Goal: Information Seeking & Learning: Learn about a topic

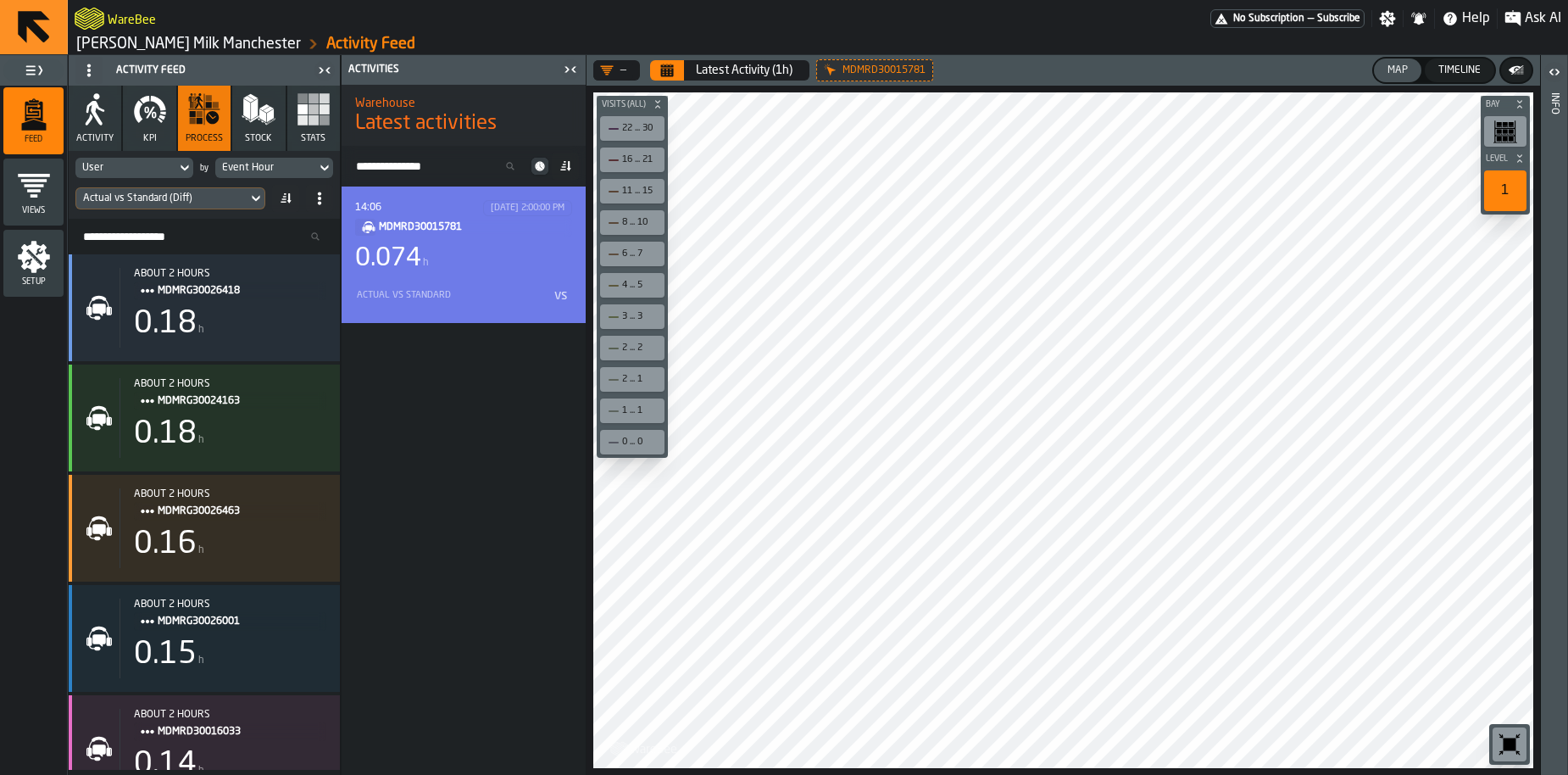
click at [461, 283] on div "Actual vs Standard vs" at bounding box center [463, 295] width 217 height 27
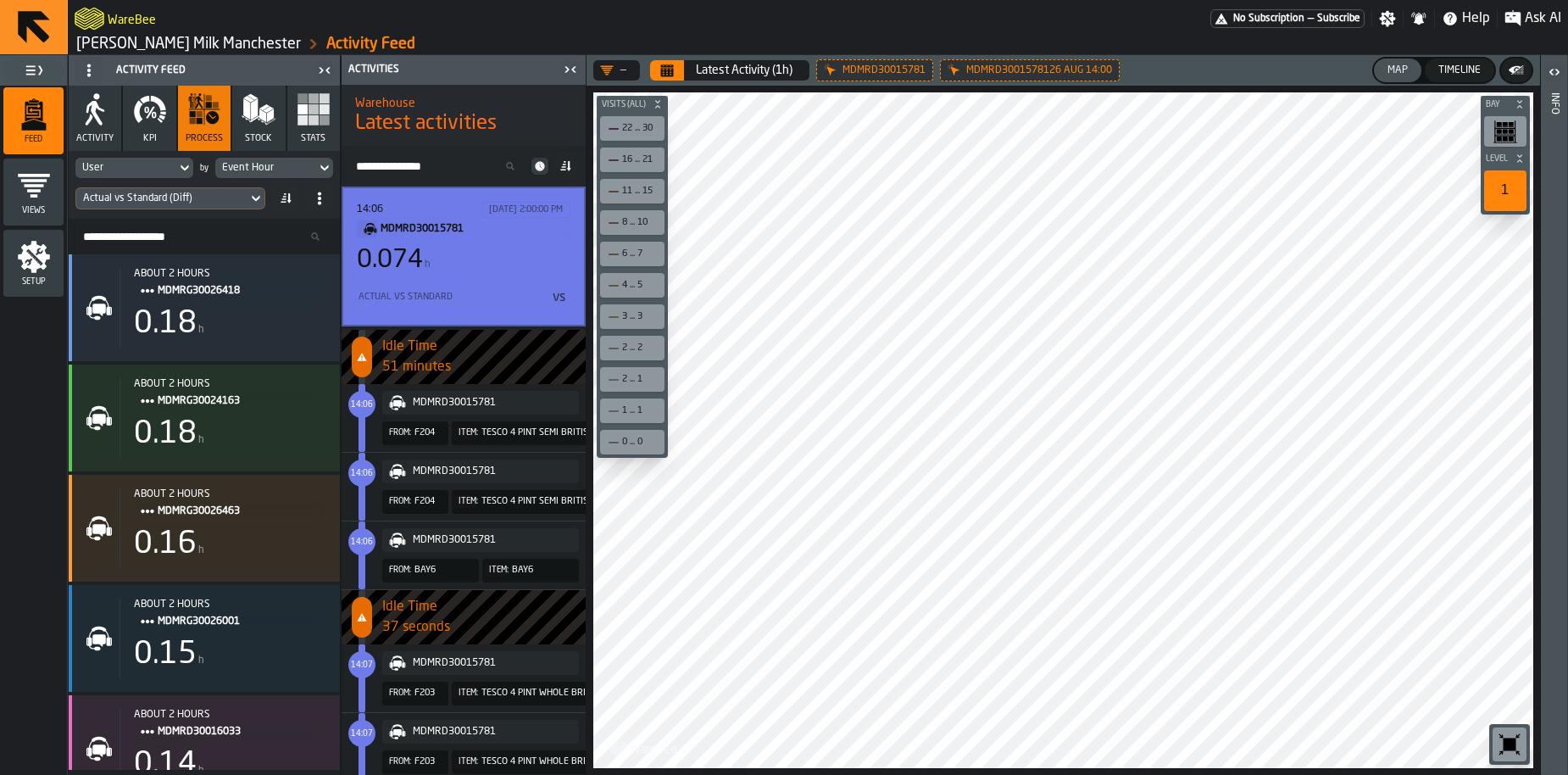
click at [1507, 742] on icon "button-toolbar-undefined" at bounding box center [1510, 745] width 13 height 13
click at [416, 441] on span "F204" at bounding box center [425, 433] width 20 height 18
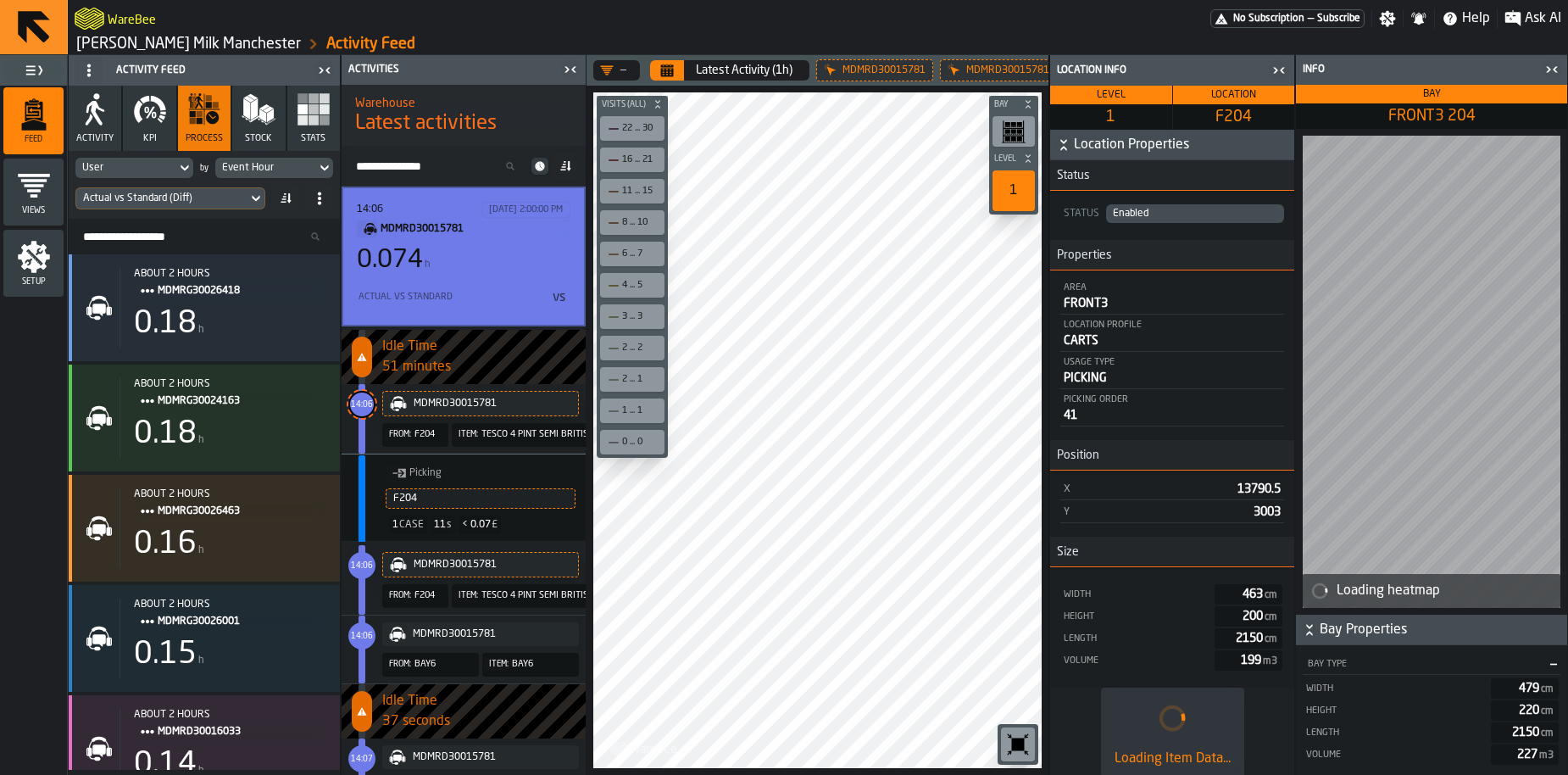
click at [1279, 74] on icon "button-toggle-Close me" at bounding box center [1279, 70] width 20 height 20
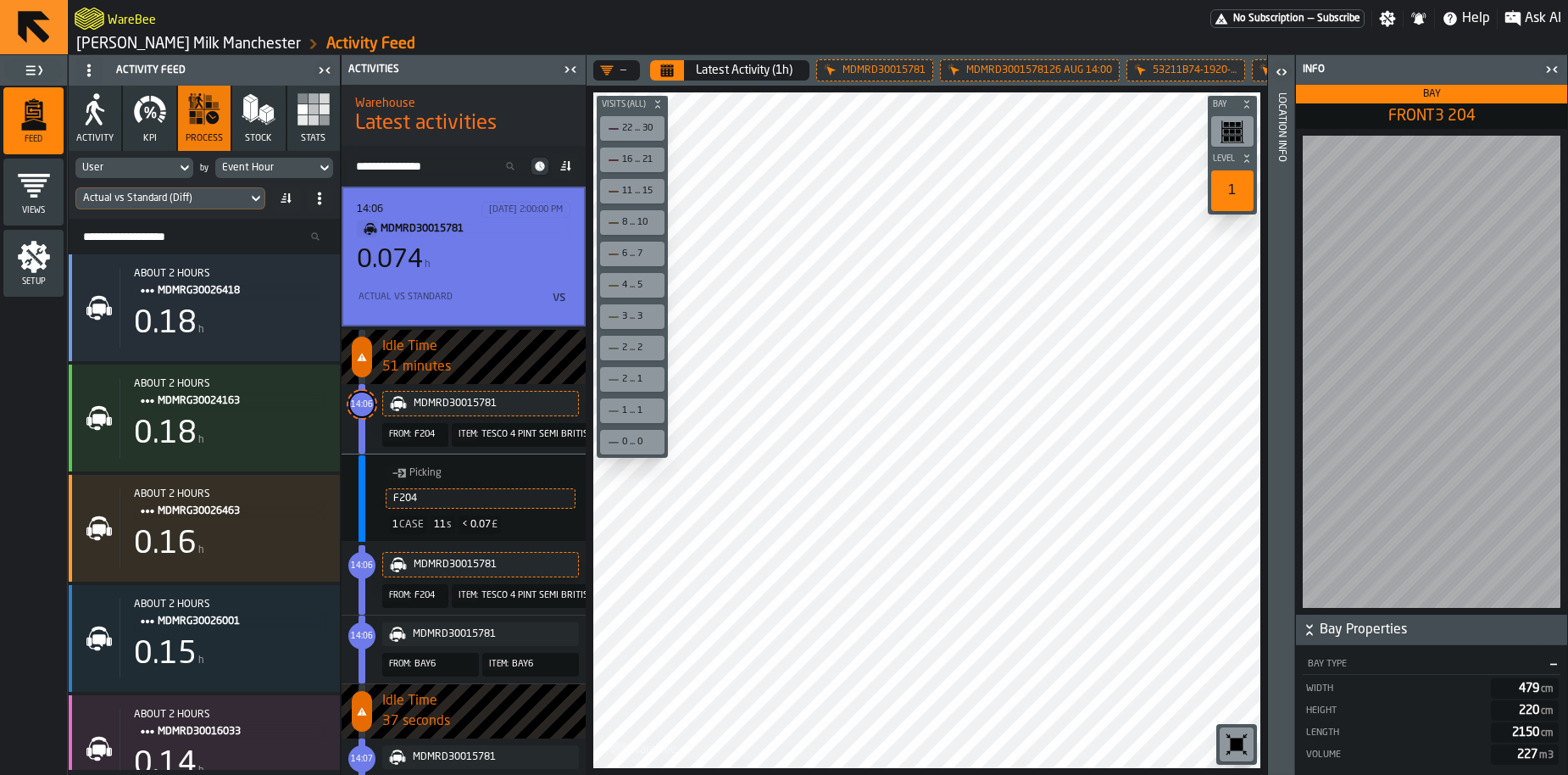
click at [412, 605] on div "From: F204" at bounding box center [416, 596] width 66 height 18
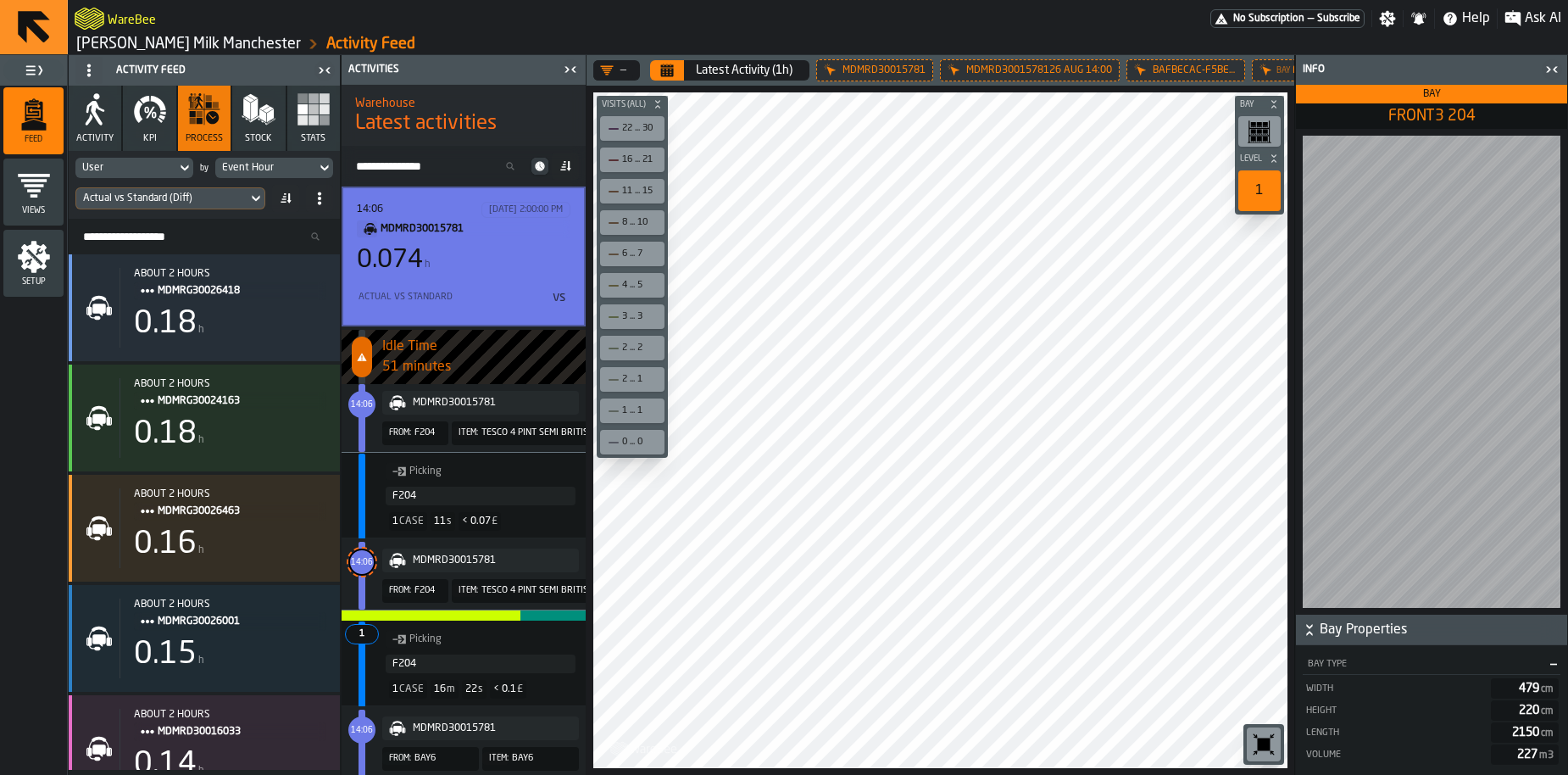
click at [1274, 748] on icon "button-toolbar-undefined" at bounding box center [1263, 744] width 27 height 27
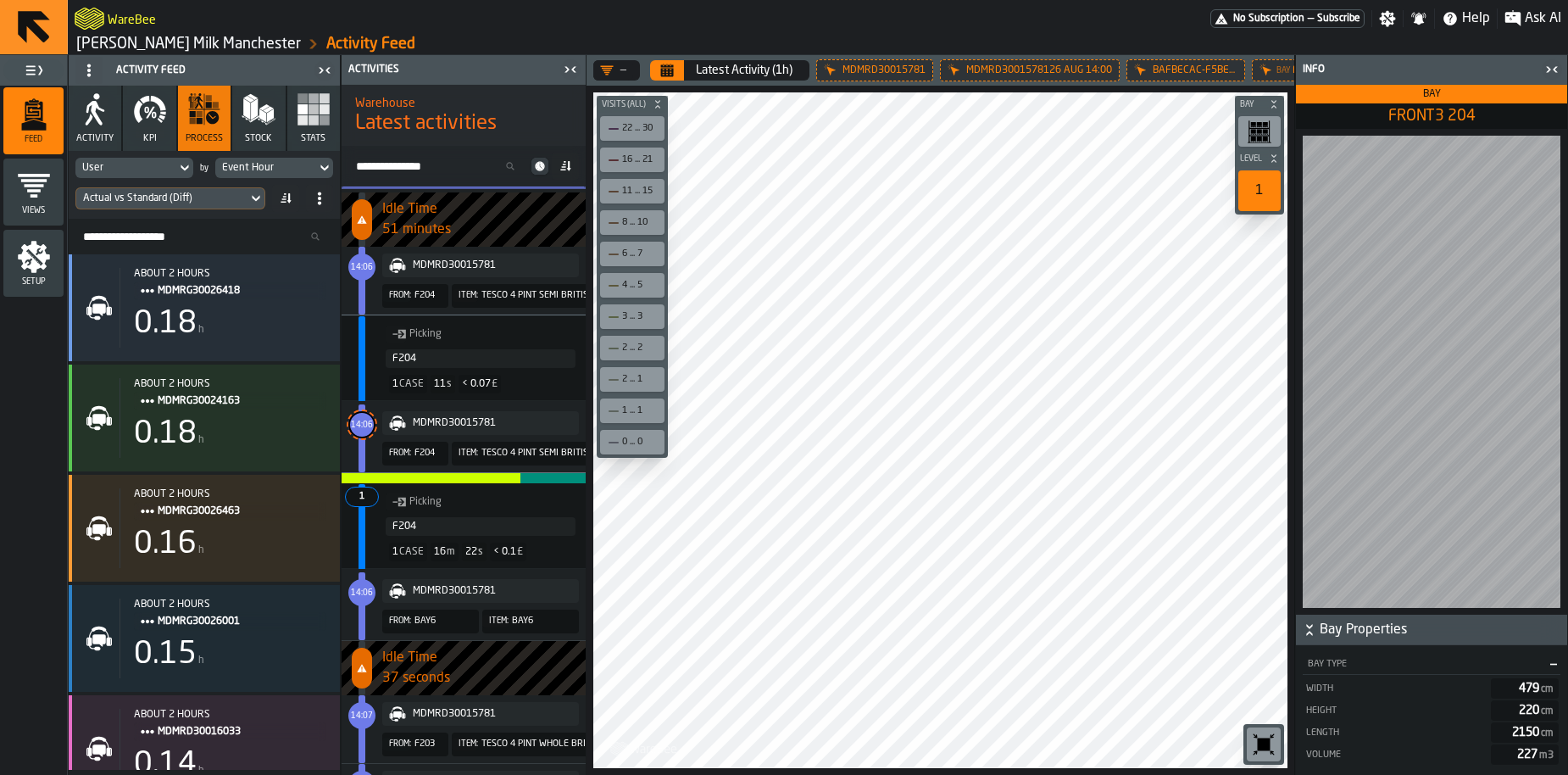
scroll to position [277, 0]
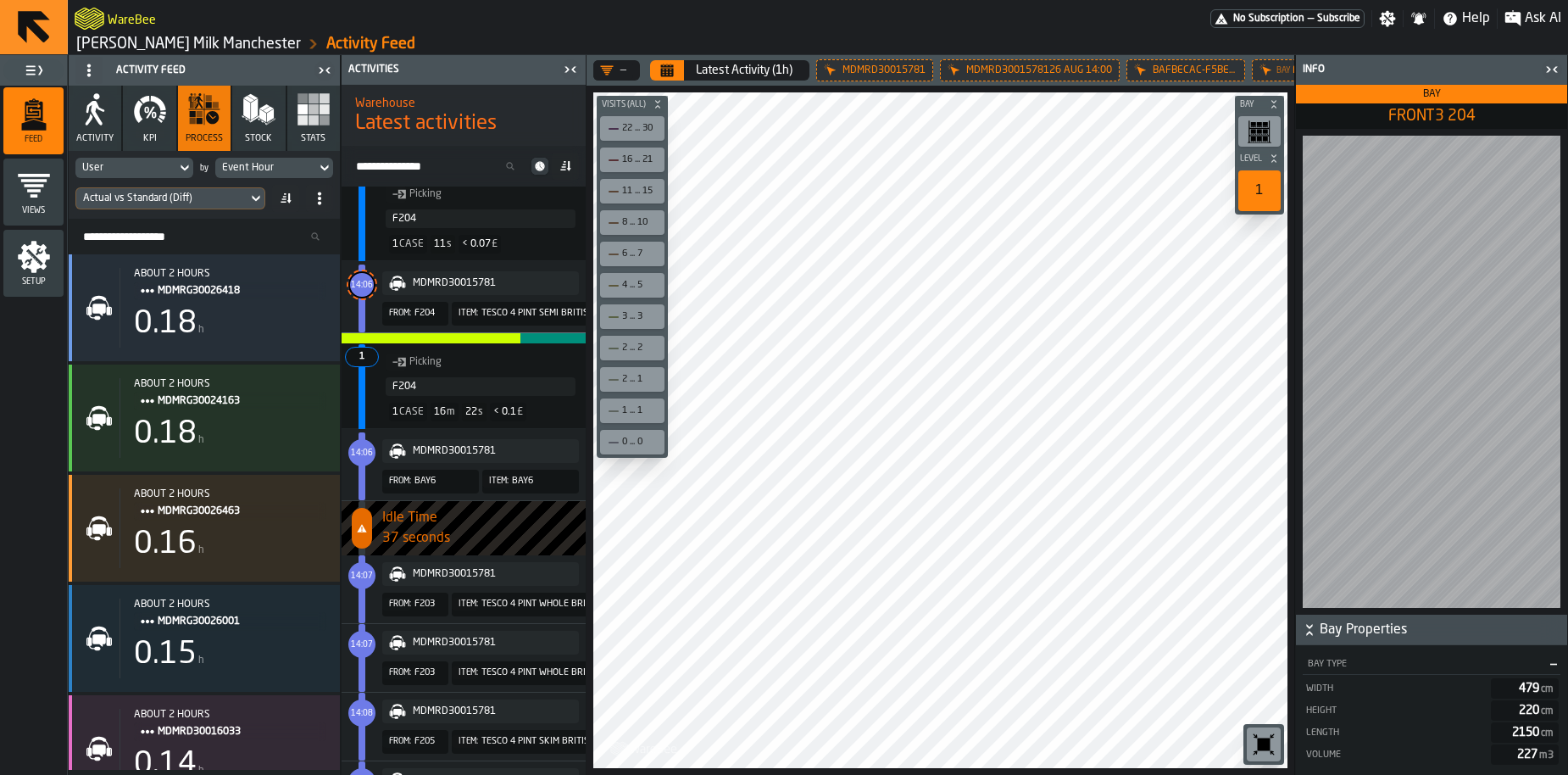
click at [421, 605] on span "F203" at bounding box center [425, 604] width 20 height 11
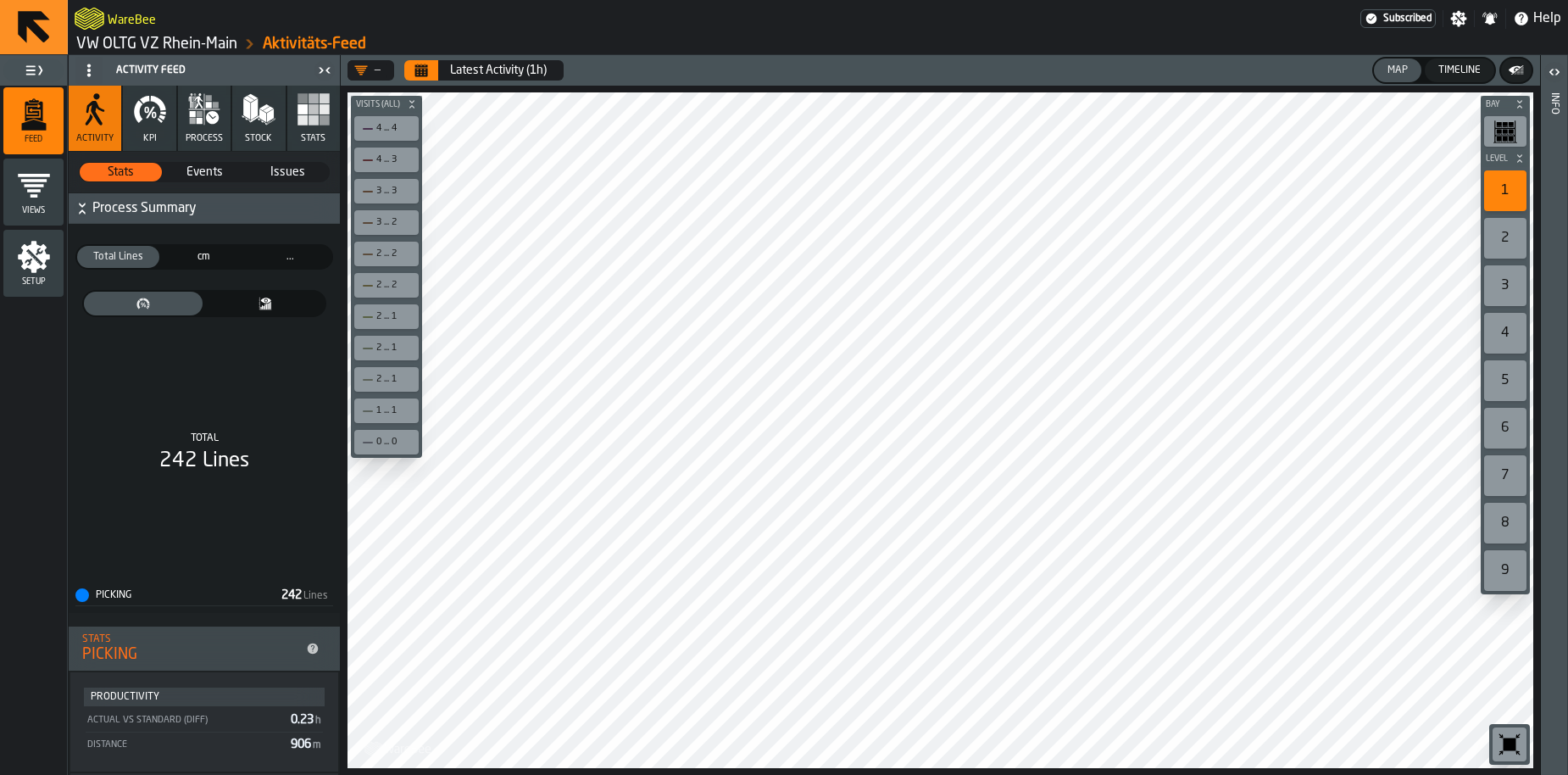
click at [204, 127] on button "process" at bounding box center [204, 118] width 53 height 65
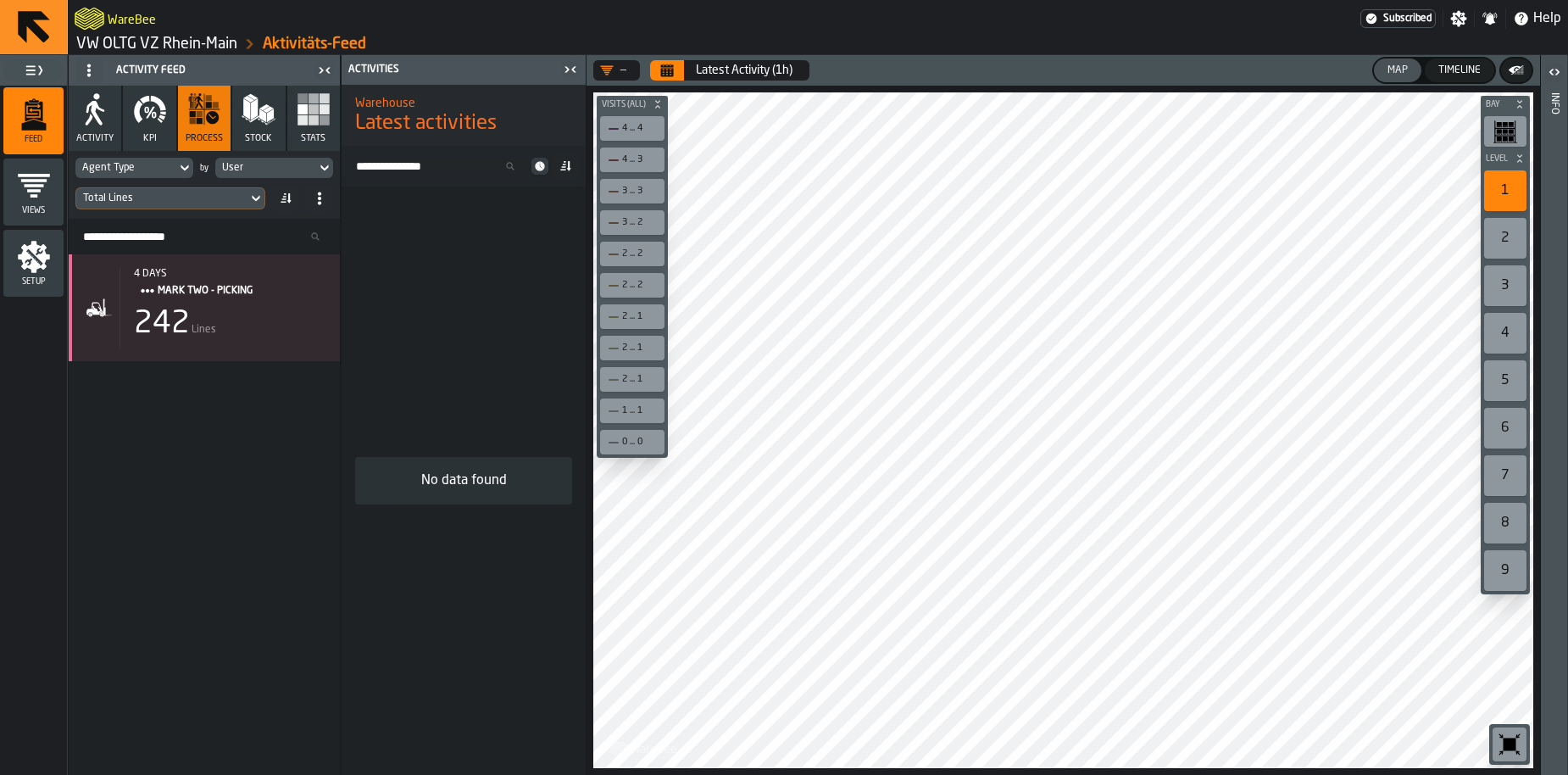
click at [182, 51] on link "VW OLTG VZ Rhein-Main" at bounding box center [156, 44] width 161 height 19
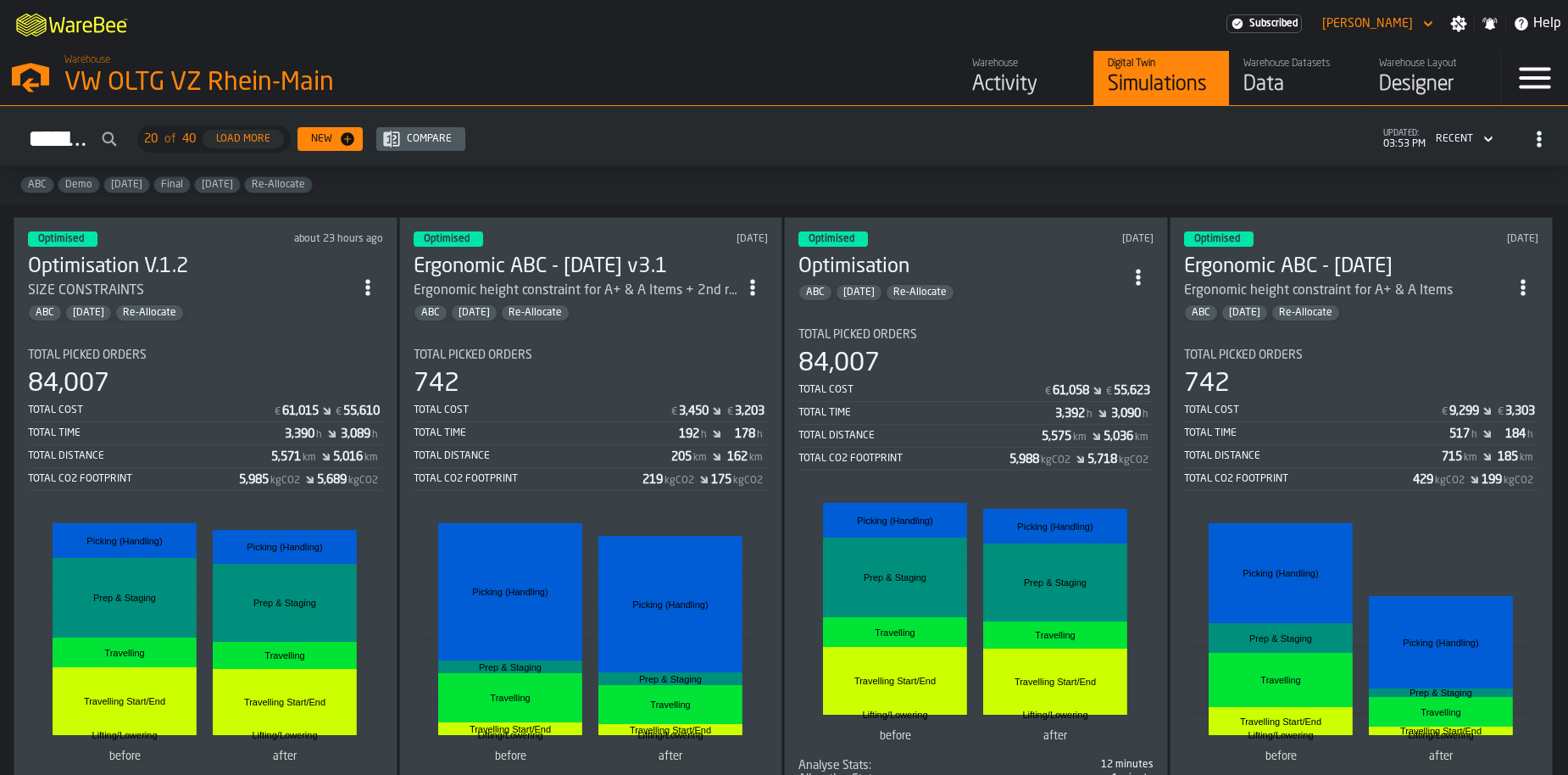
click at [308, 373] on div "84,007" at bounding box center [205, 384] width 355 height 31
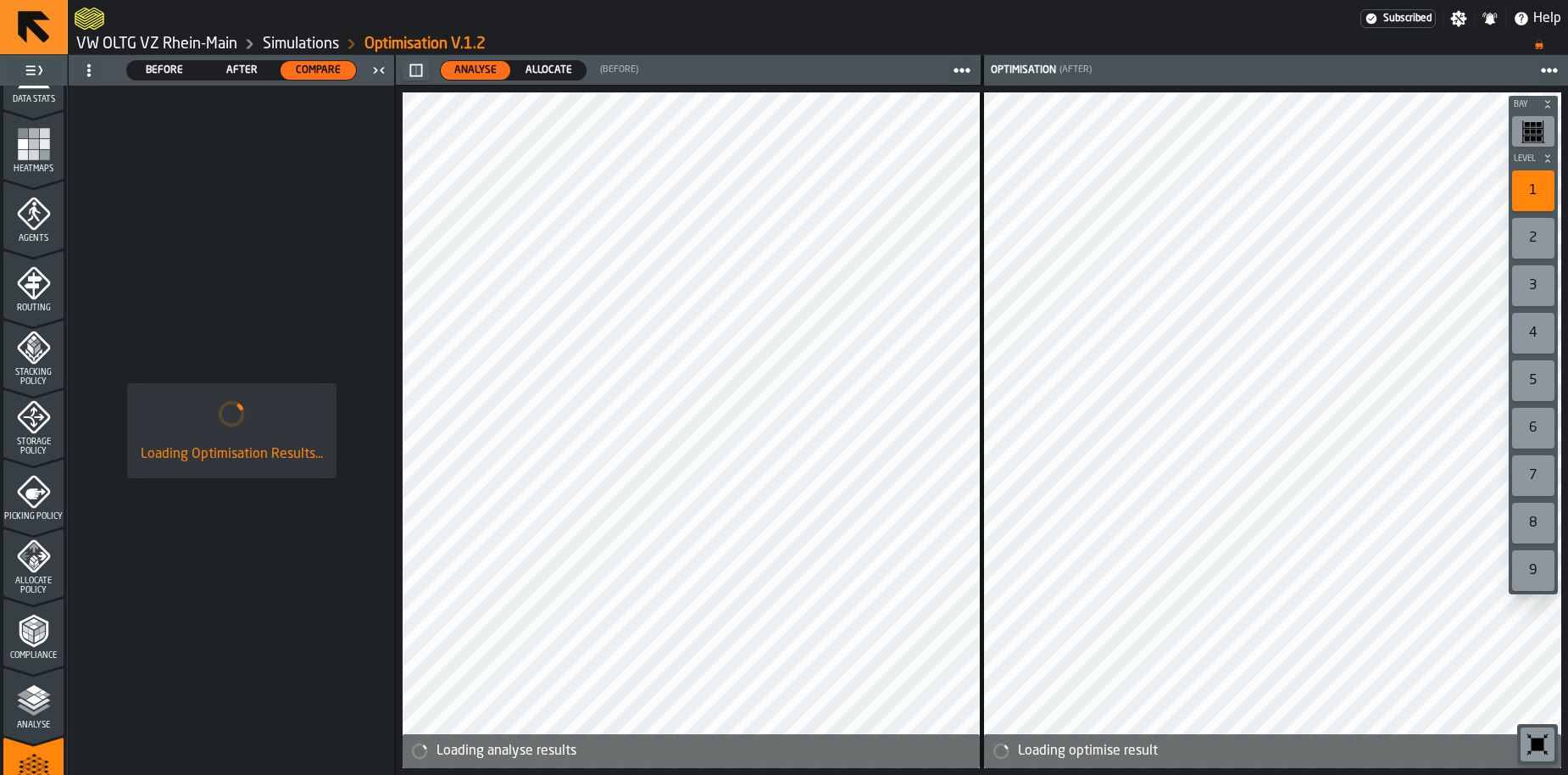
scroll to position [562, 0]
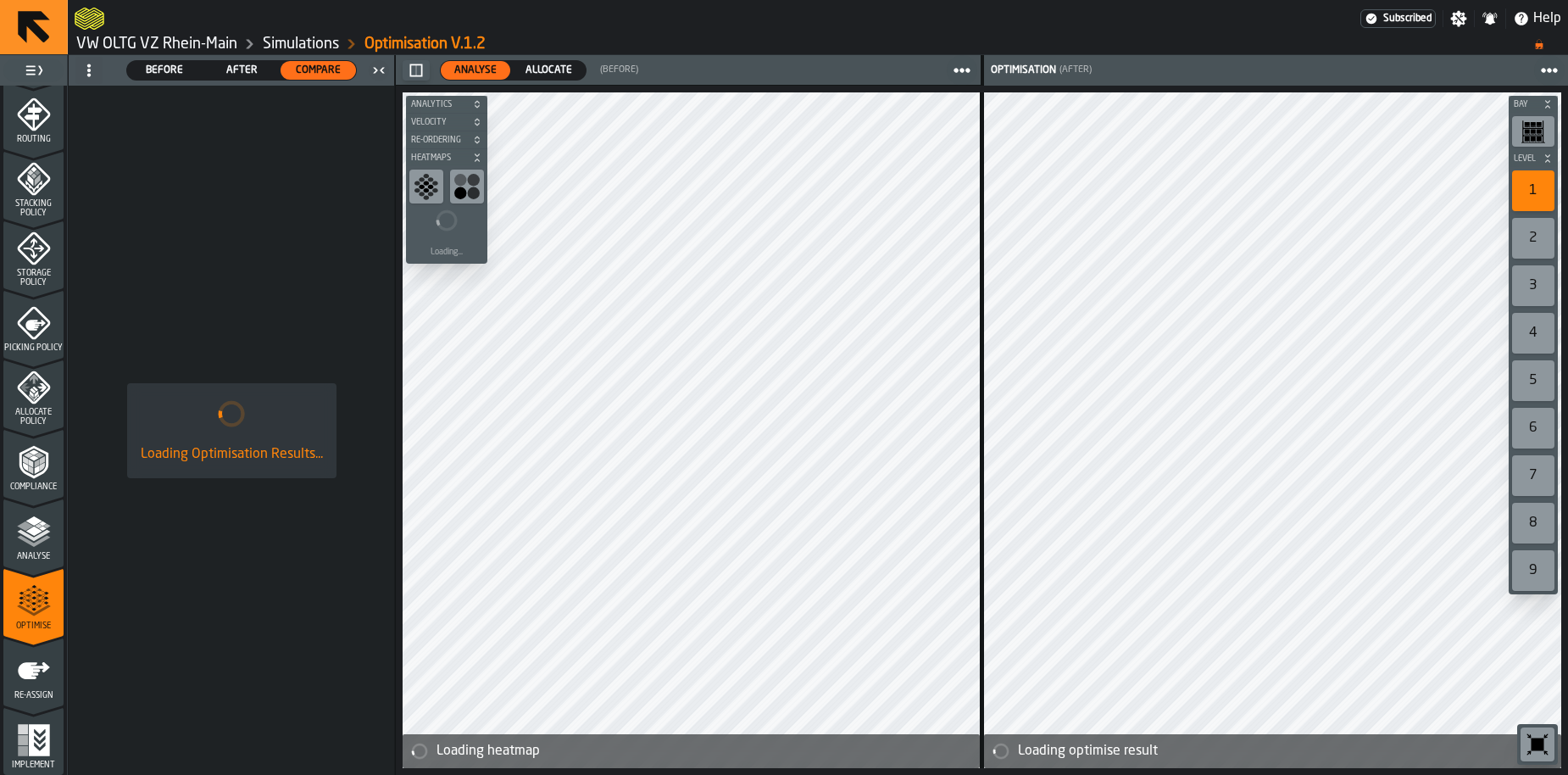
click at [29, 454] on icon "menu Compliance" at bounding box center [34, 462] width 34 height 34
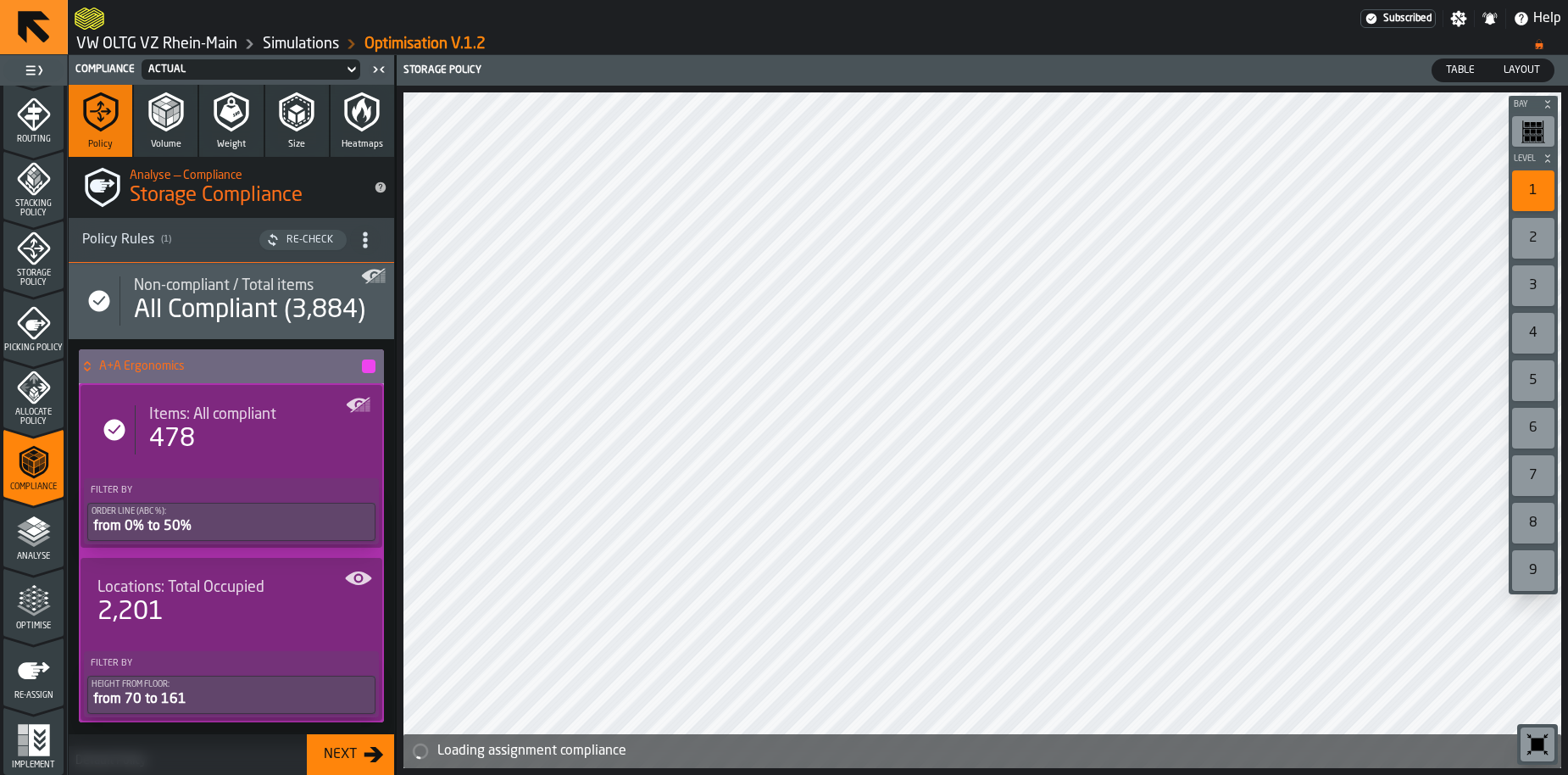
click at [312, 134] on button "Size" at bounding box center [297, 121] width 64 height 72
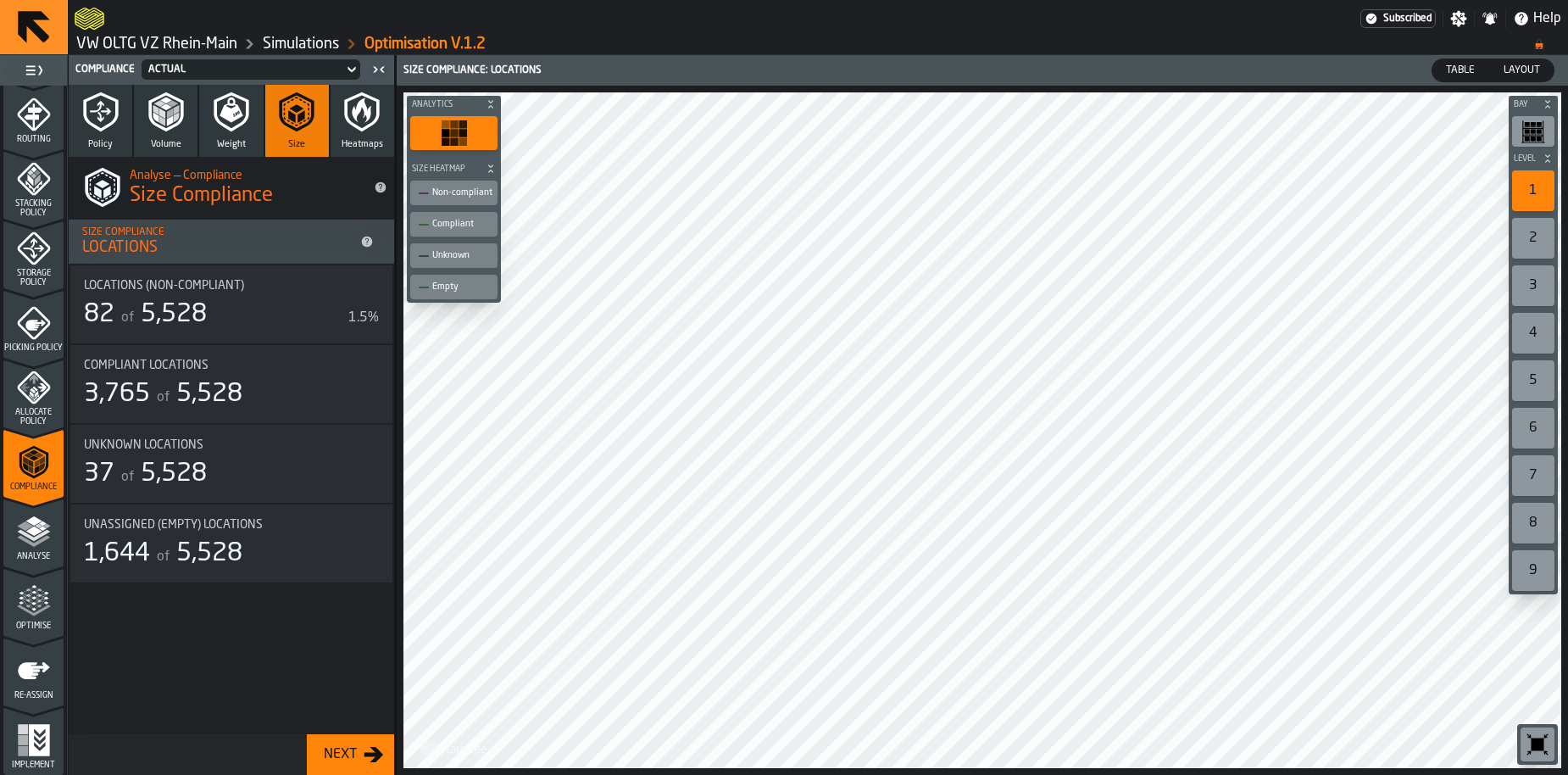
scroll to position [0, 0]
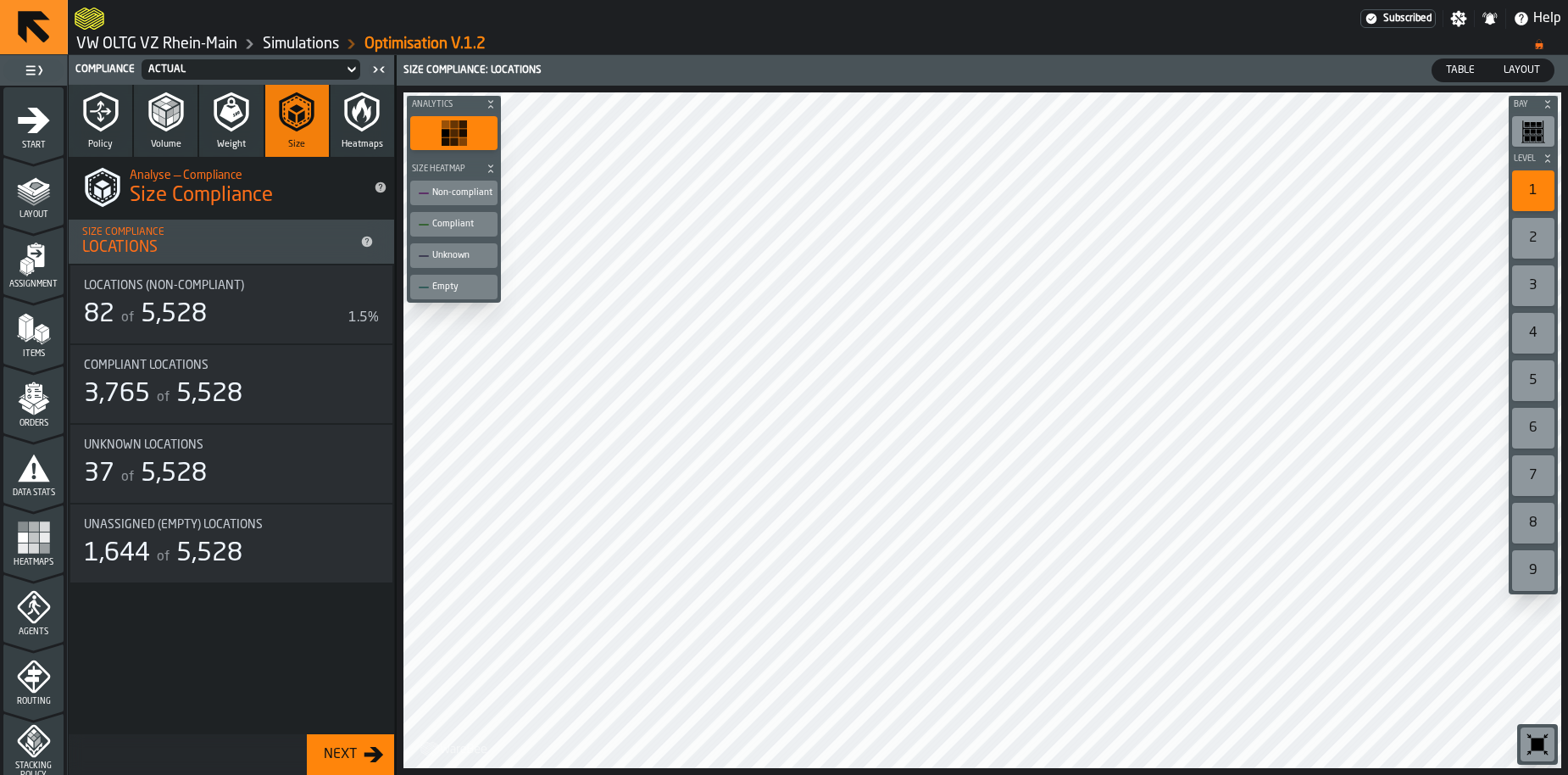
click at [31, 464] on icon "menu Data Stats" at bounding box center [34, 468] width 34 height 34
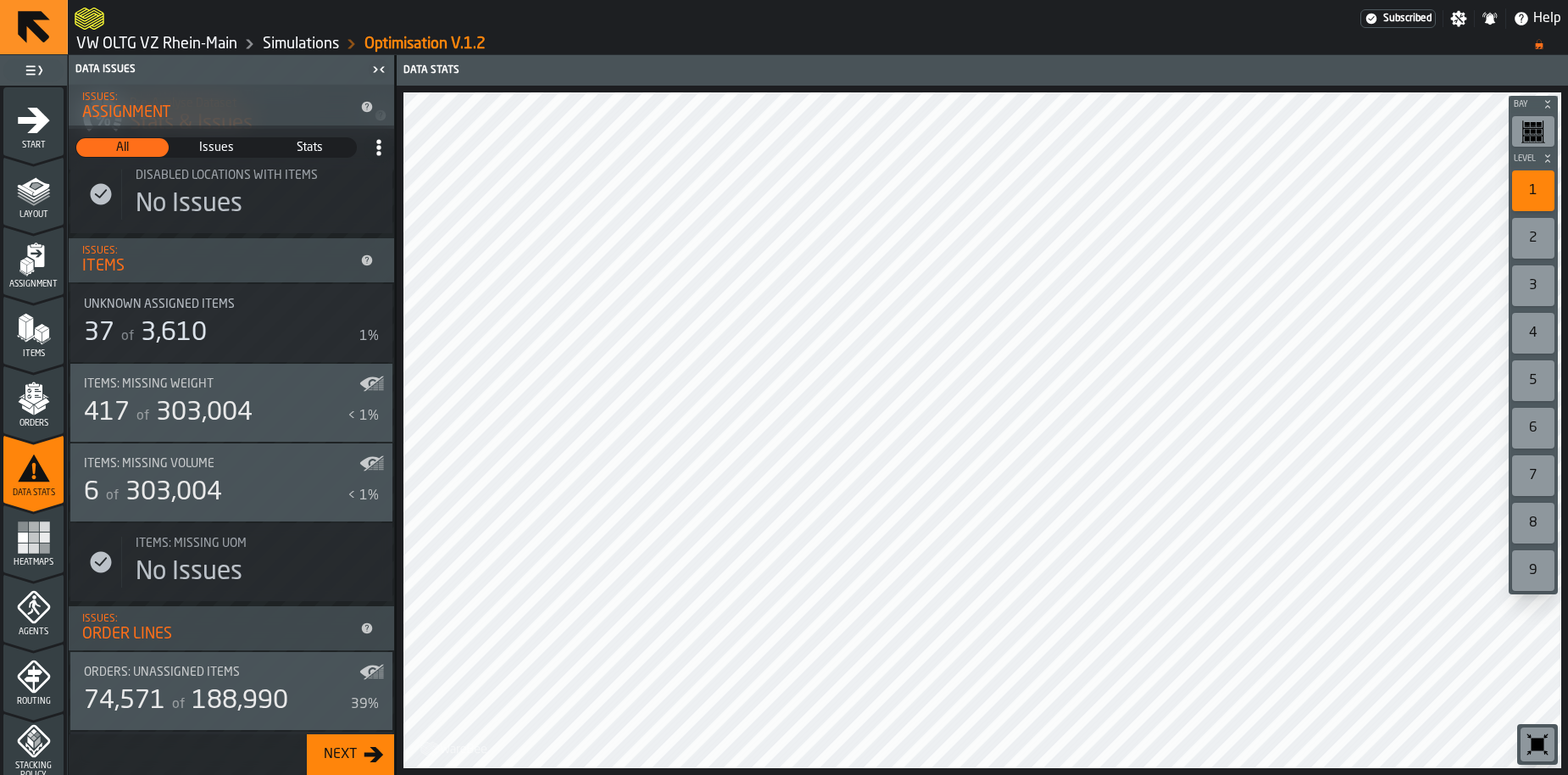
scroll to position [471, 0]
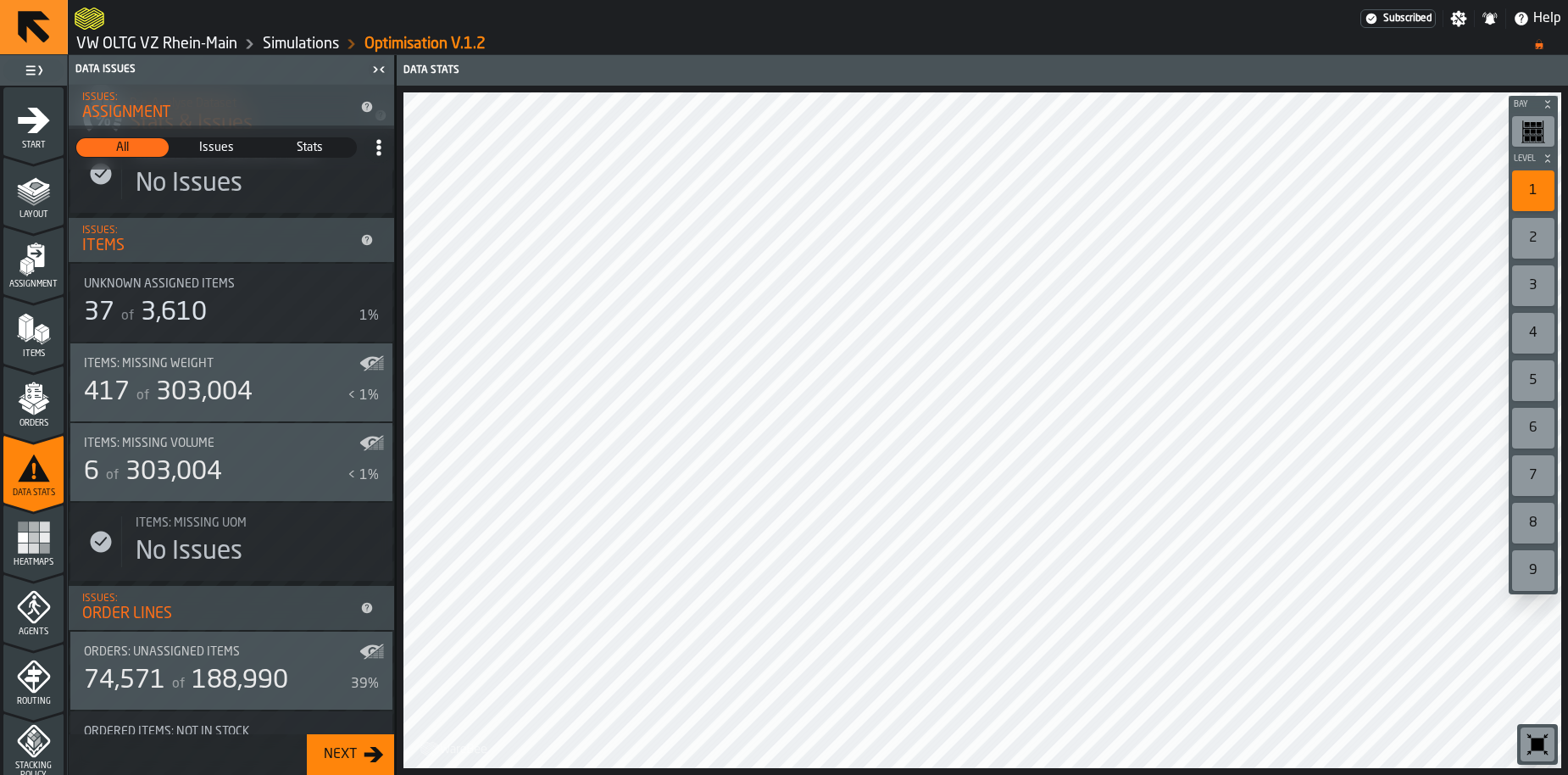
drag, startPoint x: 209, startPoint y: 483, endPoint x: 214, endPoint y: 475, distance: 9.4
click at [214, 475] on span "303,004" at bounding box center [174, 472] width 97 height 25
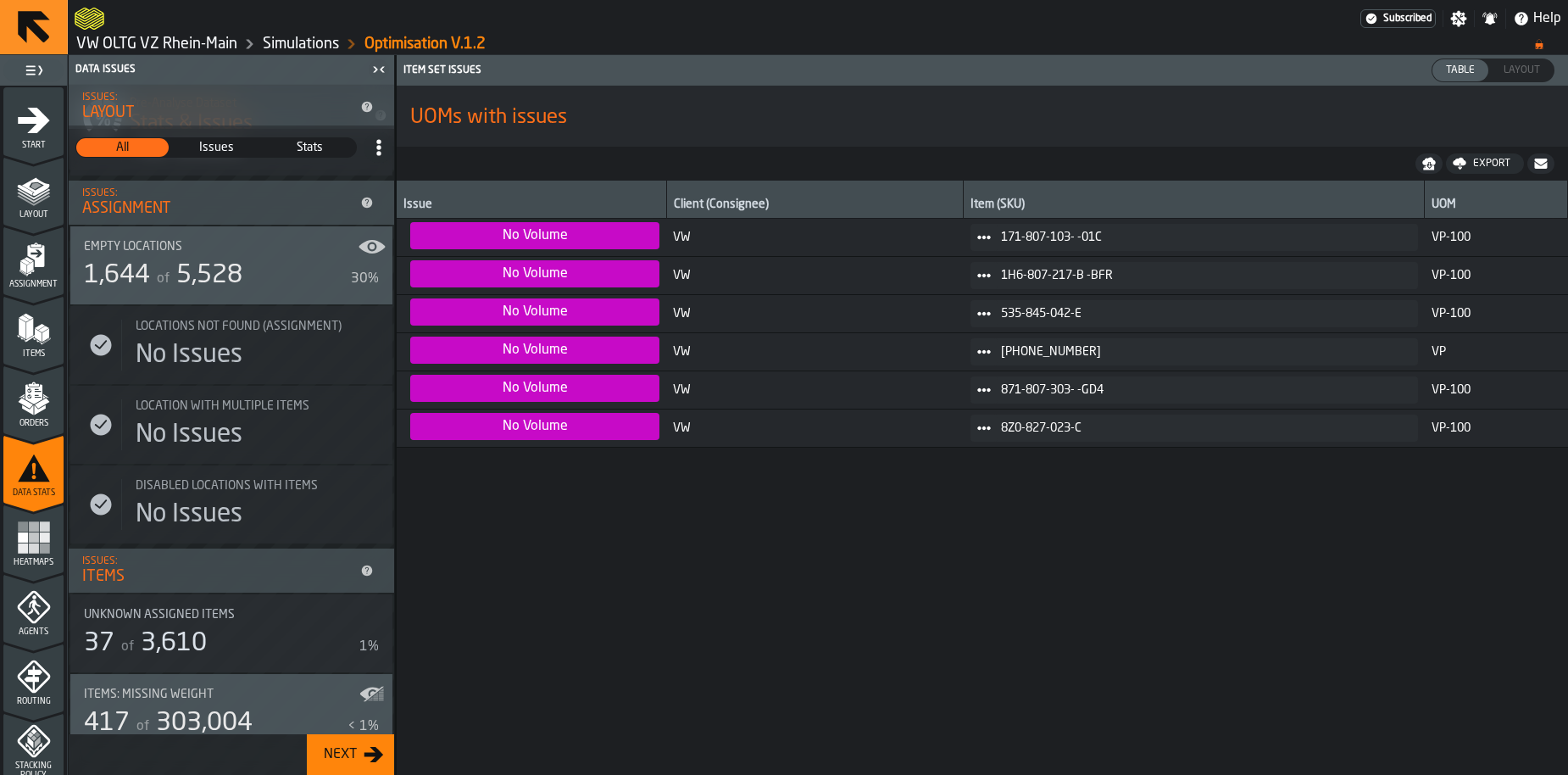
scroll to position [137, 0]
click at [214, 146] on span "Issues" at bounding box center [216, 147] width 91 height 17
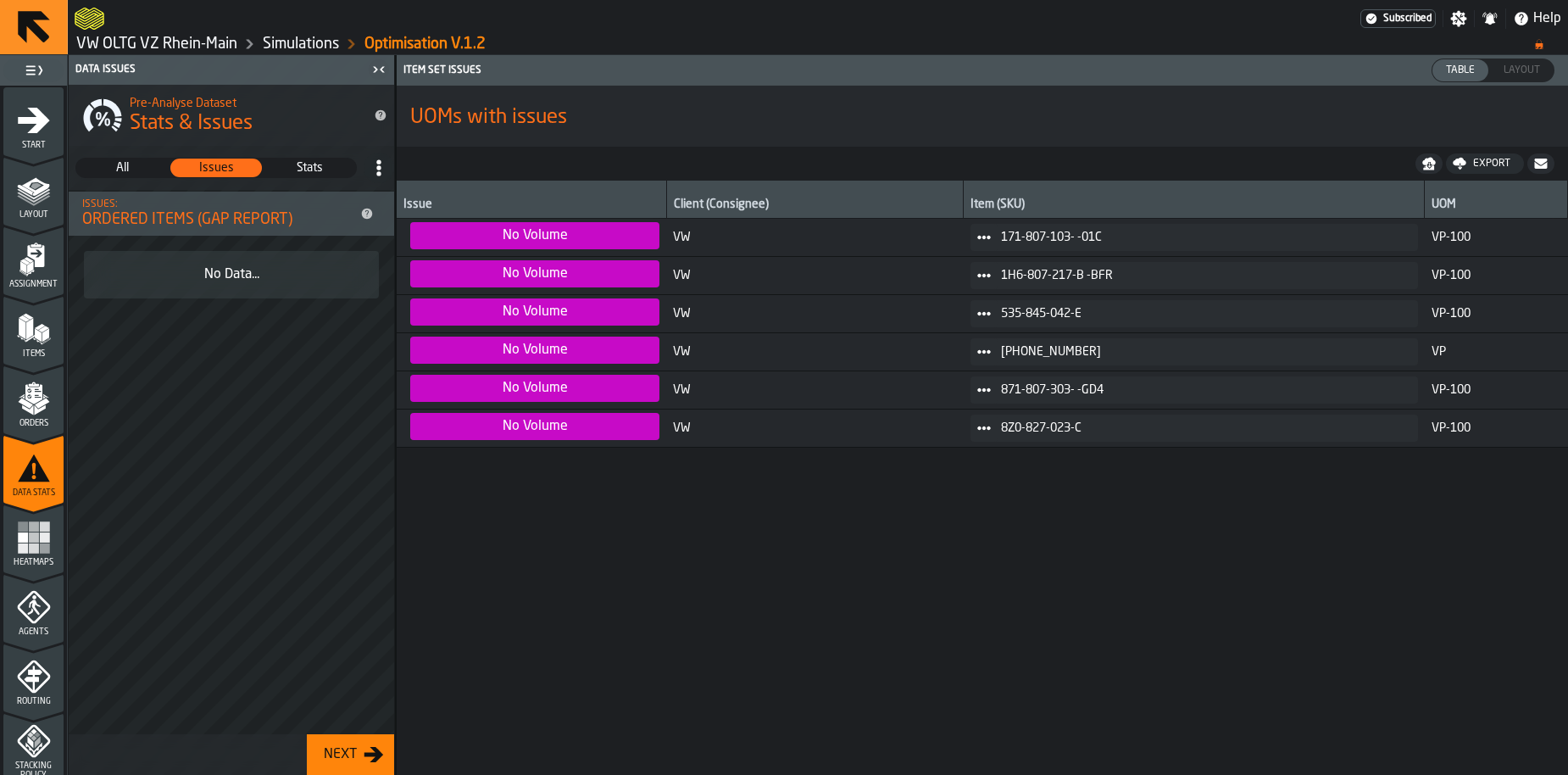
scroll to position [0, 0]
click at [132, 159] on span "All" at bounding box center [122, 167] width 91 height 17
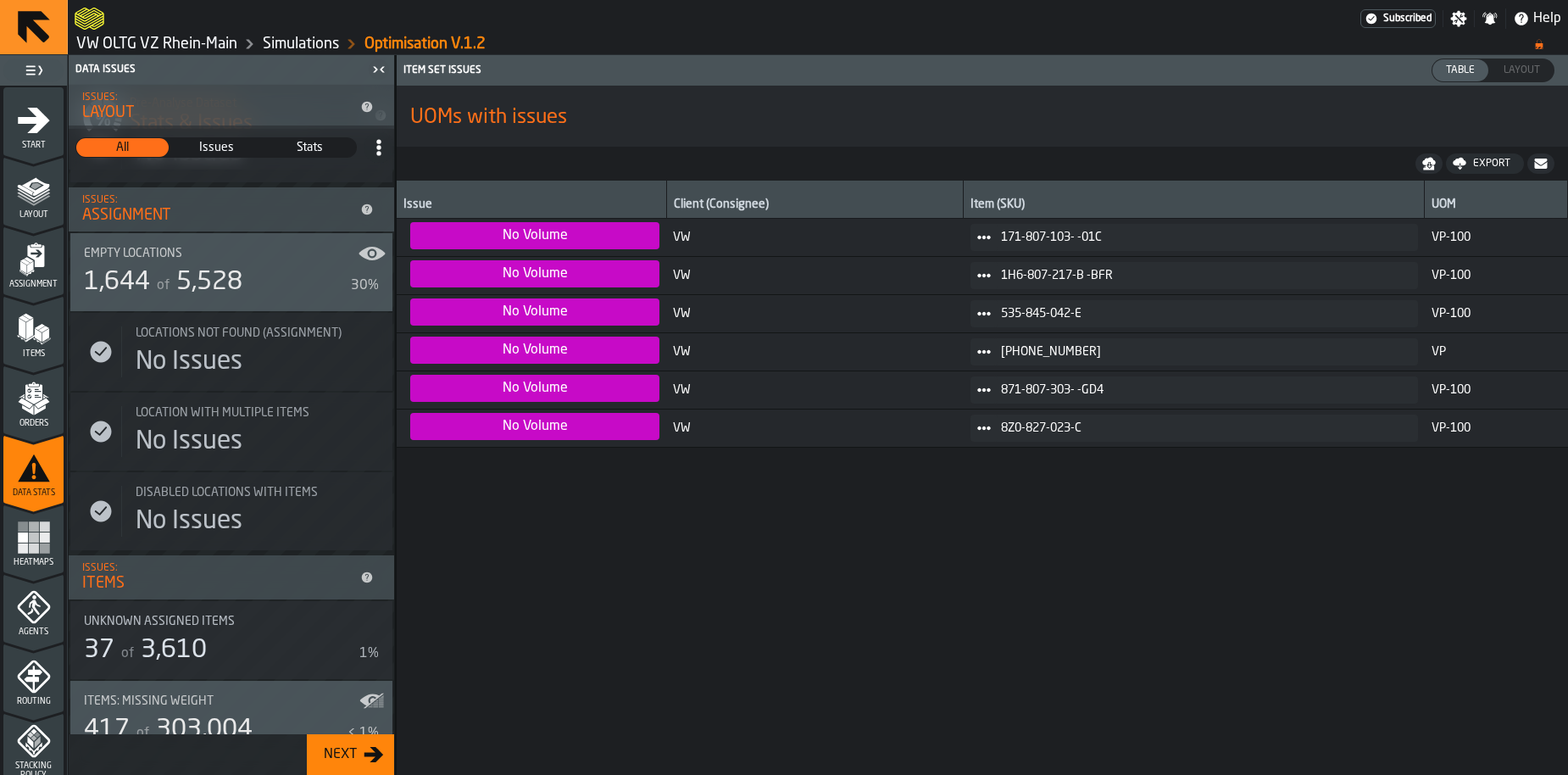
scroll to position [125, 0]
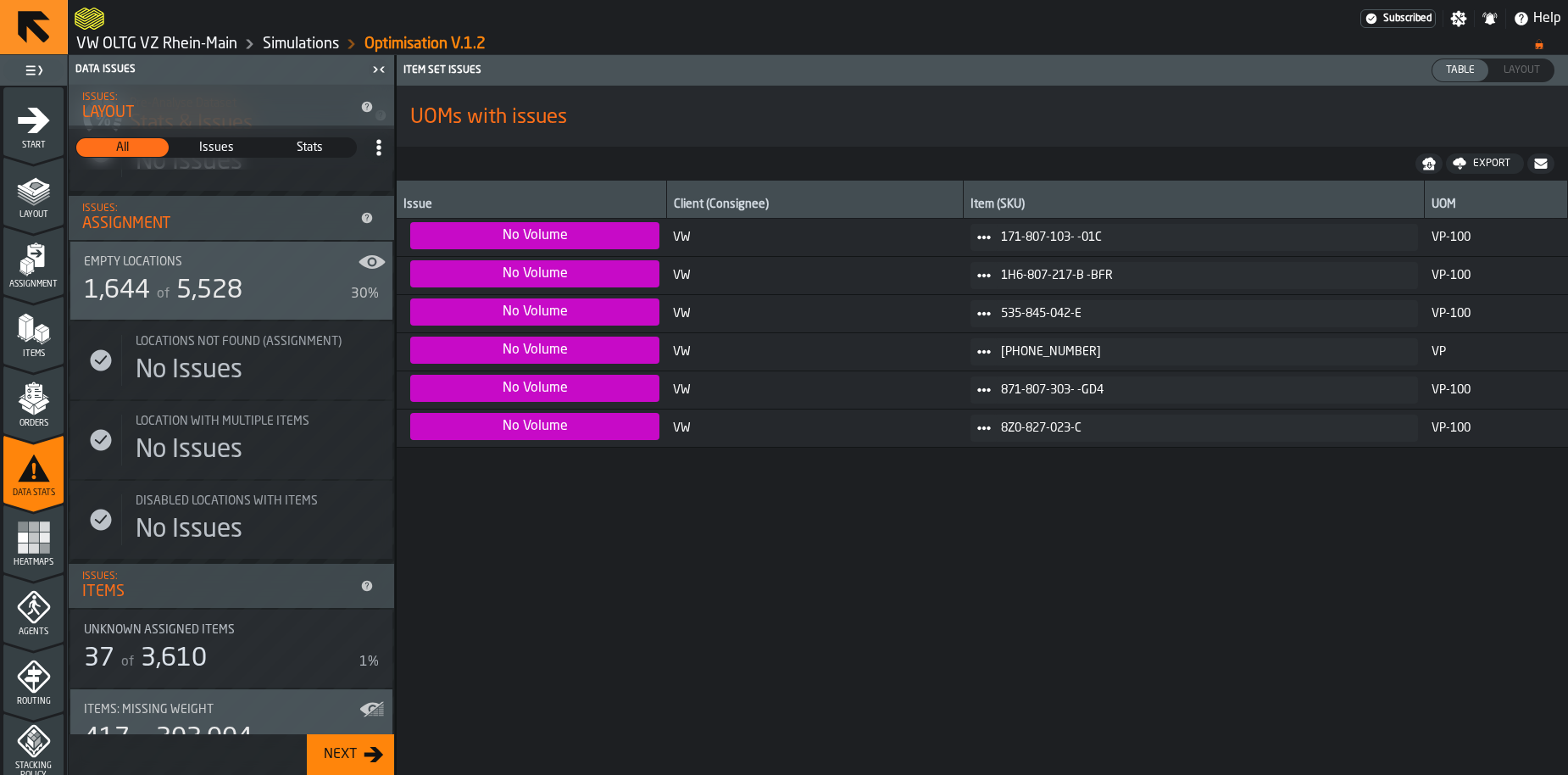
click at [205, 289] on span "5,528" at bounding box center [209, 290] width 66 height 25
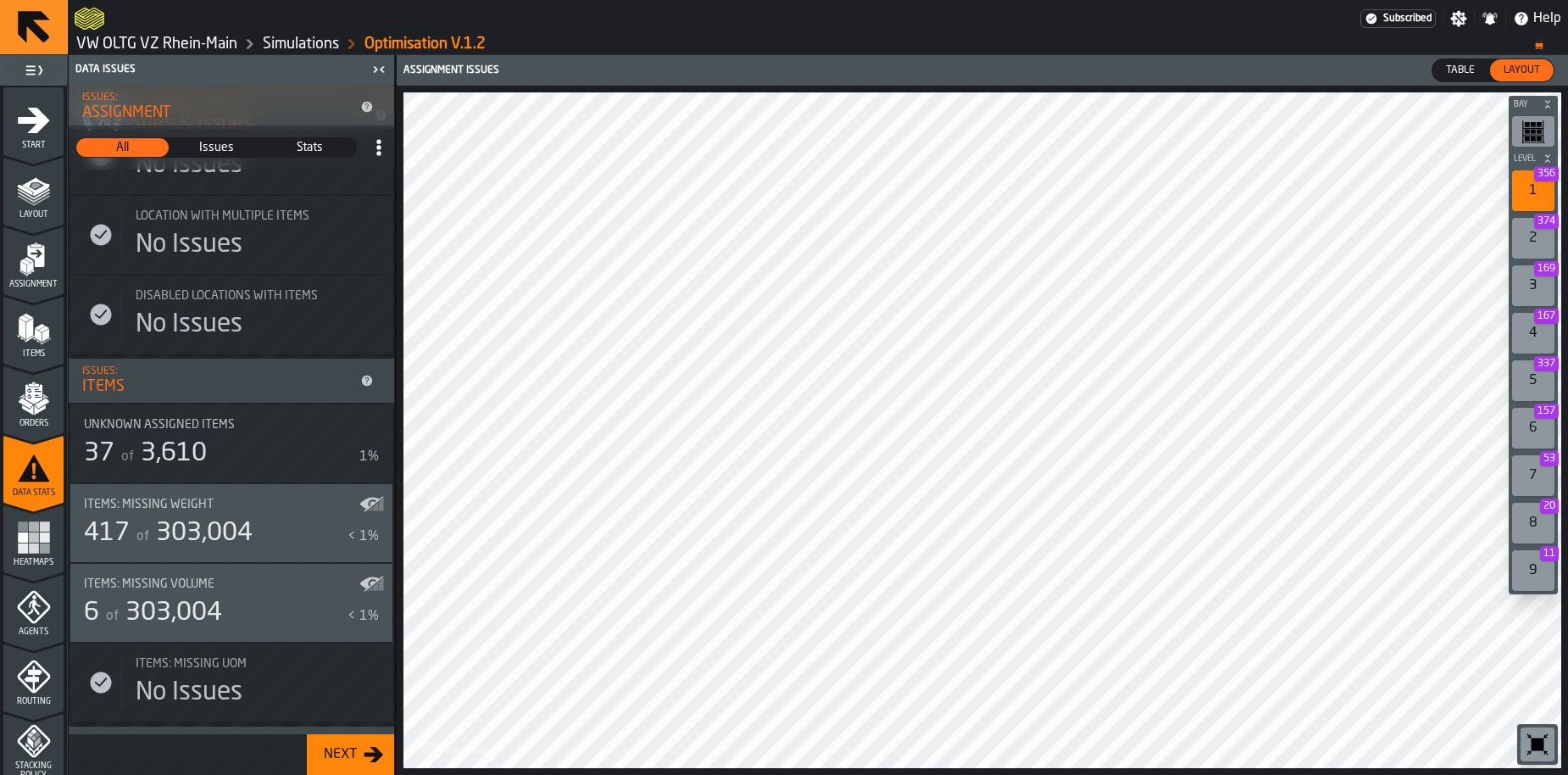
scroll to position [333, 0]
click at [193, 45] on link "VW OLTG VZ Rhein-Main" at bounding box center [156, 44] width 161 height 19
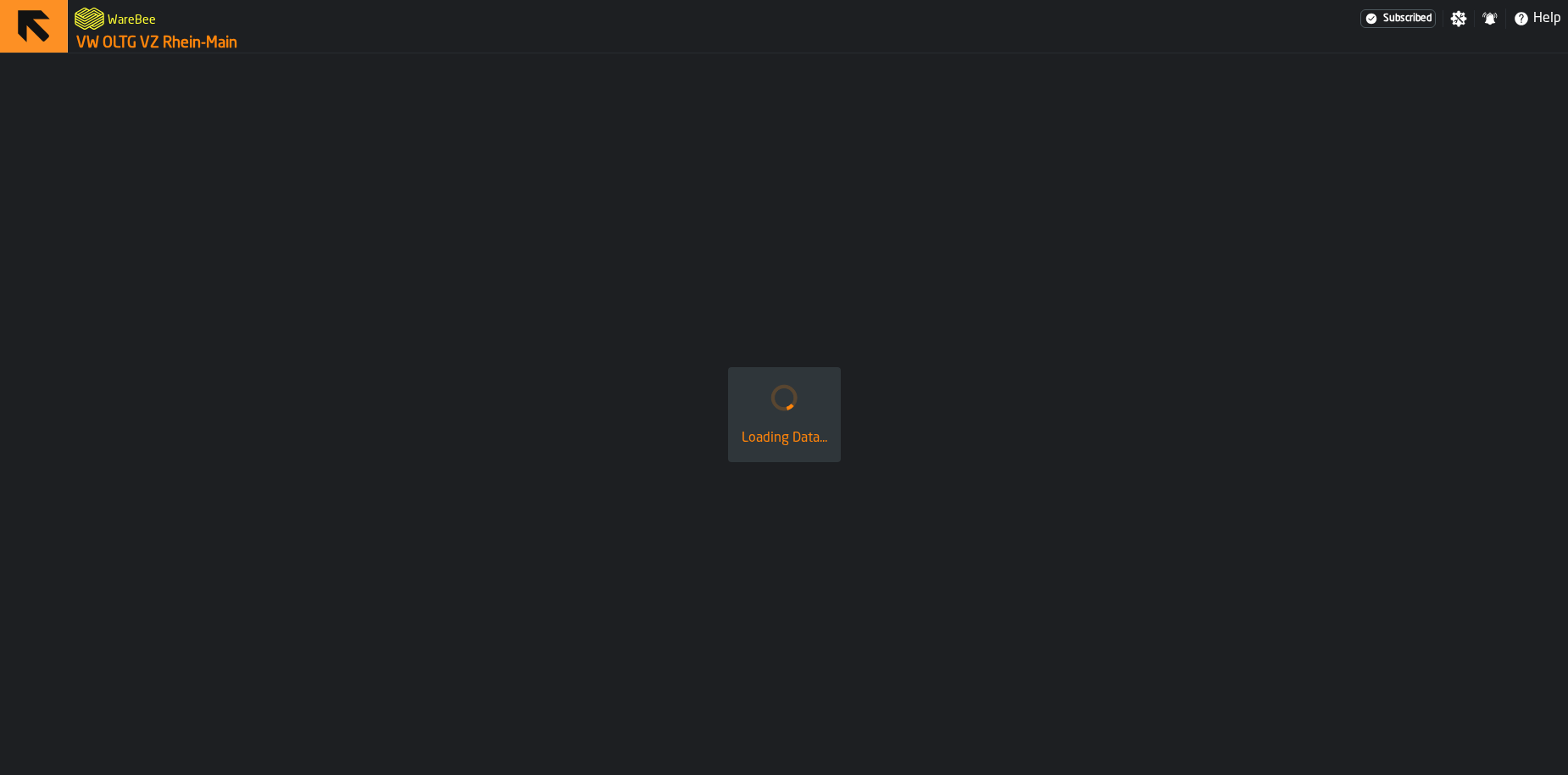
click at [193, 45] on link "VW OLTG VZ Rhein-Main" at bounding box center [156, 43] width 161 height 19
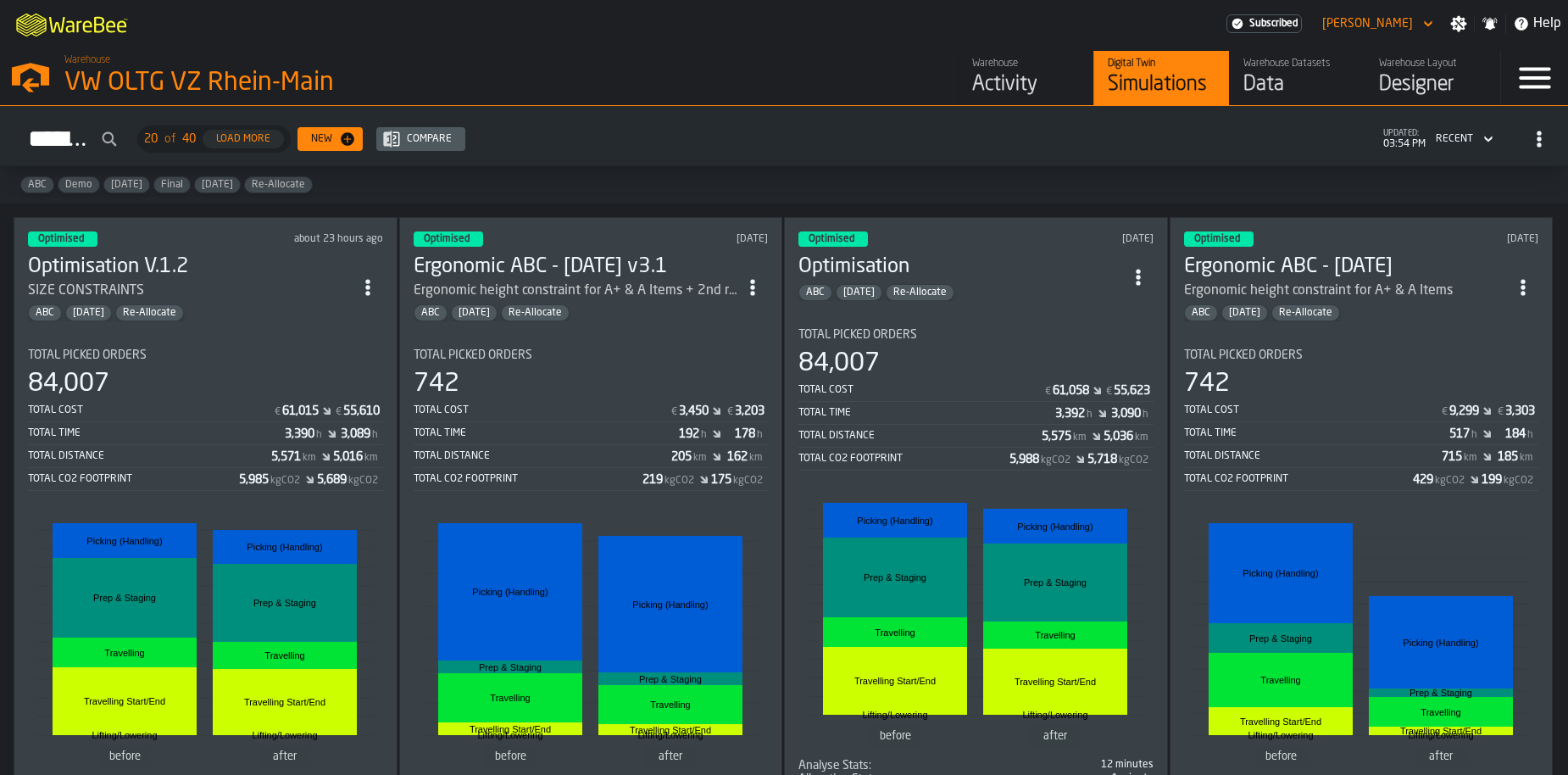
click at [156, 341] on section "Total Picked Orders 84,007 Total Cost € 61,015 € 55,610 Total Time 3,390 h 3,08…" at bounding box center [205, 577] width 355 height 485
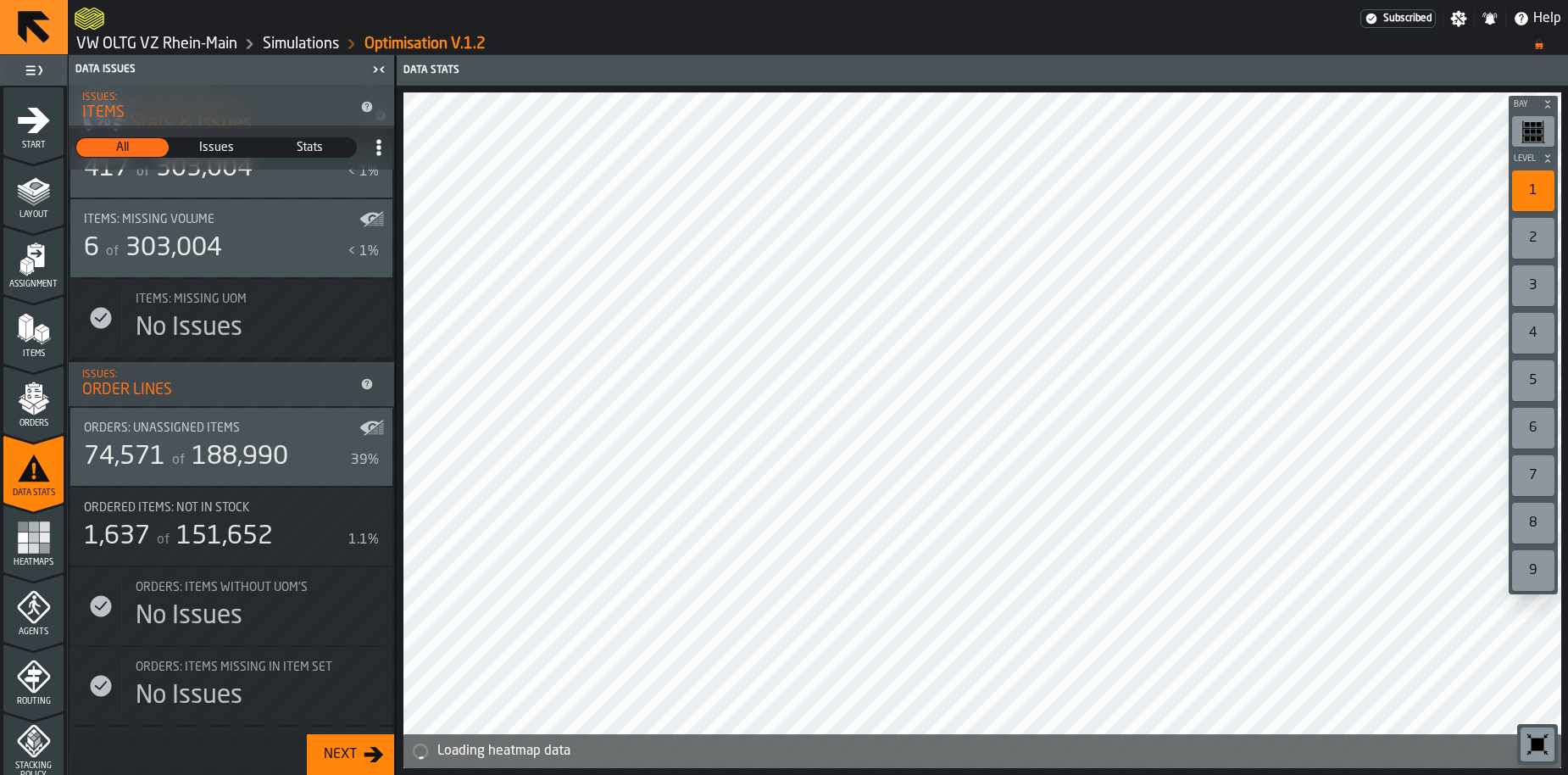
scroll to position [562, 0]
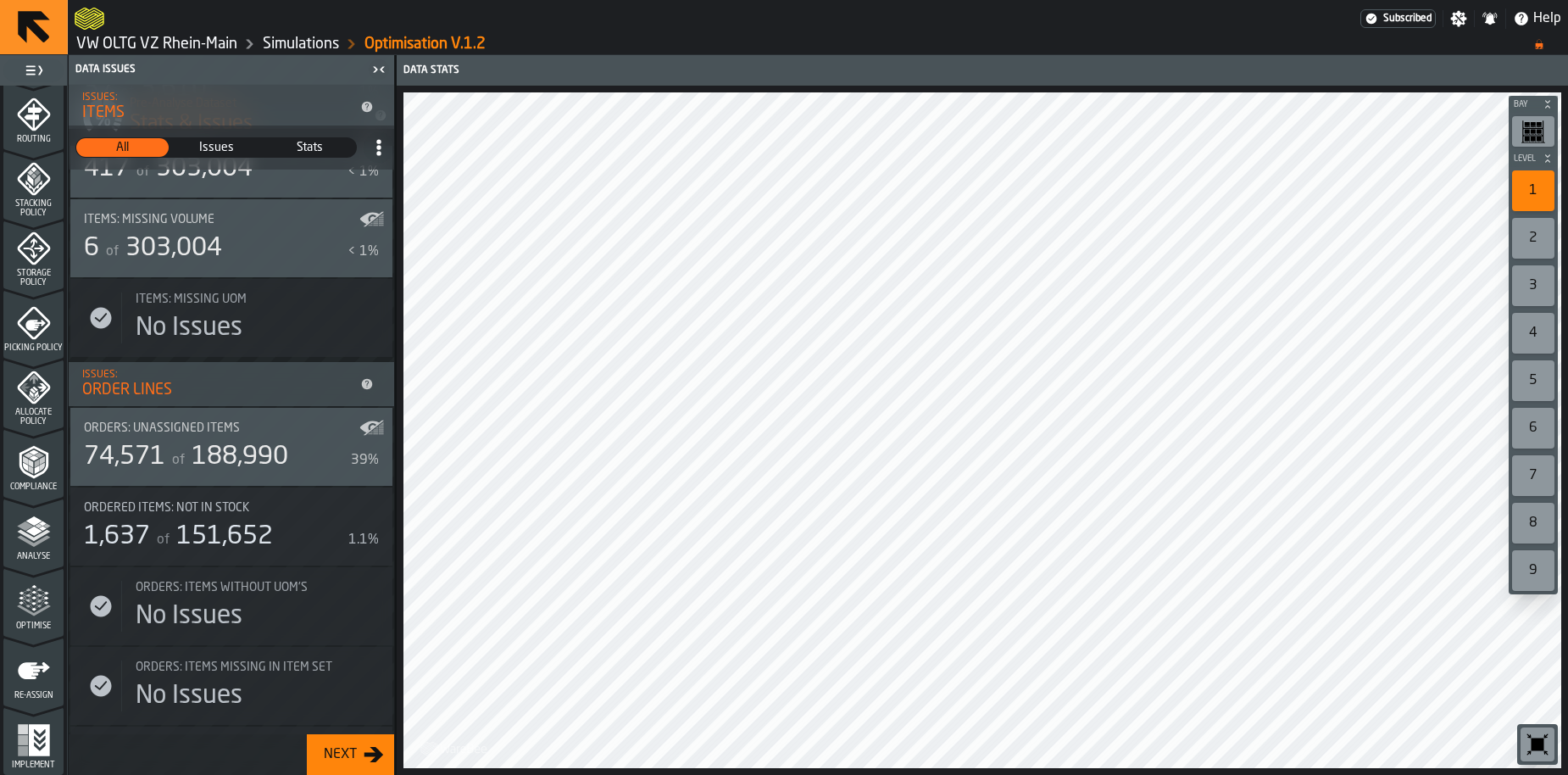
click at [41, 483] on span "Compliance" at bounding box center [33, 487] width 60 height 9
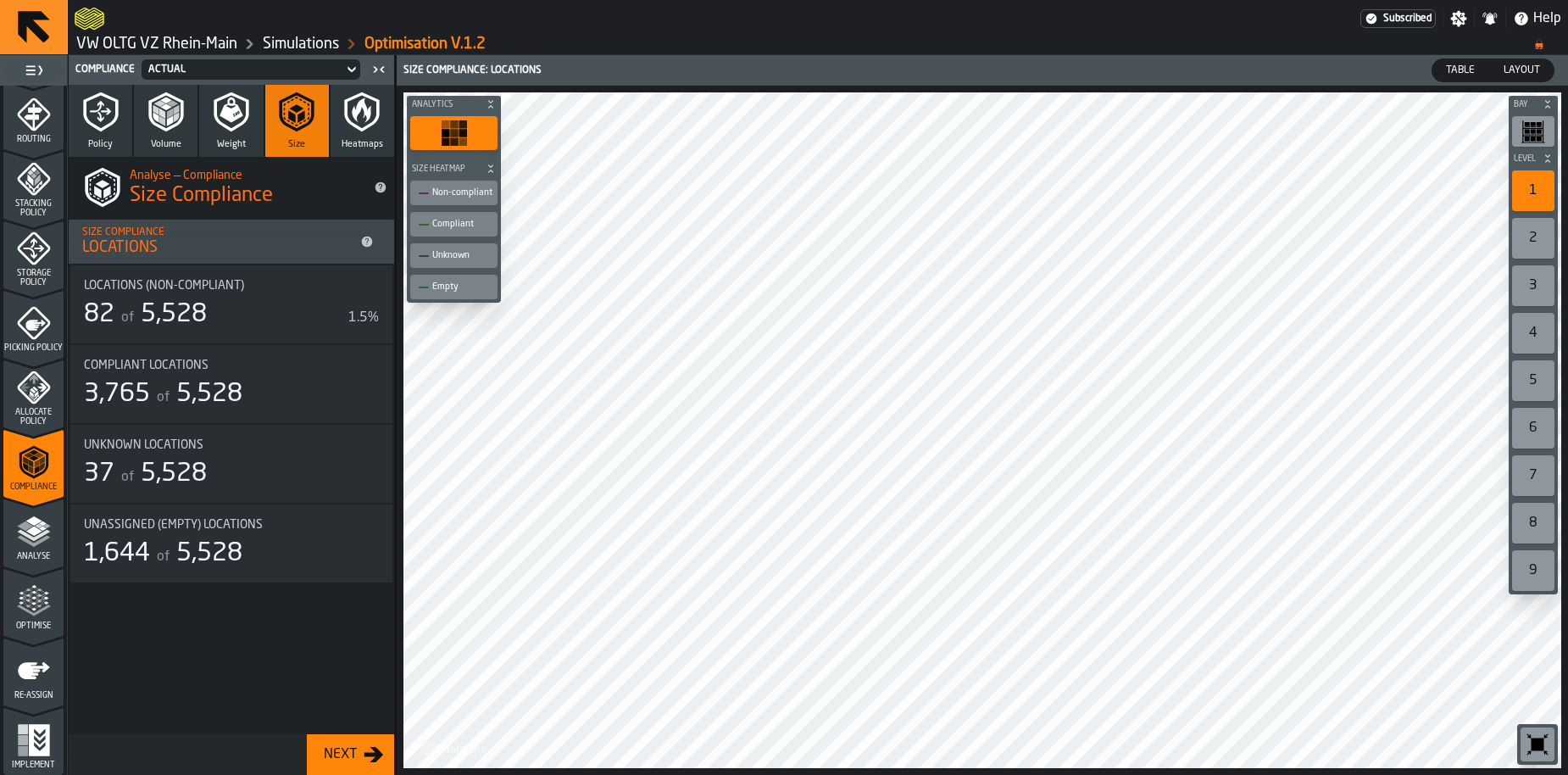
drag, startPoint x: 231, startPoint y: 116, endPoint x: 271, endPoint y: 243, distance: 133.2
click at [271, 243] on div "Policy Volume Weight Size Heatmaps Analyse — Compliance Size Compliance Size Co…" at bounding box center [232, 430] width 326 height 690
click at [246, 297] on div "Locations (Non-Compliant) 82 of 5,528 1.5%" at bounding box center [231, 304] width 295 height 51
click at [170, 303] on span "5,528" at bounding box center [174, 314] width 66 height 25
click at [208, 281] on span "Locations (Non-Compliant)" at bounding box center [164, 286] width 160 height 14
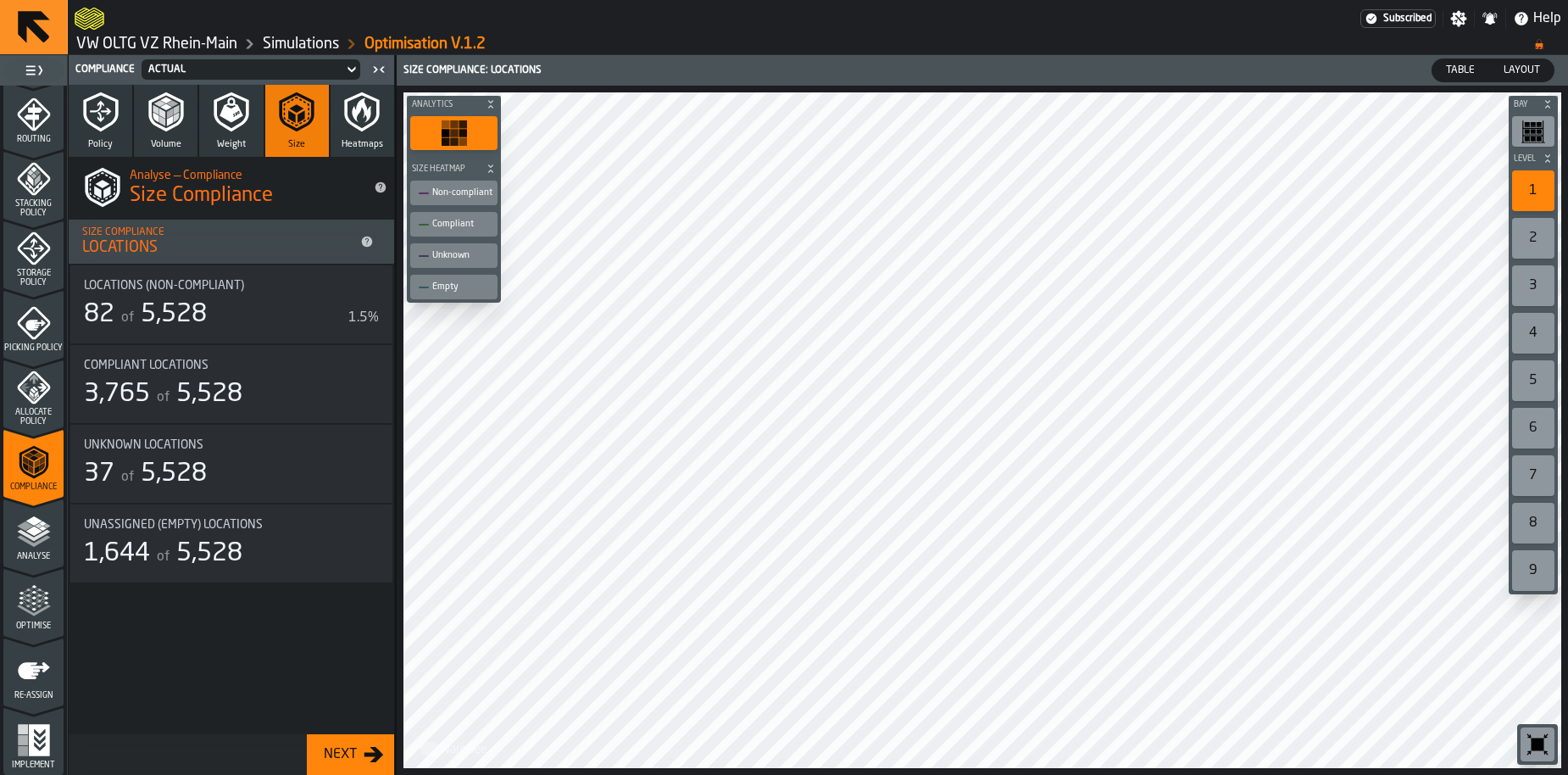
click at [237, 126] on icon "button" at bounding box center [231, 112] width 35 height 40
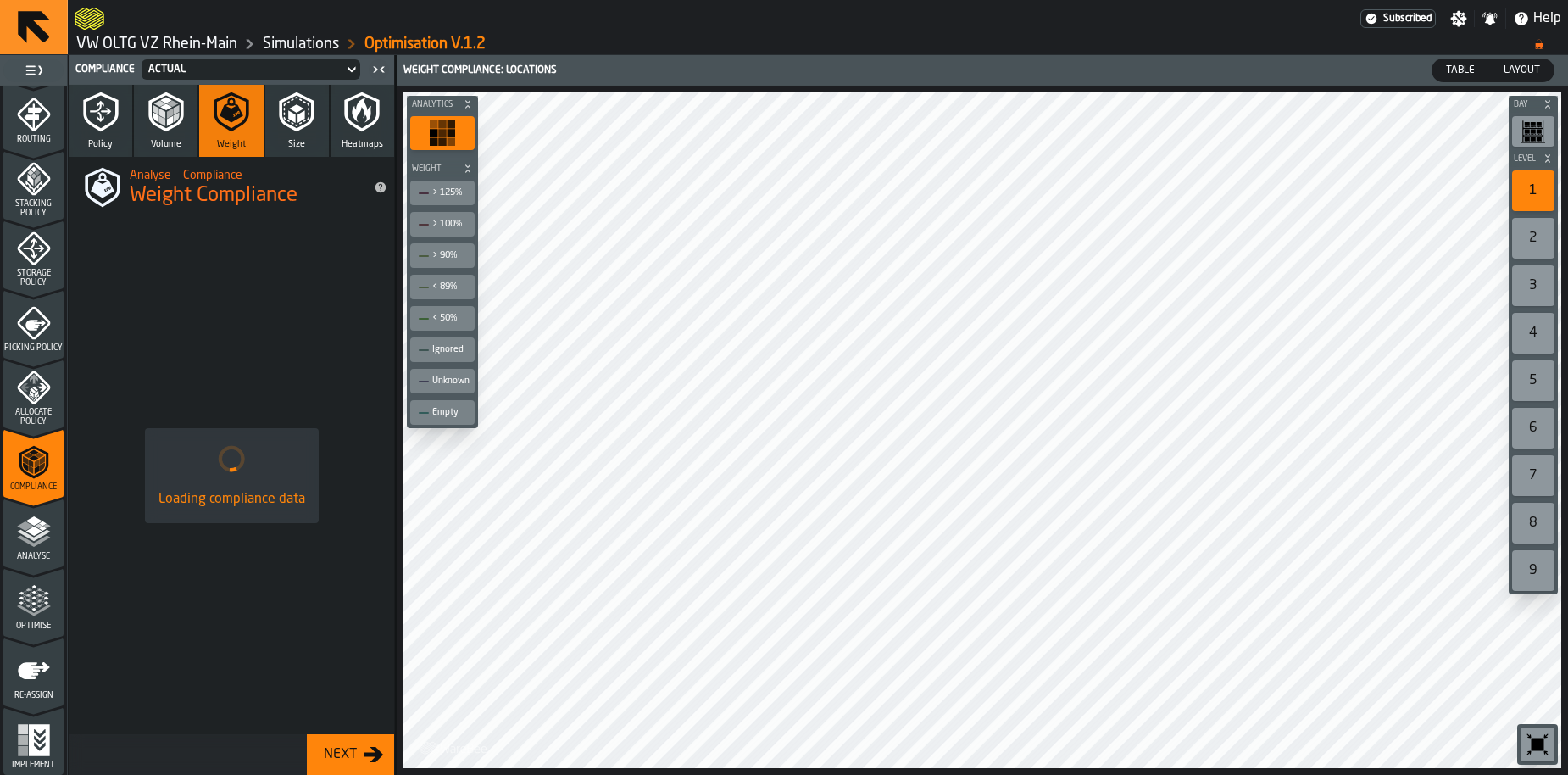
click at [157, 123] on icon "button" at bounding box center [166, 112] width 41 height 41
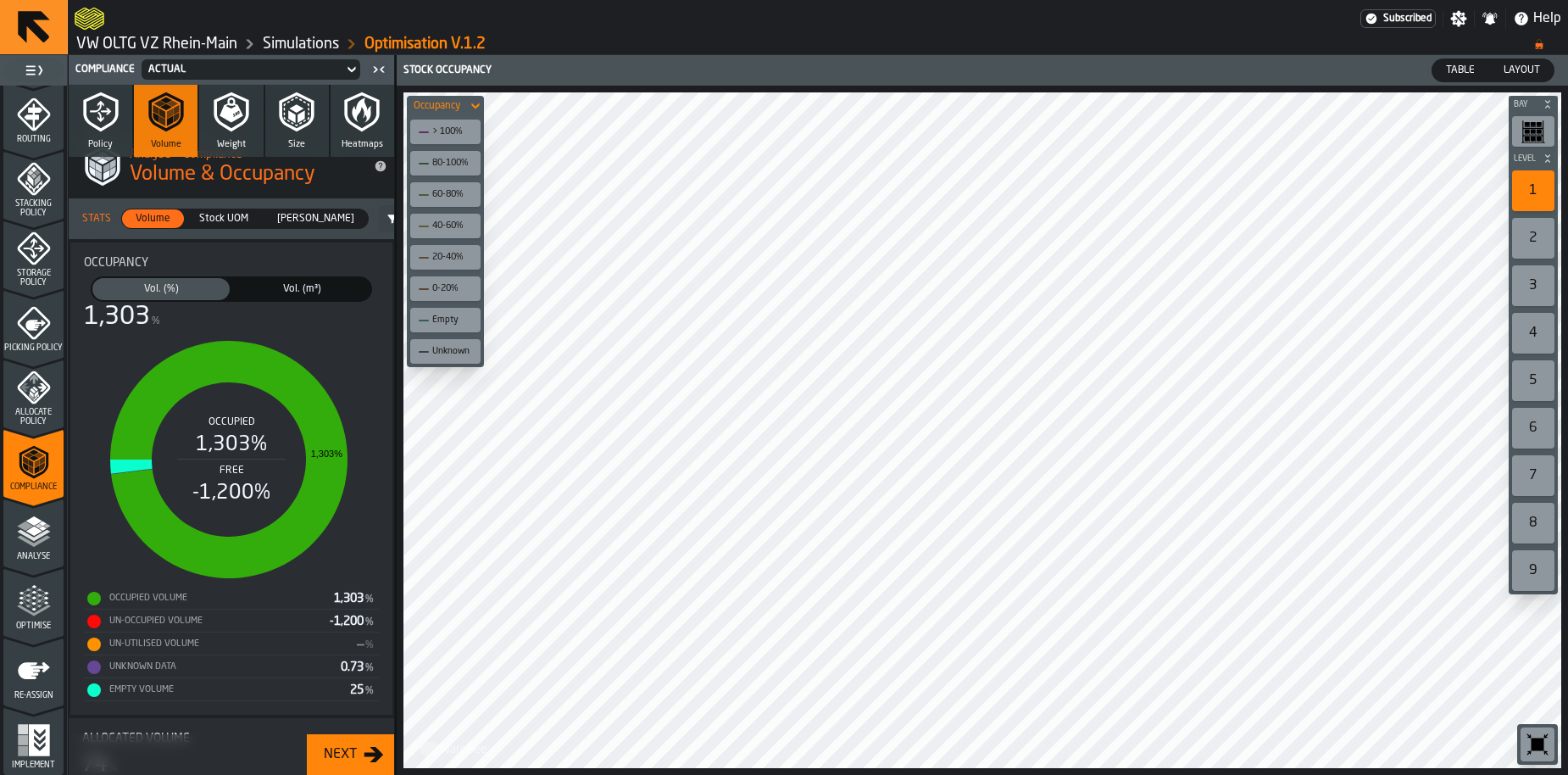
scroll to position [0, 0]
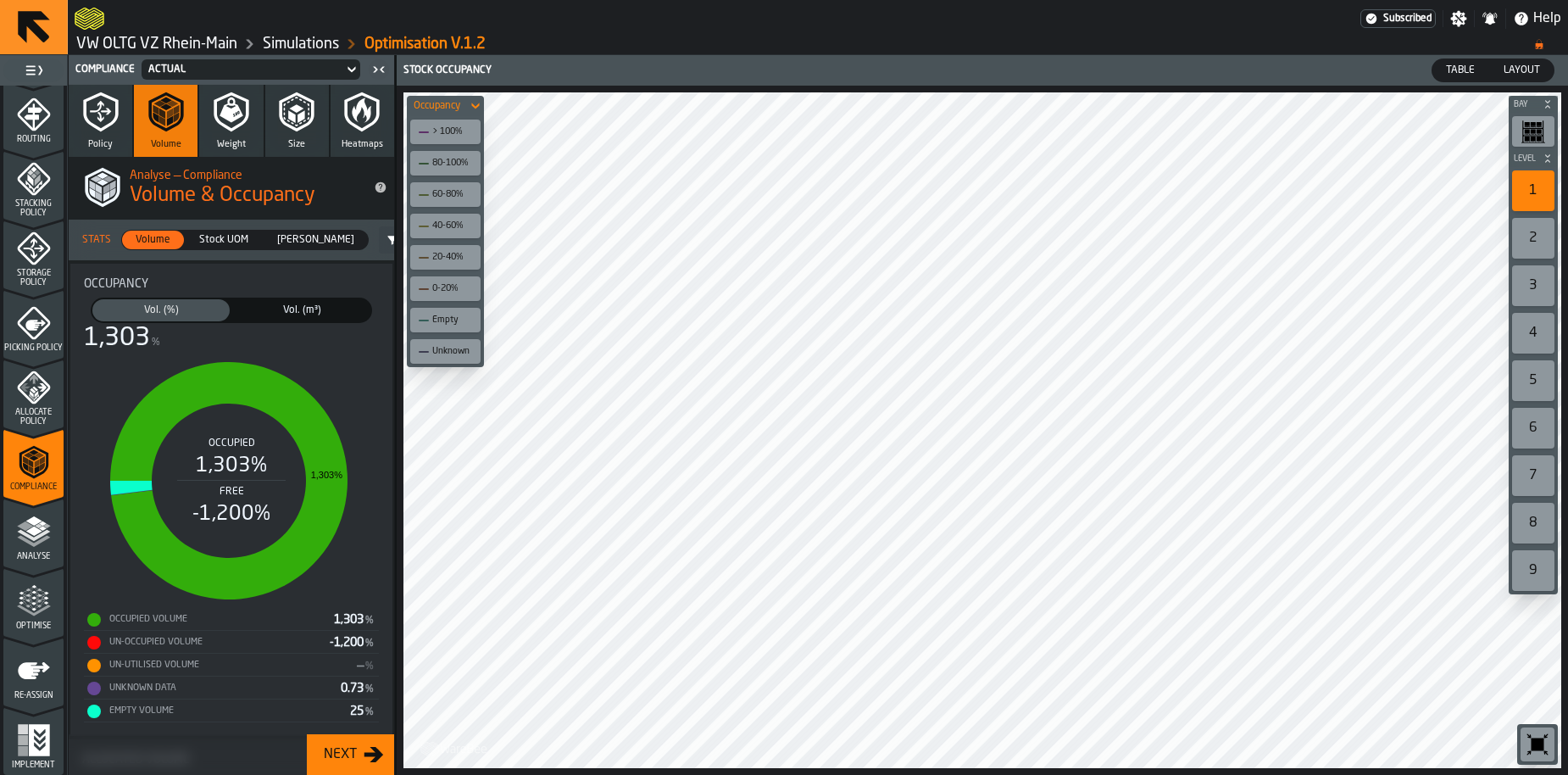
click at [219, 136] on button "Weight" at bounding box center [231, 121] width 64 height 72
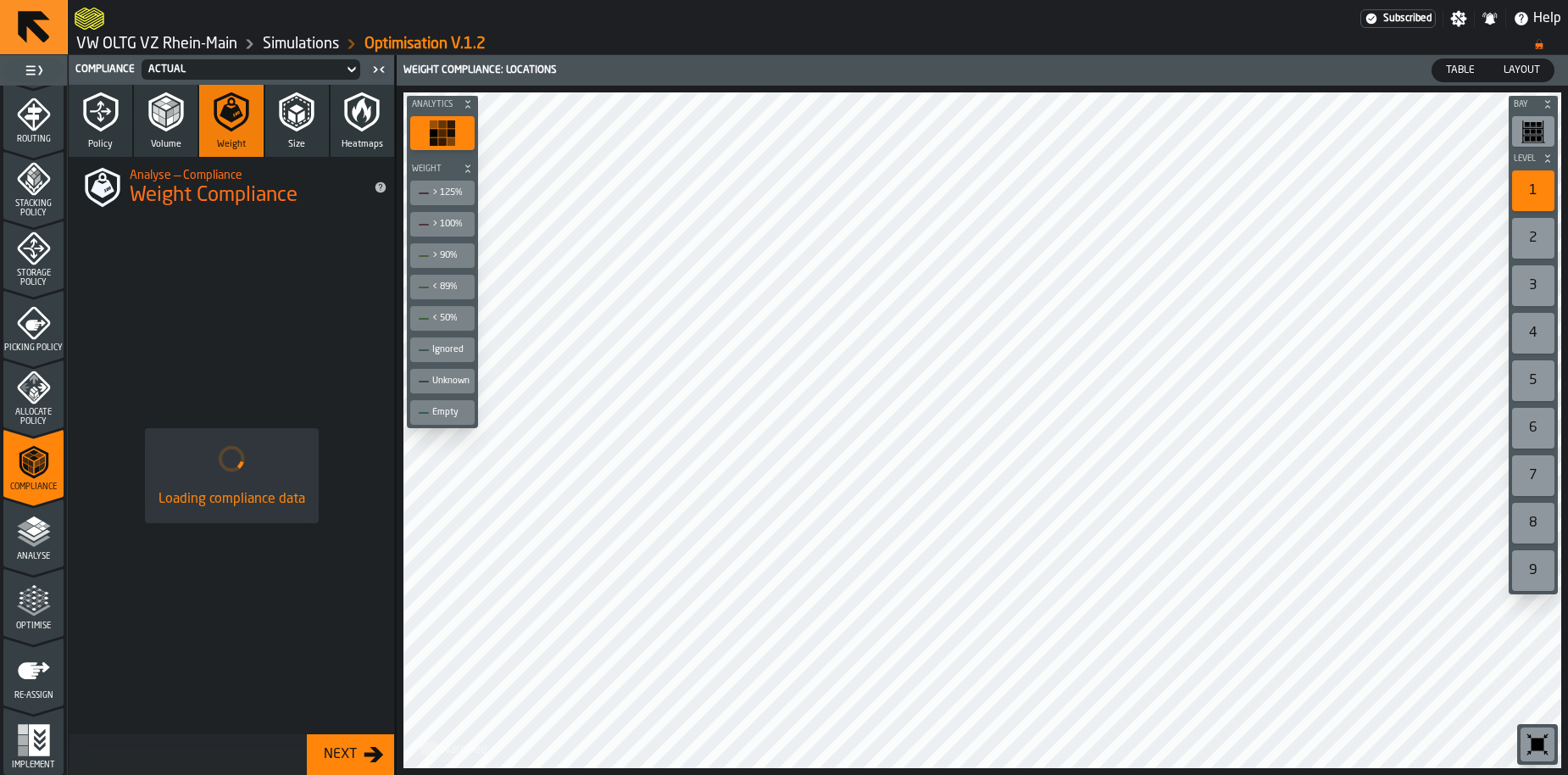
click at [1461, 63] on span "Table" at bounding box center [1460, 70] width 42 height 15
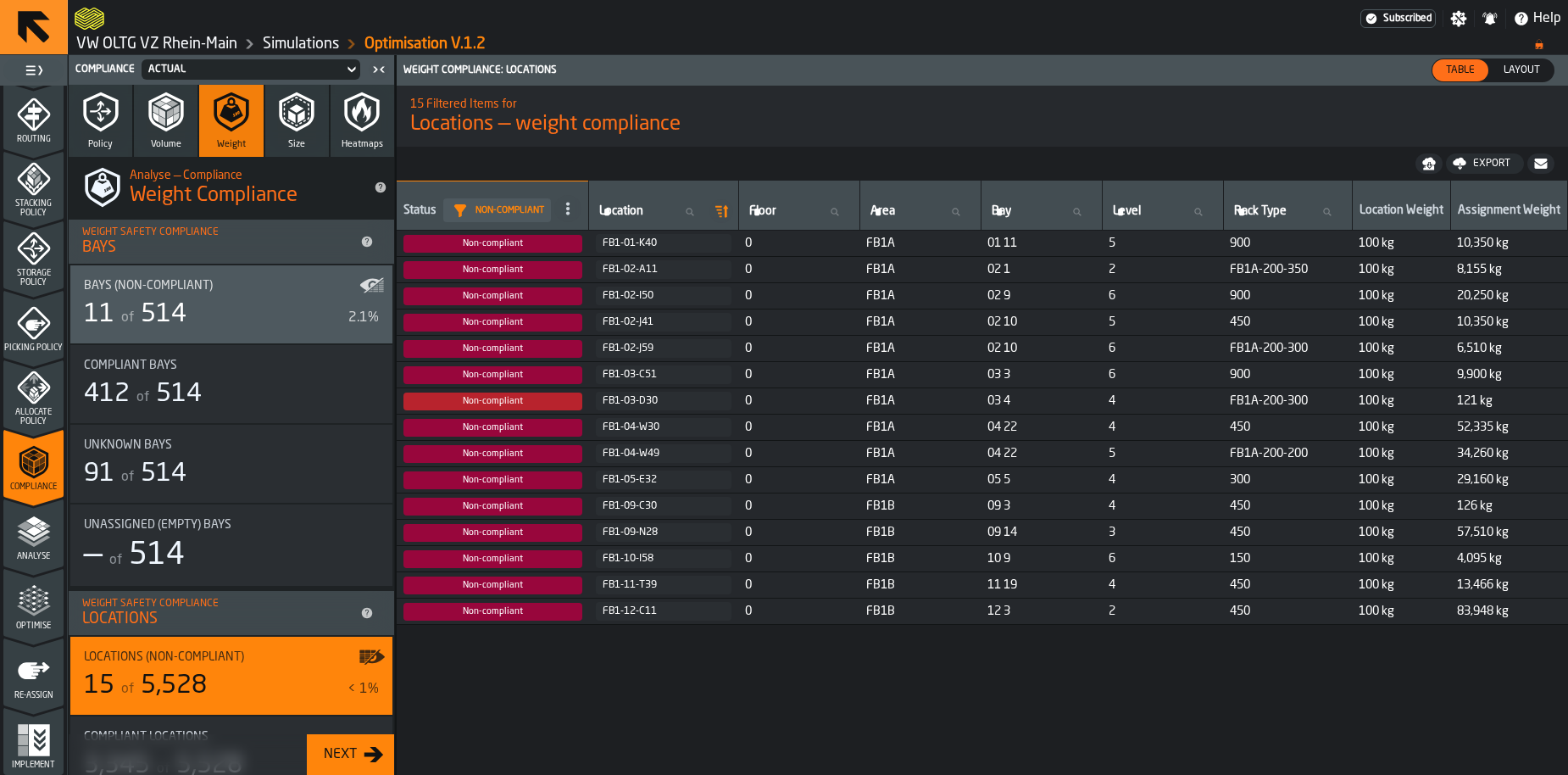
click at [236, 300] on div "11 of 514" at bounding box center [213, 314] width 258 height 31
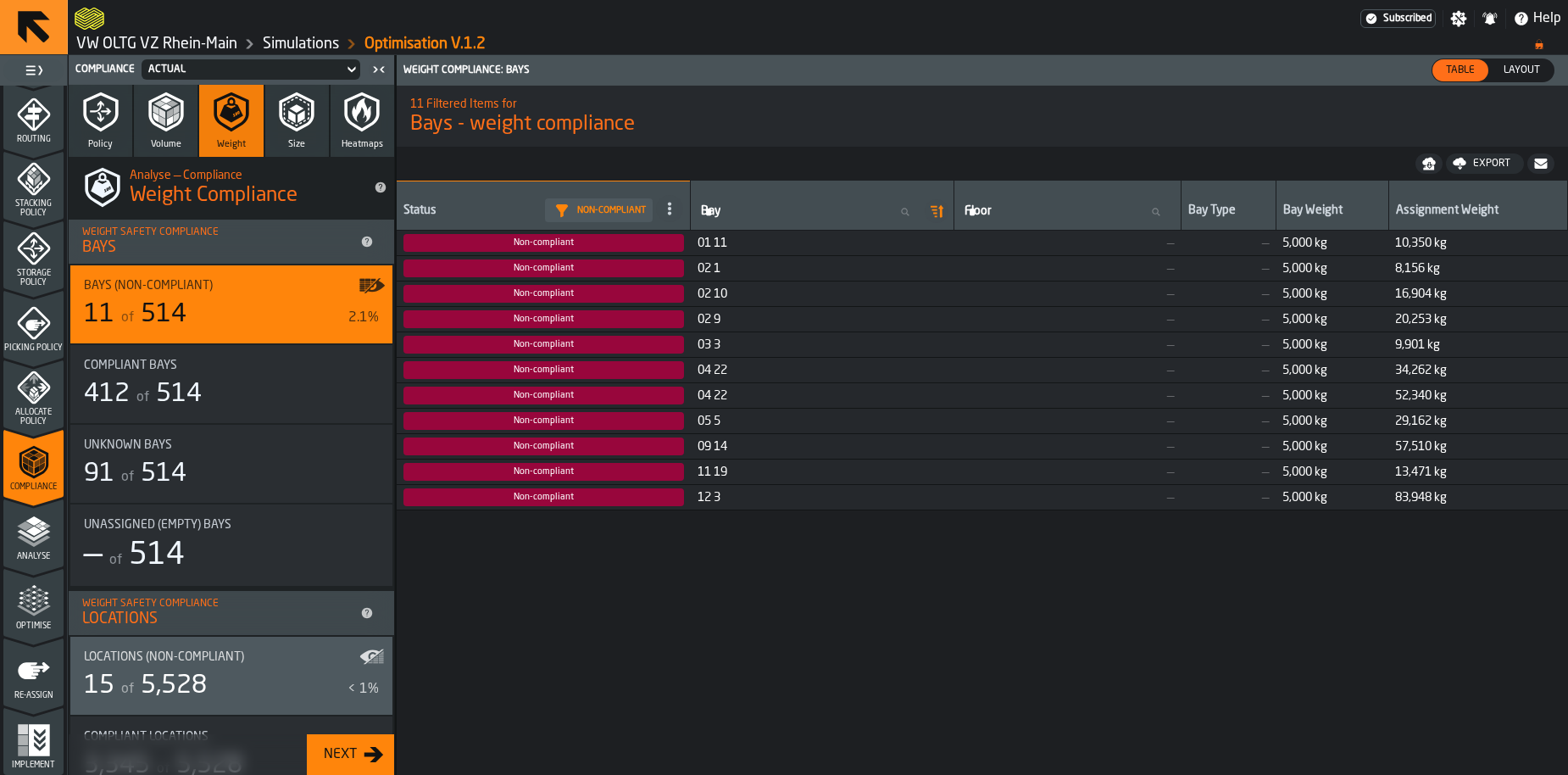
click at [282, 137] on button "Size" at bounding box center [297, 121] width 64 height 72
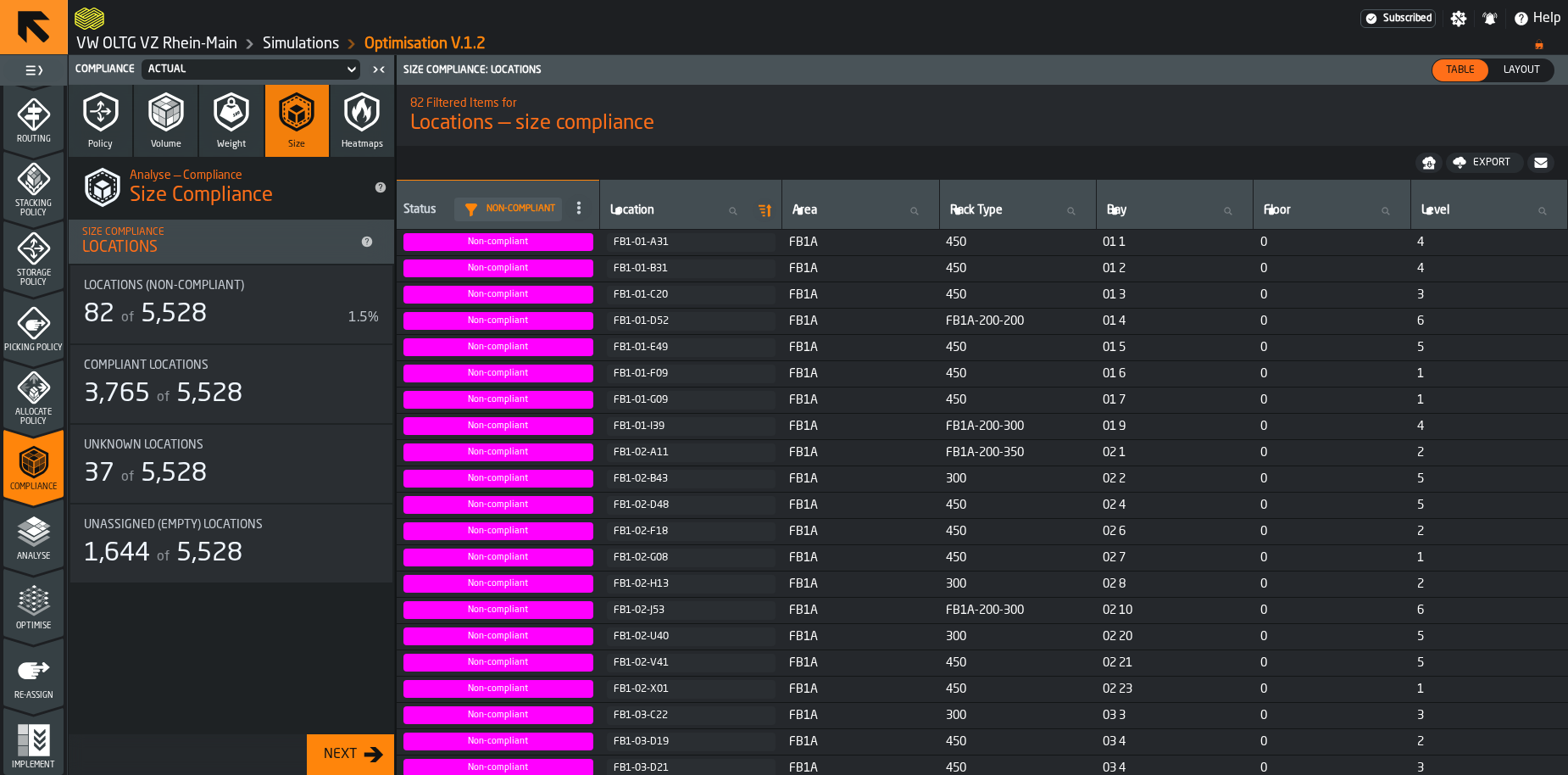
click at [204, 304] on span "5,528" at bounding box center [174, 314] width 66 height 25
click at [684, 243] on div "FB1-01-A31" at bounding box center [691, 243] width 155 height 12
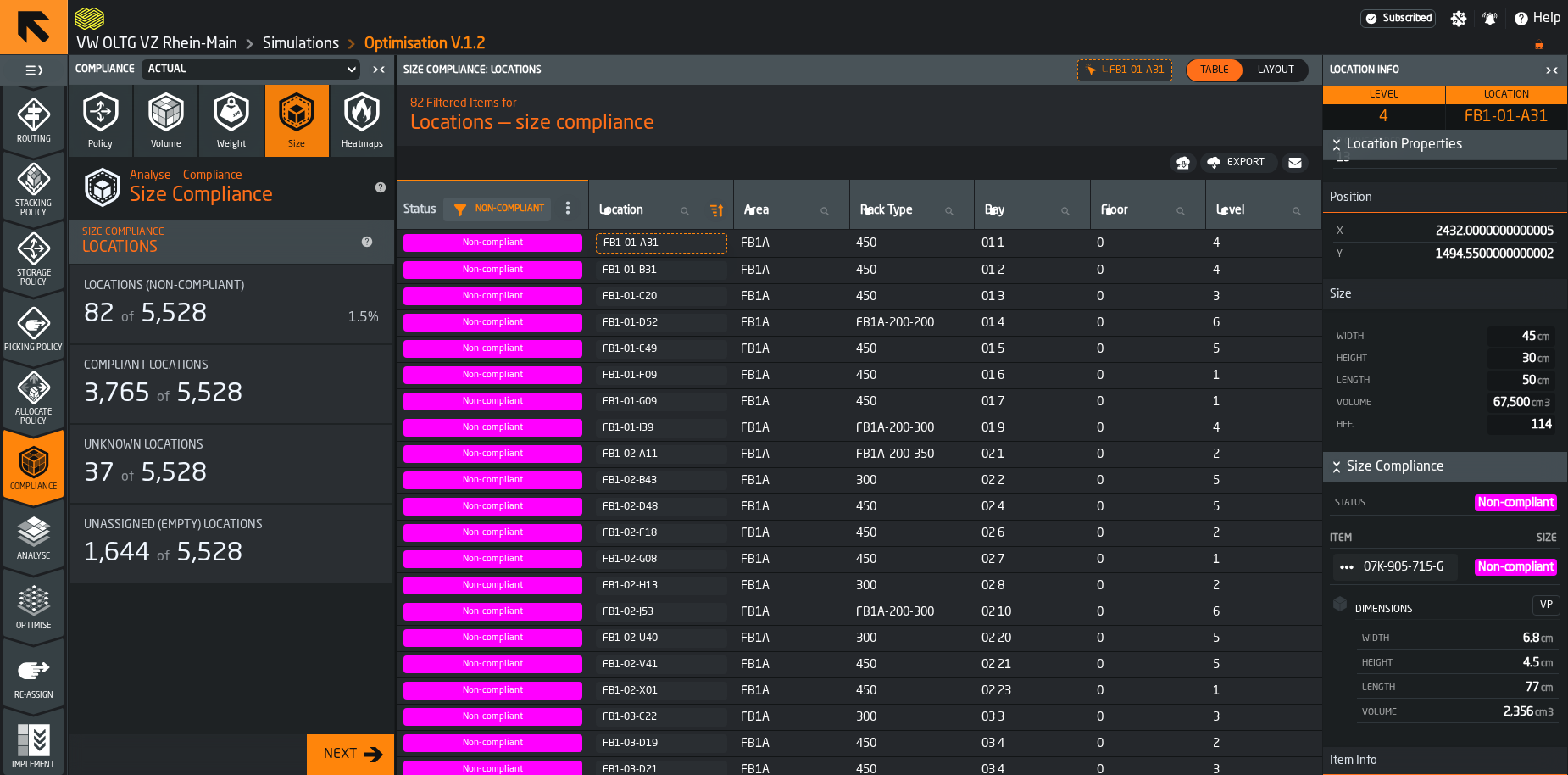
scroll to position [390, 0]
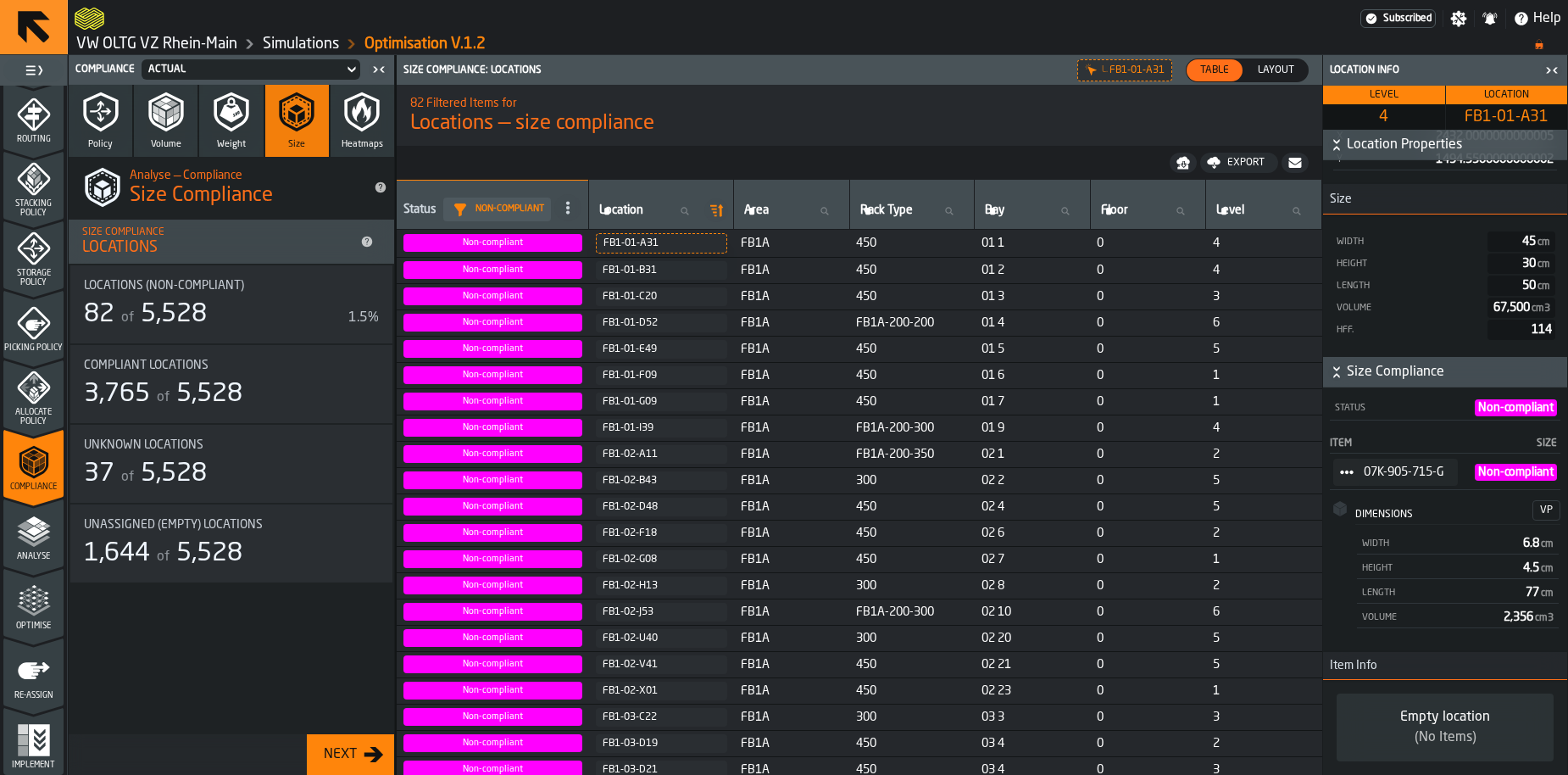
click at [168, 124] on polyline "button" at bounding box center [170, 121] width 6 height 10
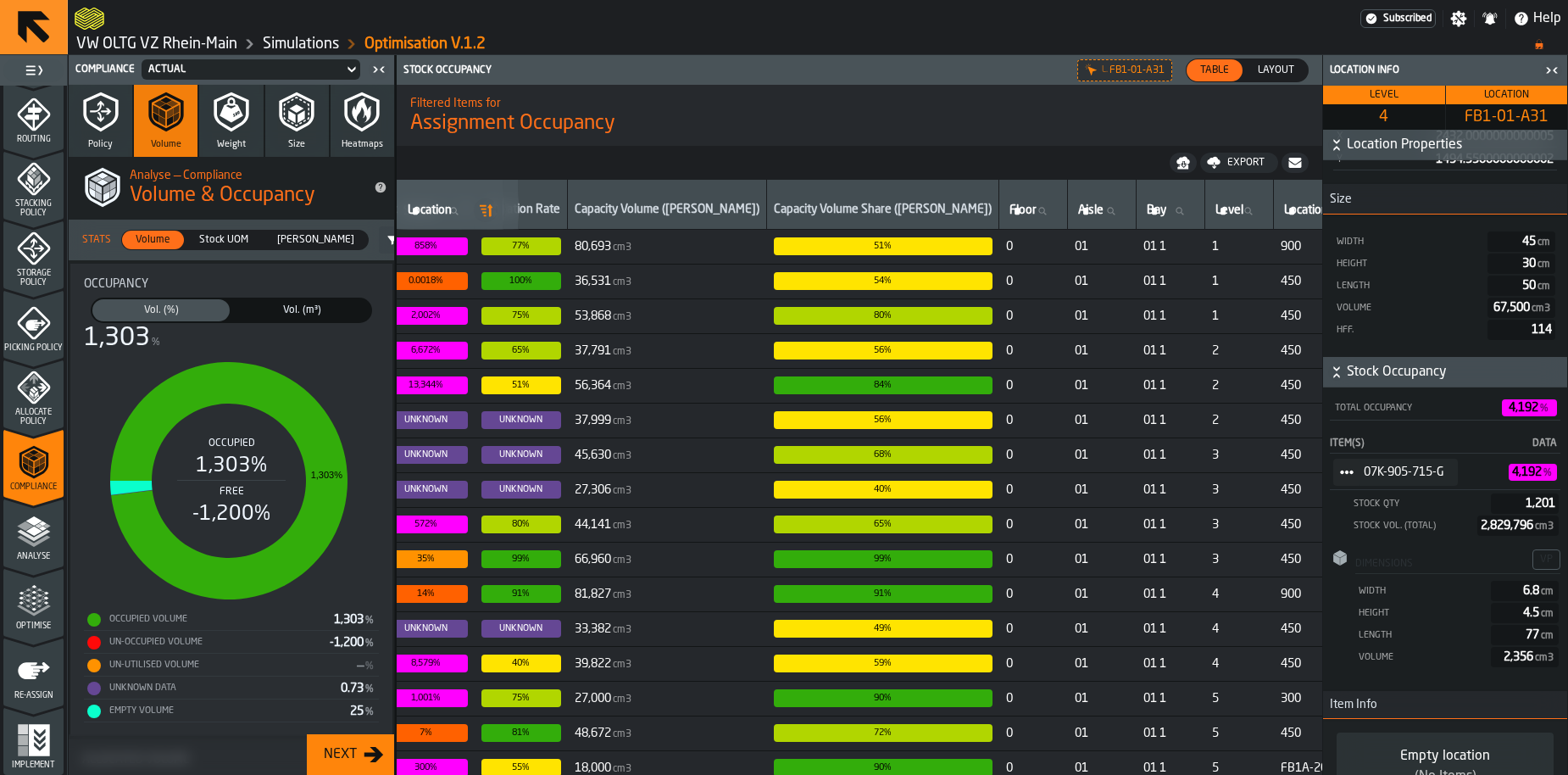
scroll to position [0, 0]
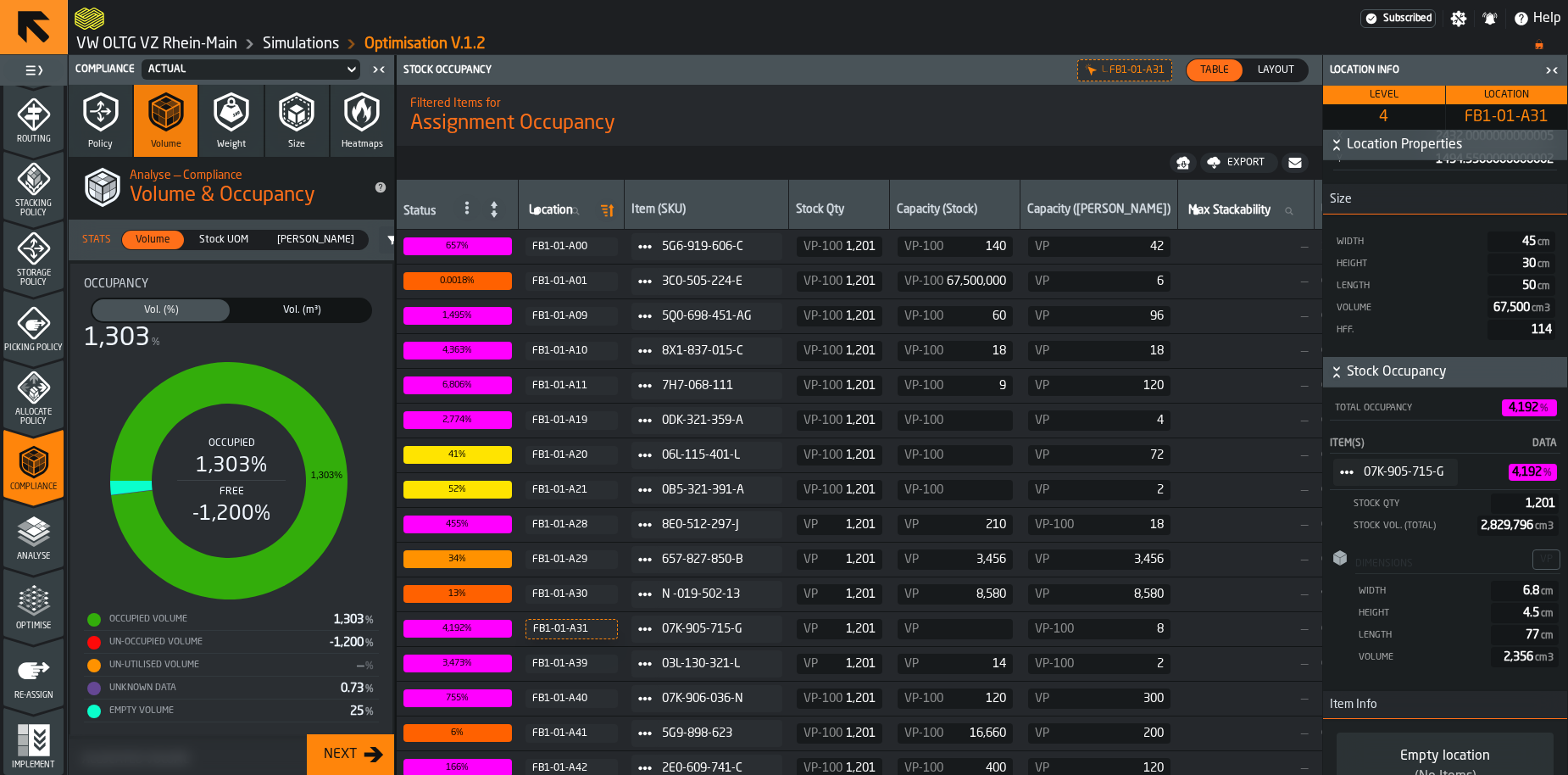
click at [292, 148] on span "Size" at bounding box center [296, 144] width 17 height 11
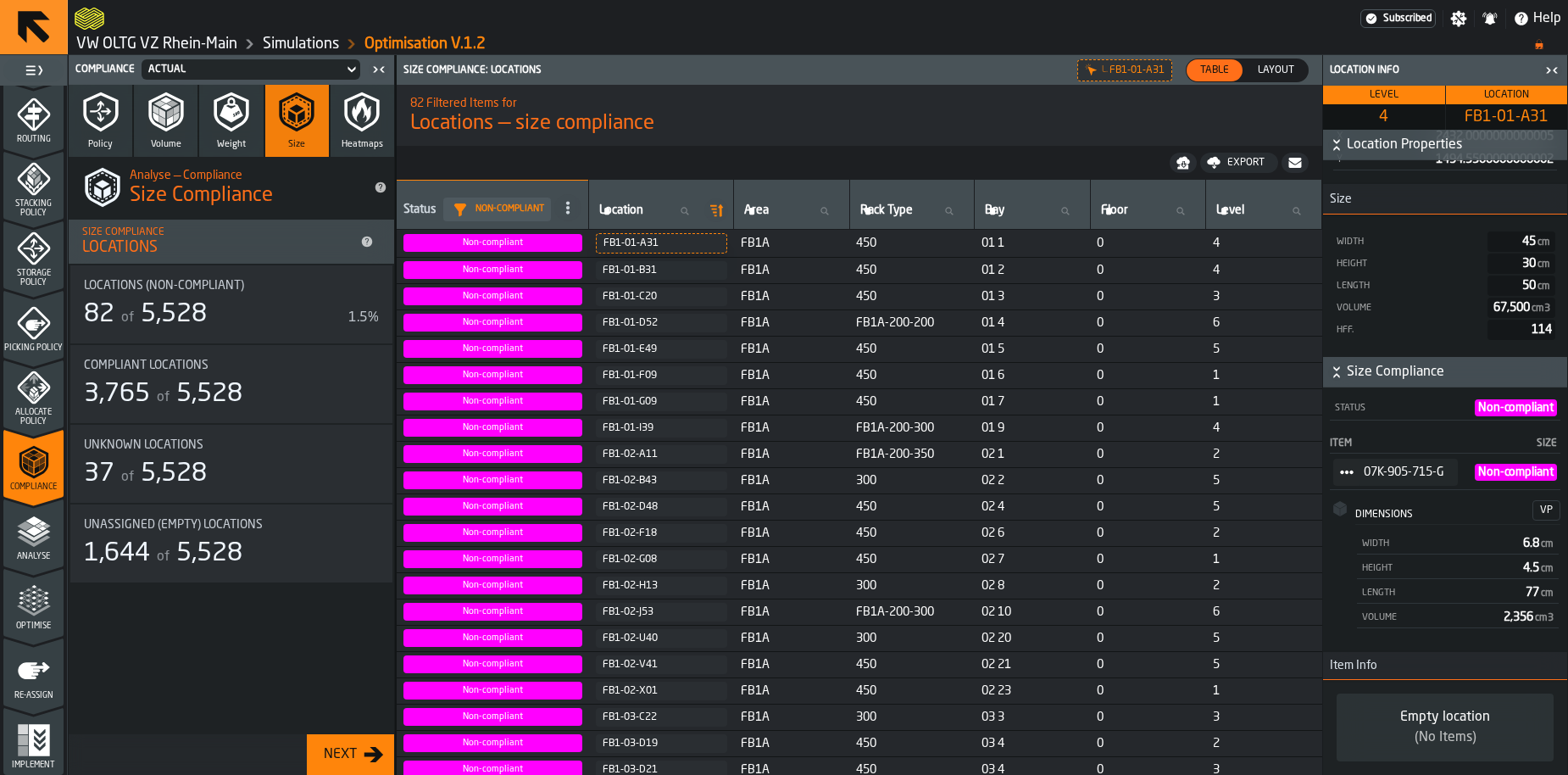
click at [165, 113] on polyline "button" at bounding box center [162, 114] width 6 height 10
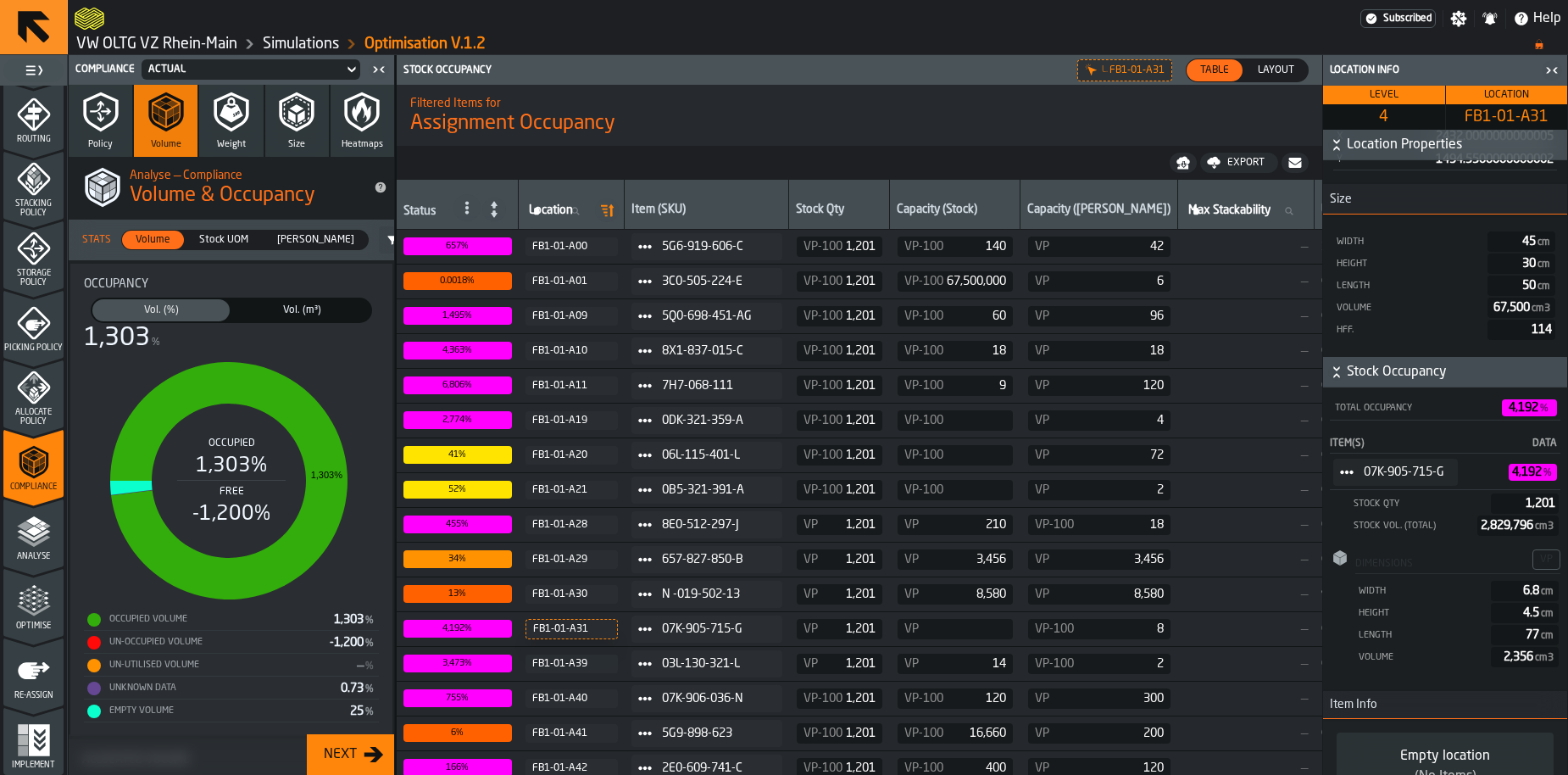
click at [501, 213] on icon at bounding box center [495, 210] width 24 height 24
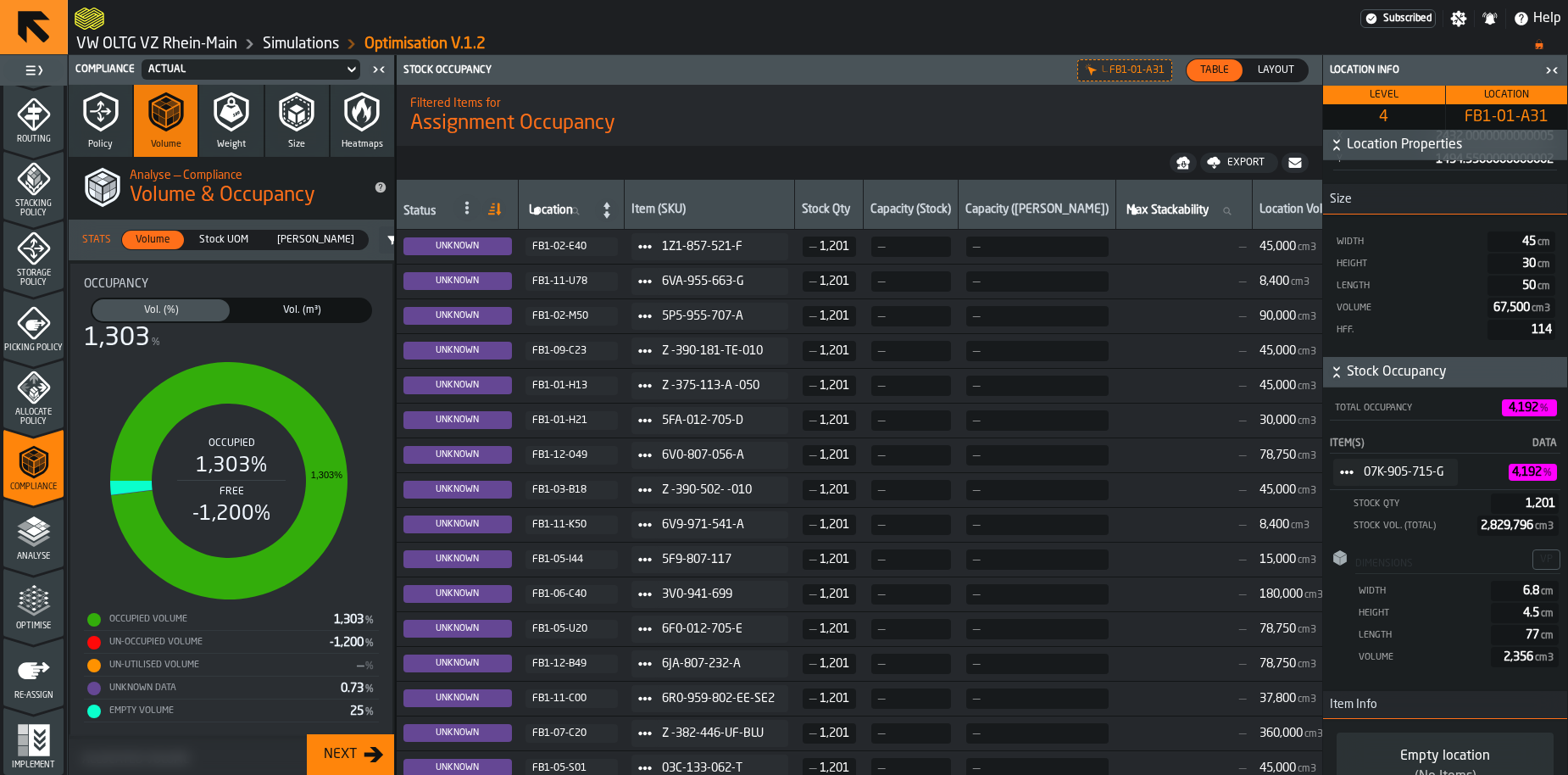
click at [286, 137] on button "Size" at bounding box center [297, 121] width 64 height 72
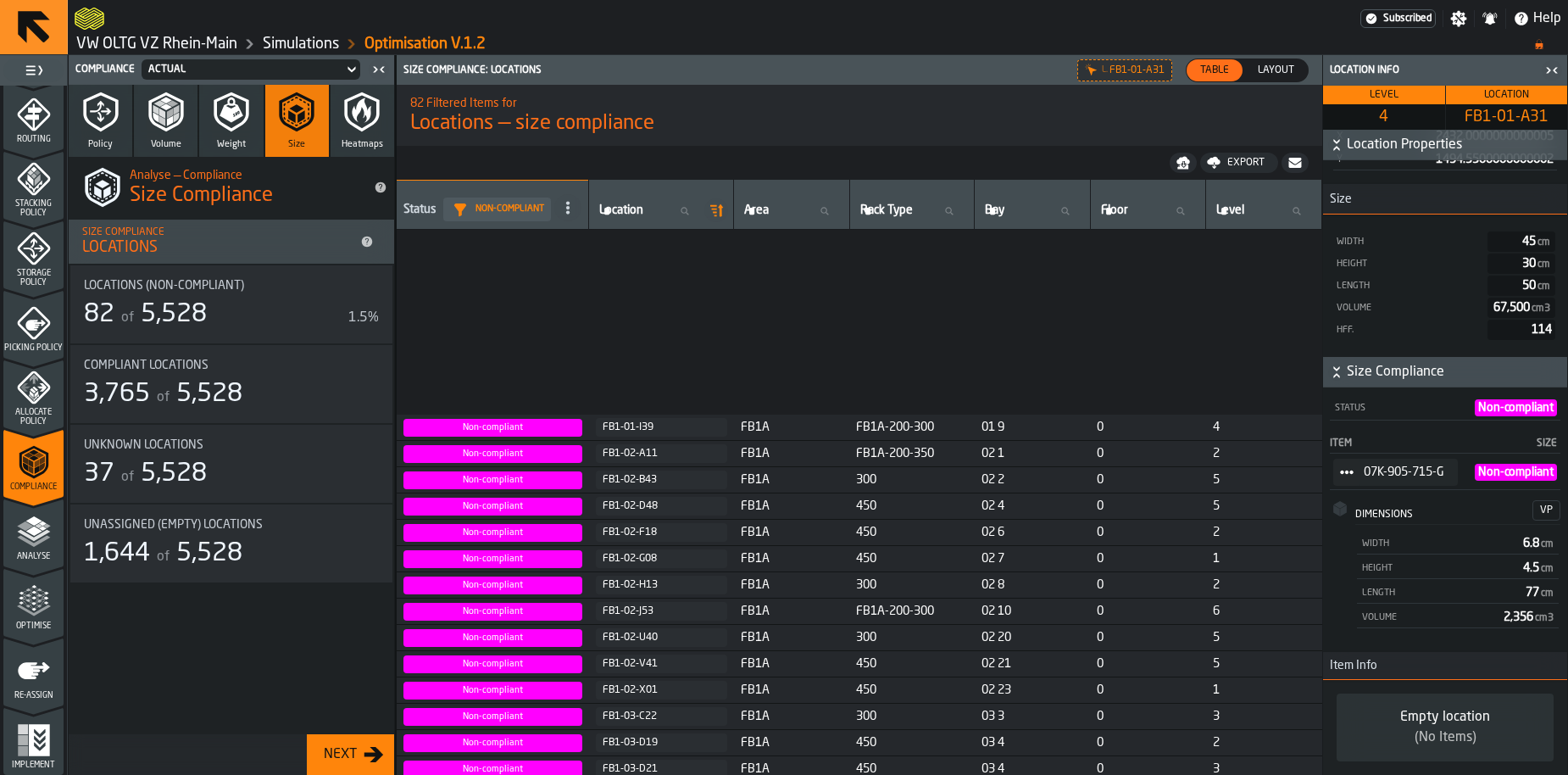
scroll to position [288, 0]
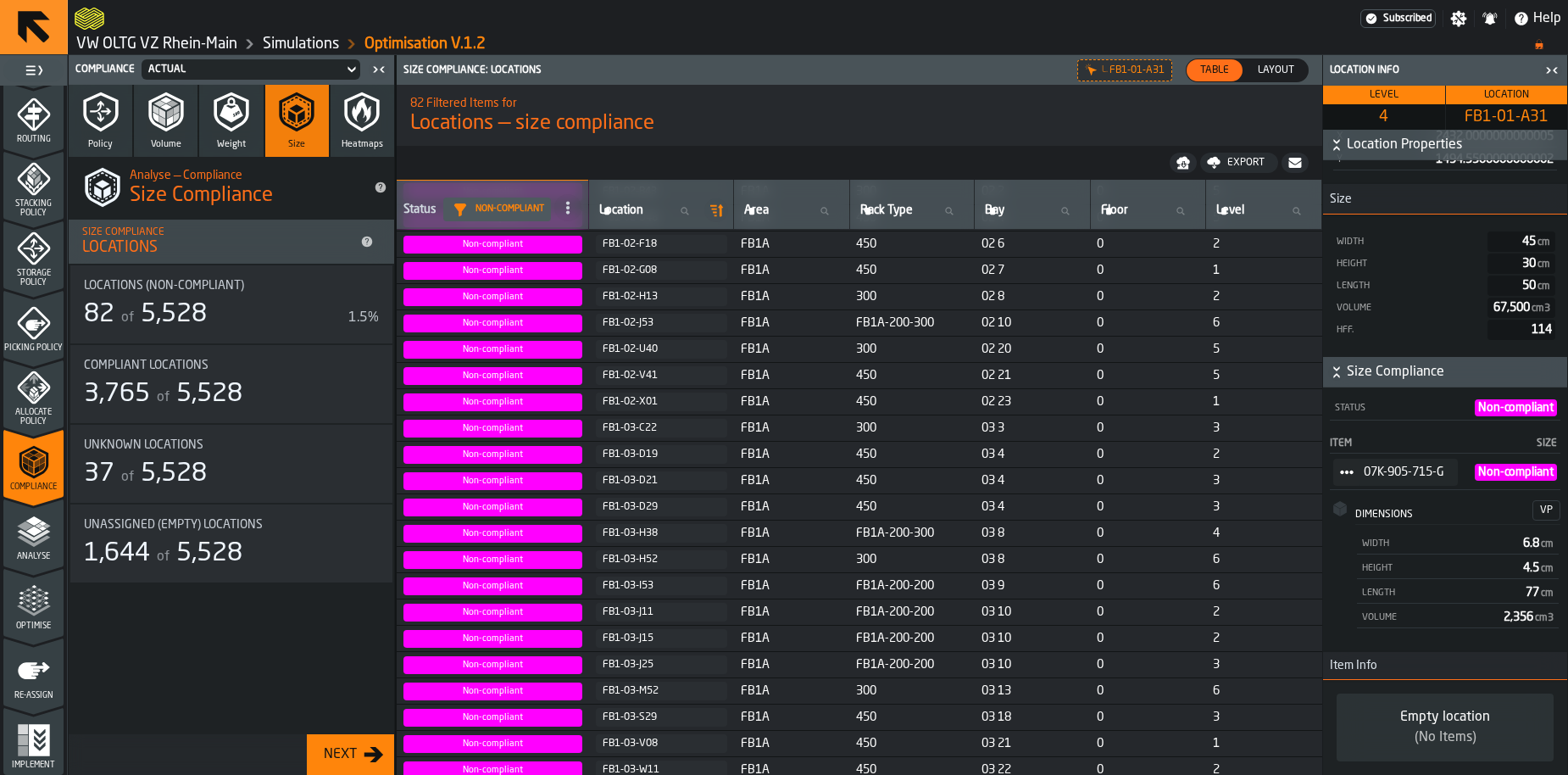
click at [631, 250] on div "FB1-02-F18" at bounding box center [662, 244] width 118 height 12
click at [1516, 490] on div "8K5-839-912-Q Non-compliant" at bounding box center [1445, 472] width 231 height 35
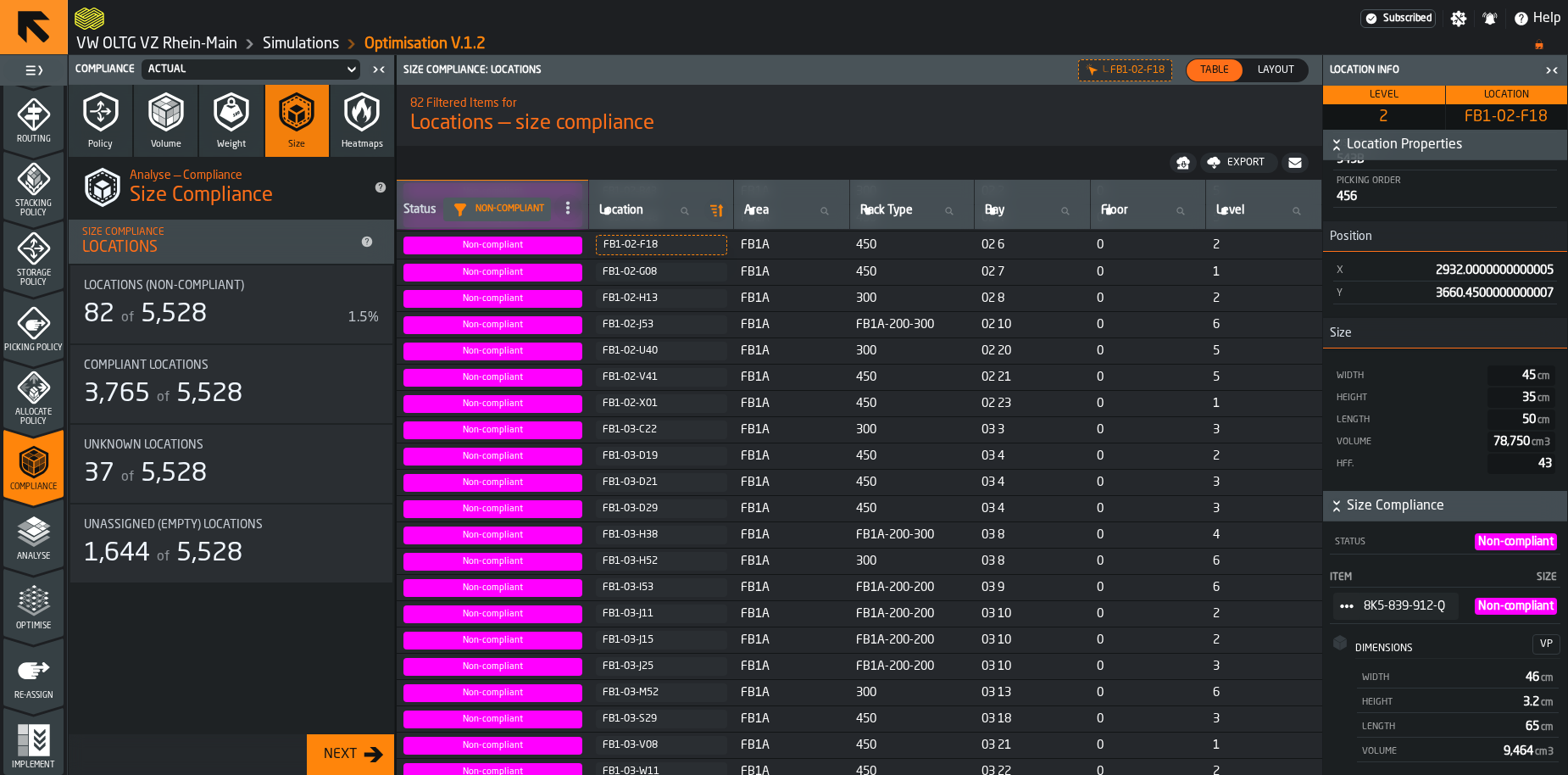
scroll to position [407, 0]
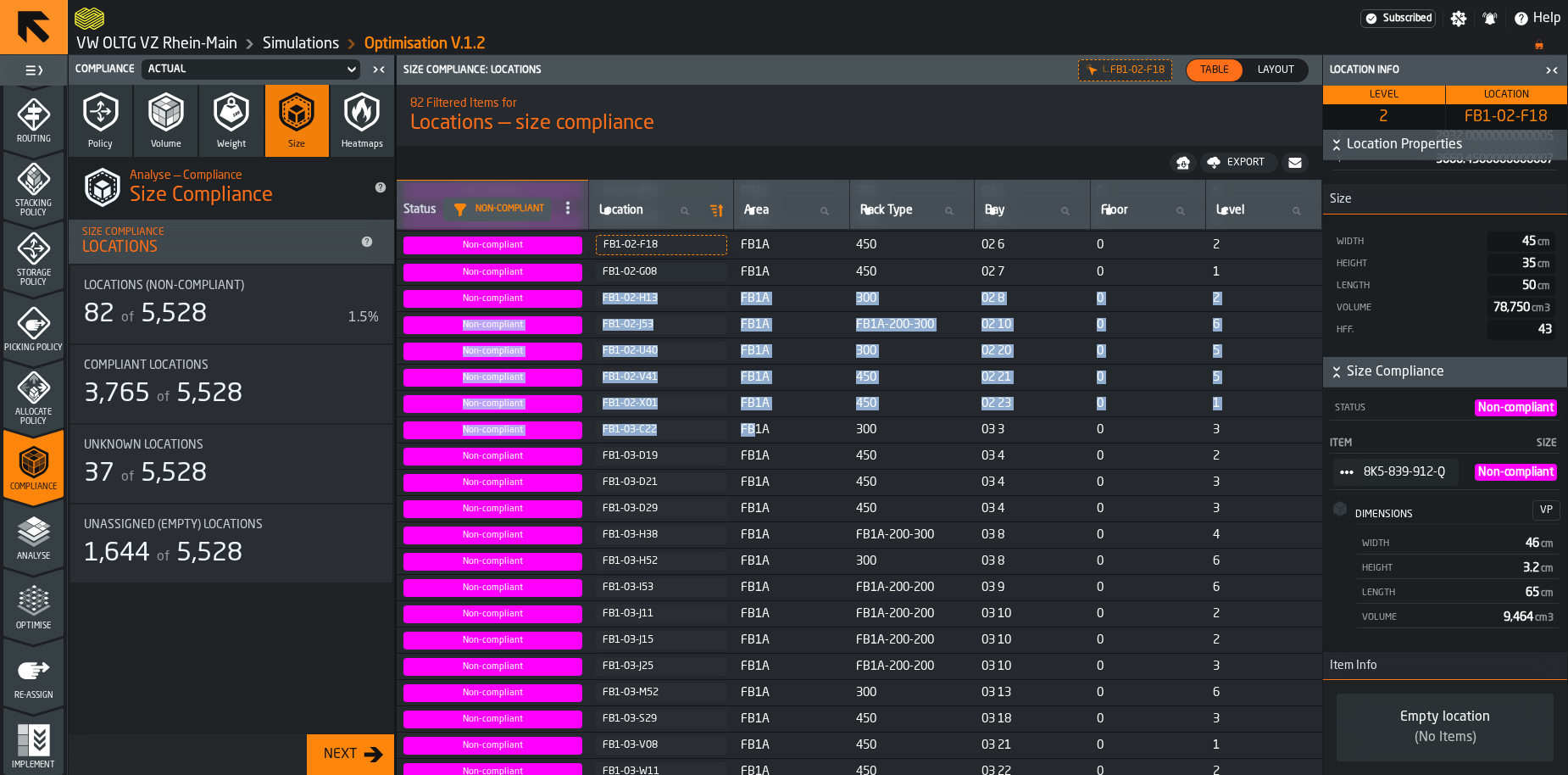
drag, startPoint x: 663, startPoint y: 286, endPoint x: 823, endPoint y: 426, distance: 212.6
click at [772, 137] on h1 "Locations — size compliance" at bounding box center [859, 123] width 898 height 27
click at [741, 131] on h1 "Locations — size compliance" at bounding box center [859, 123] width 898 height 27
click at [770, 142] on div "82 Filtered Items for Locations — size compliance" at bounding box center [859, 115] width 925 height 71
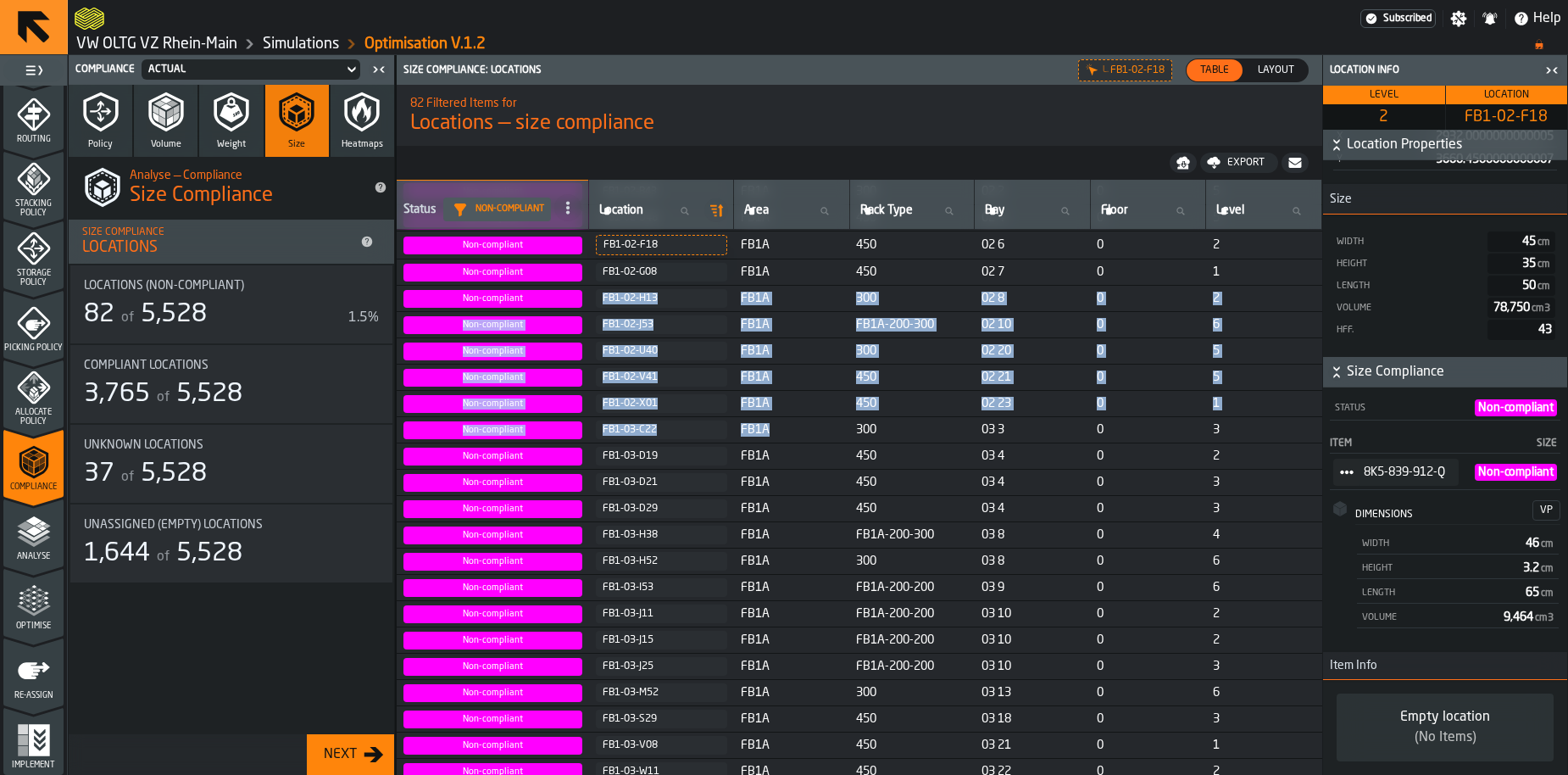
click at [804, 155] on nav "Export" at bounding box center [859, 163] width 925 height 34
click at [792, 131] on h1 "Locations — size compliance" at bounding box center [859, 123] width 898 height 27
click at [770, 154] on nav "Export" at bounding box center [859, 163] width 925 height 34
click at [635, 299] on div "FB1-02-H13" at bounding box center [662, 299] width 118 height 12
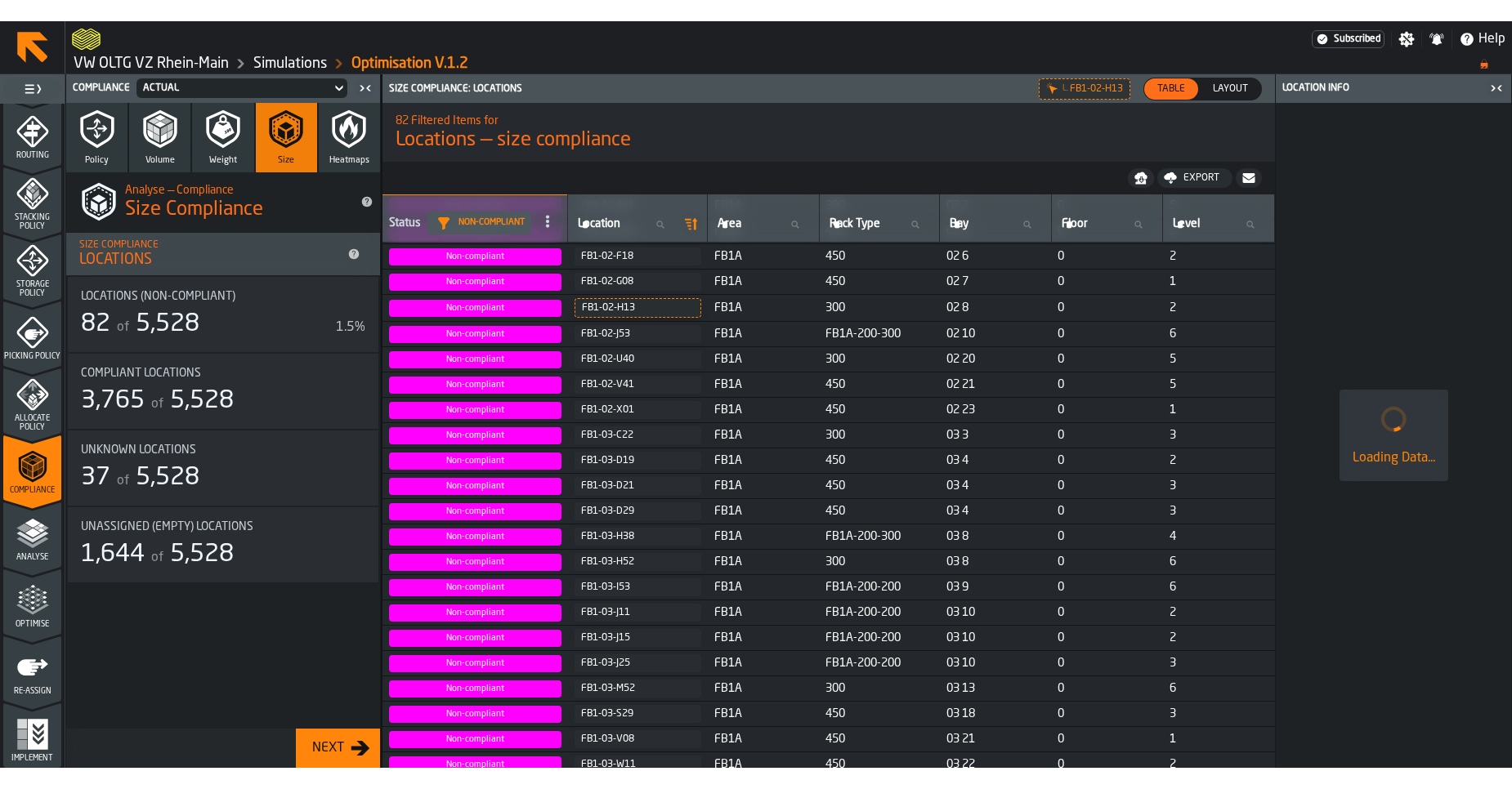
scroll to position [376, 0]
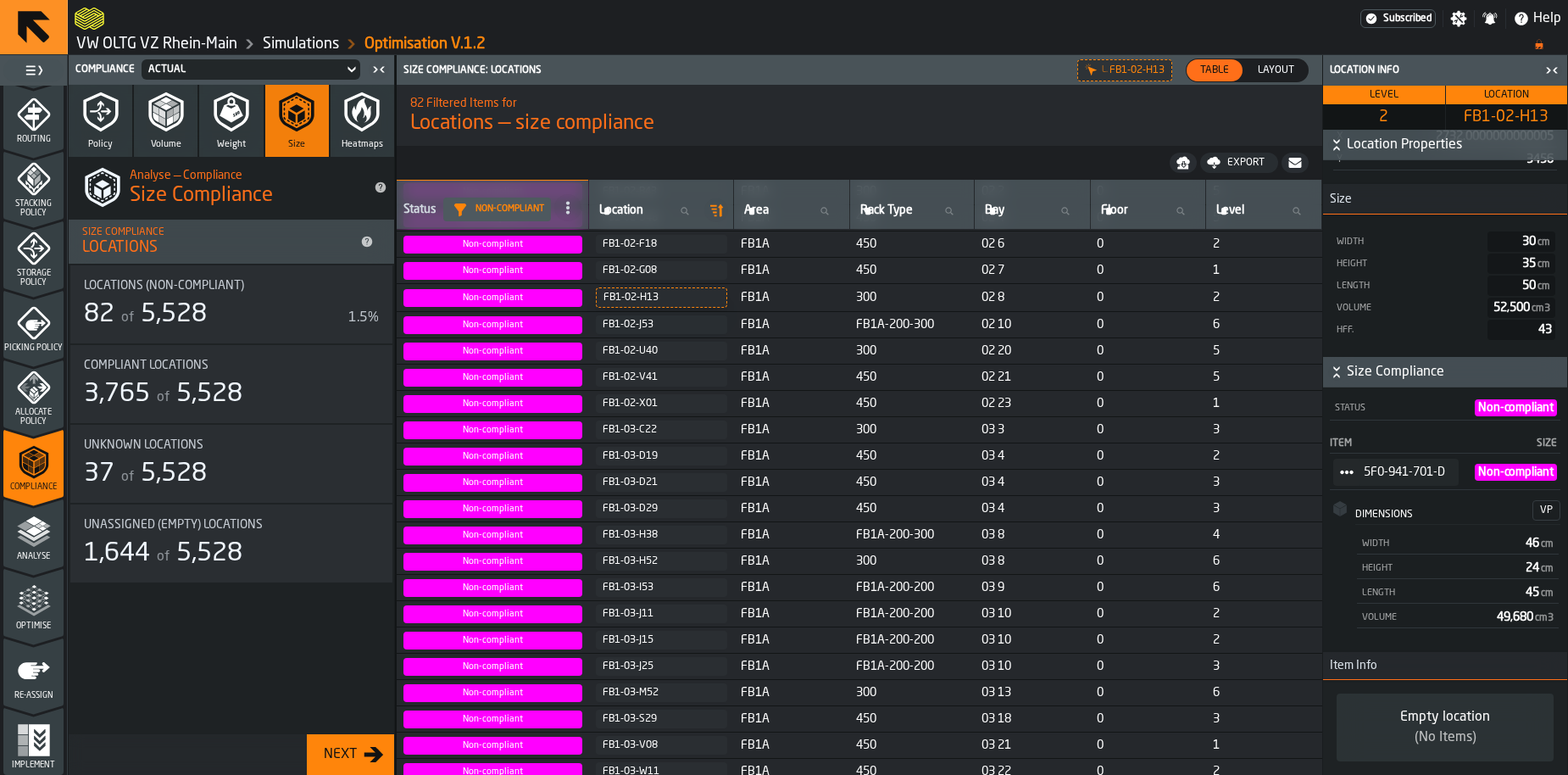
click at [752, 292] on span "FB1A" at bounding box center [791, 298] width 103 height 14
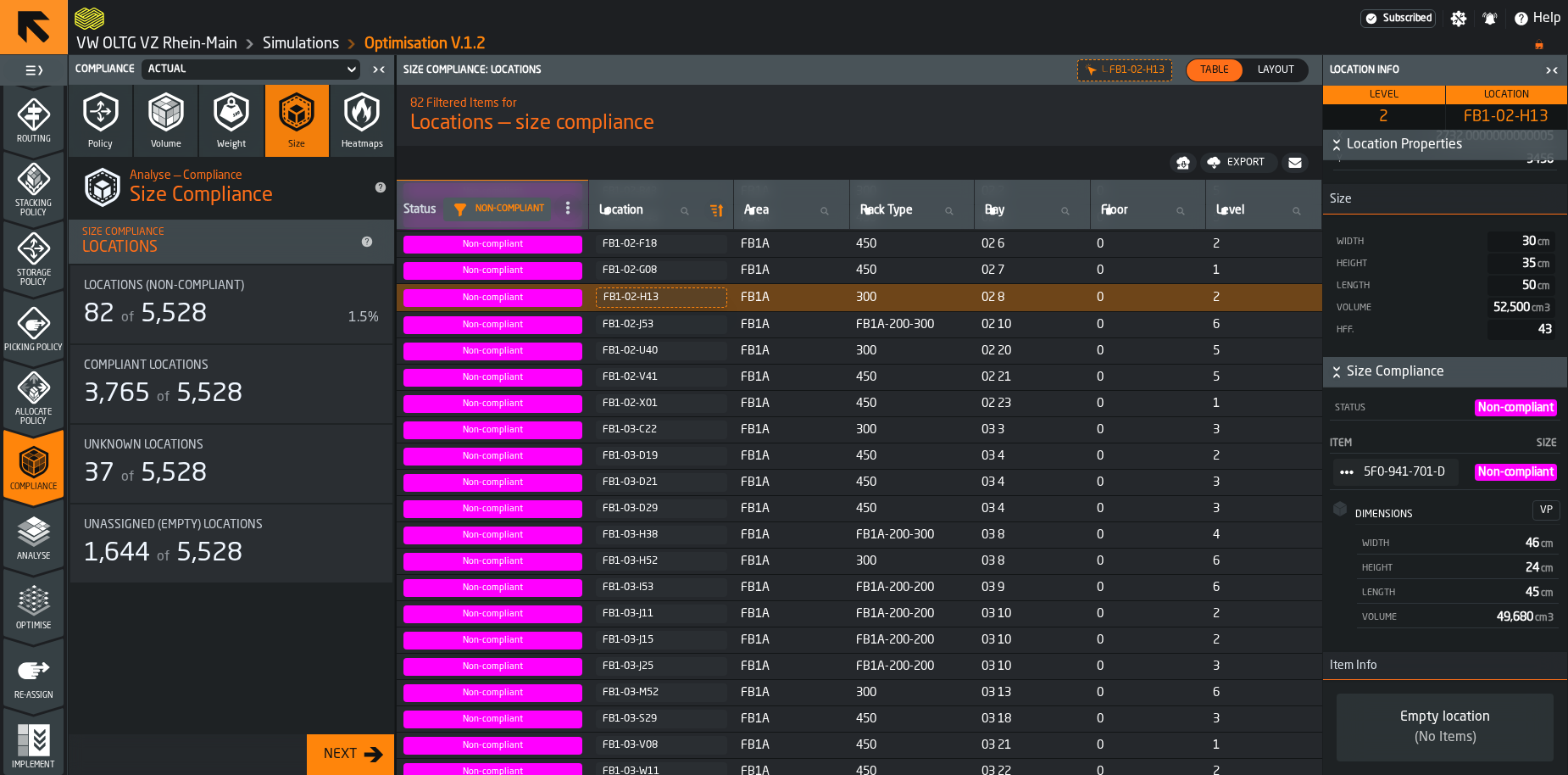
click at [634, 329] on div "FB1-02-J53" at bounding box center [662, 325] width 118 height 12
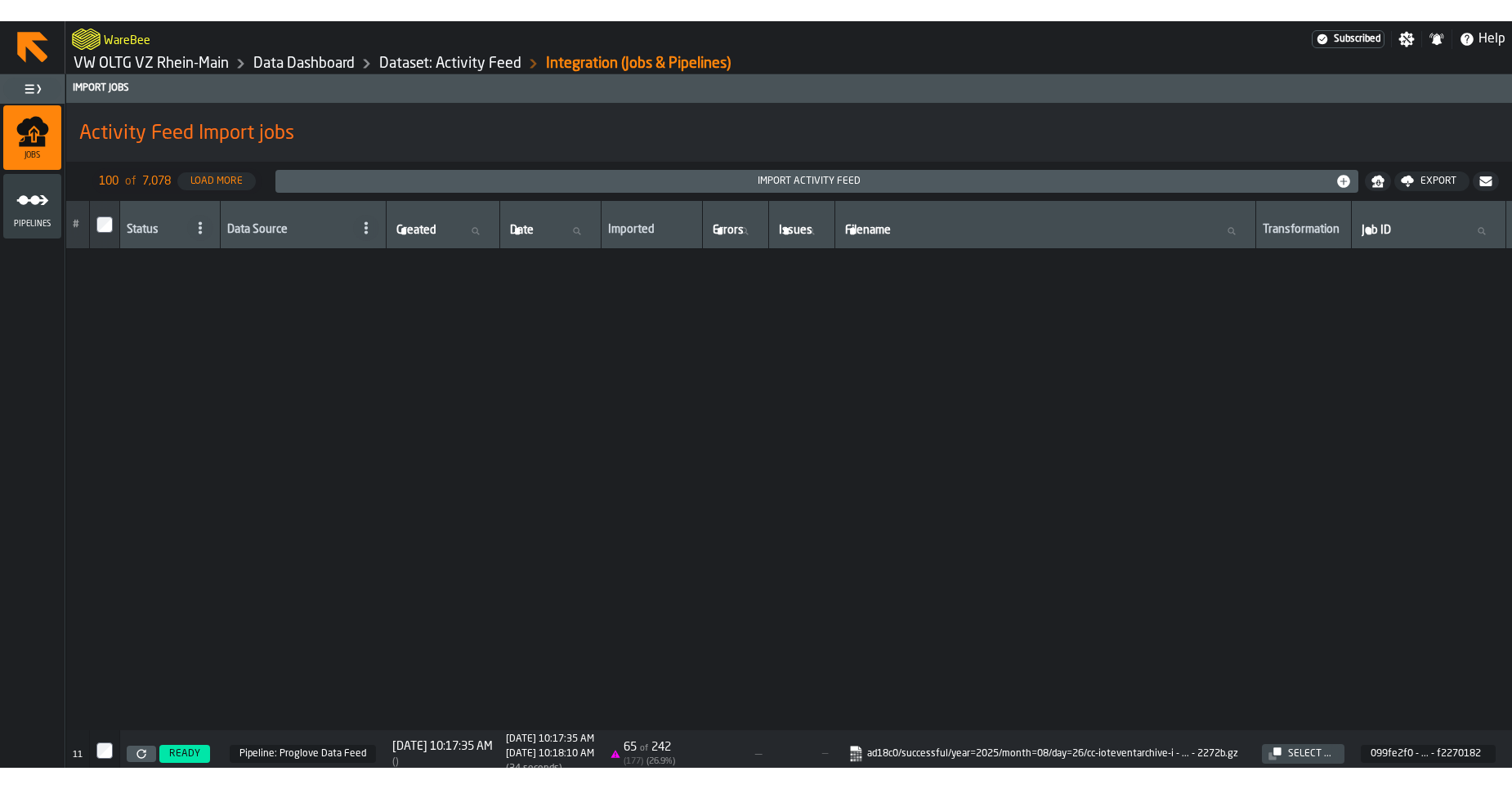
scroll to position [564, 0]
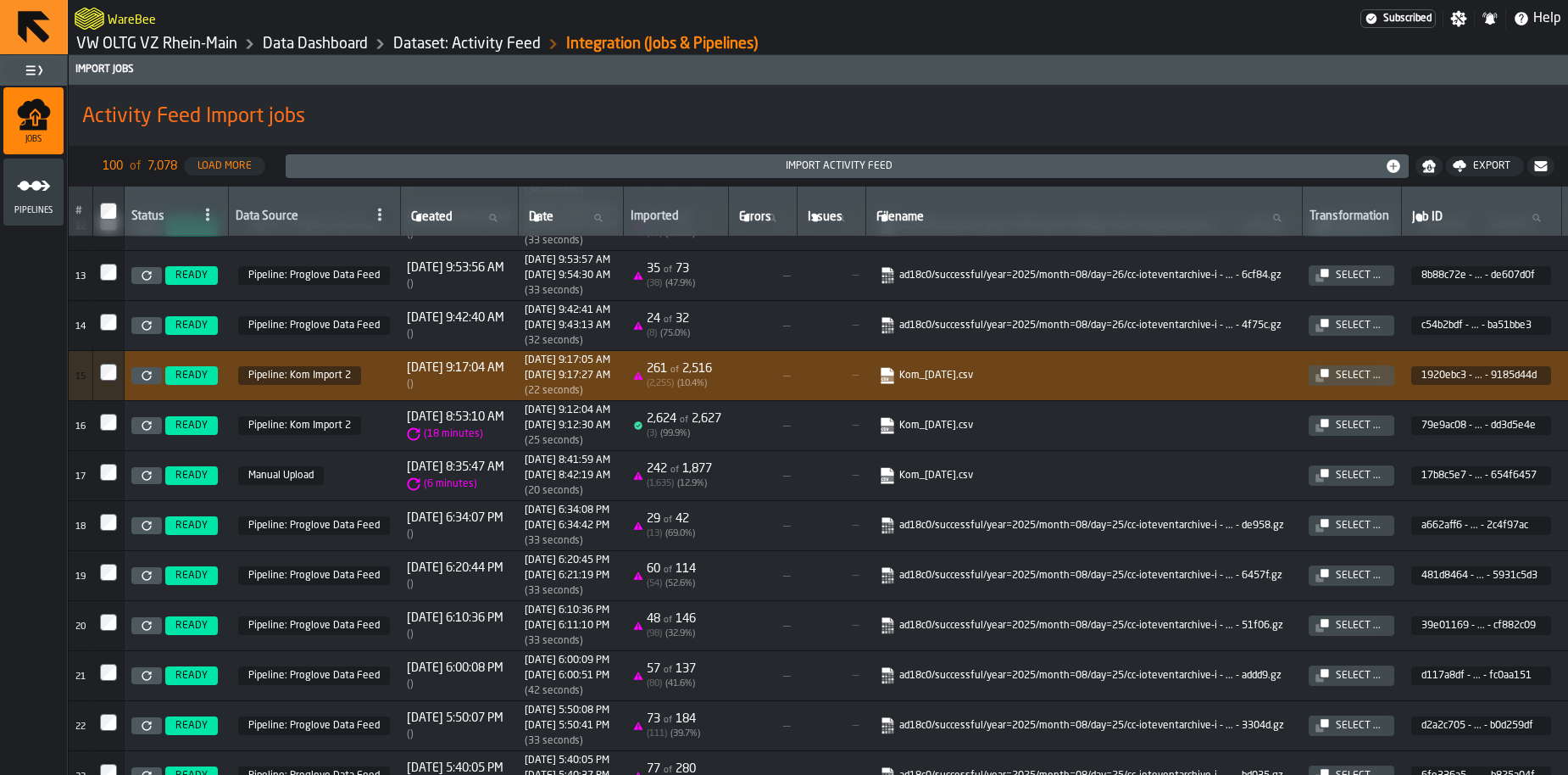
click at [137, 48] on link "VW OLTG VZ Rhein-Main" at bounding box center [156, 44] width 161 height 19
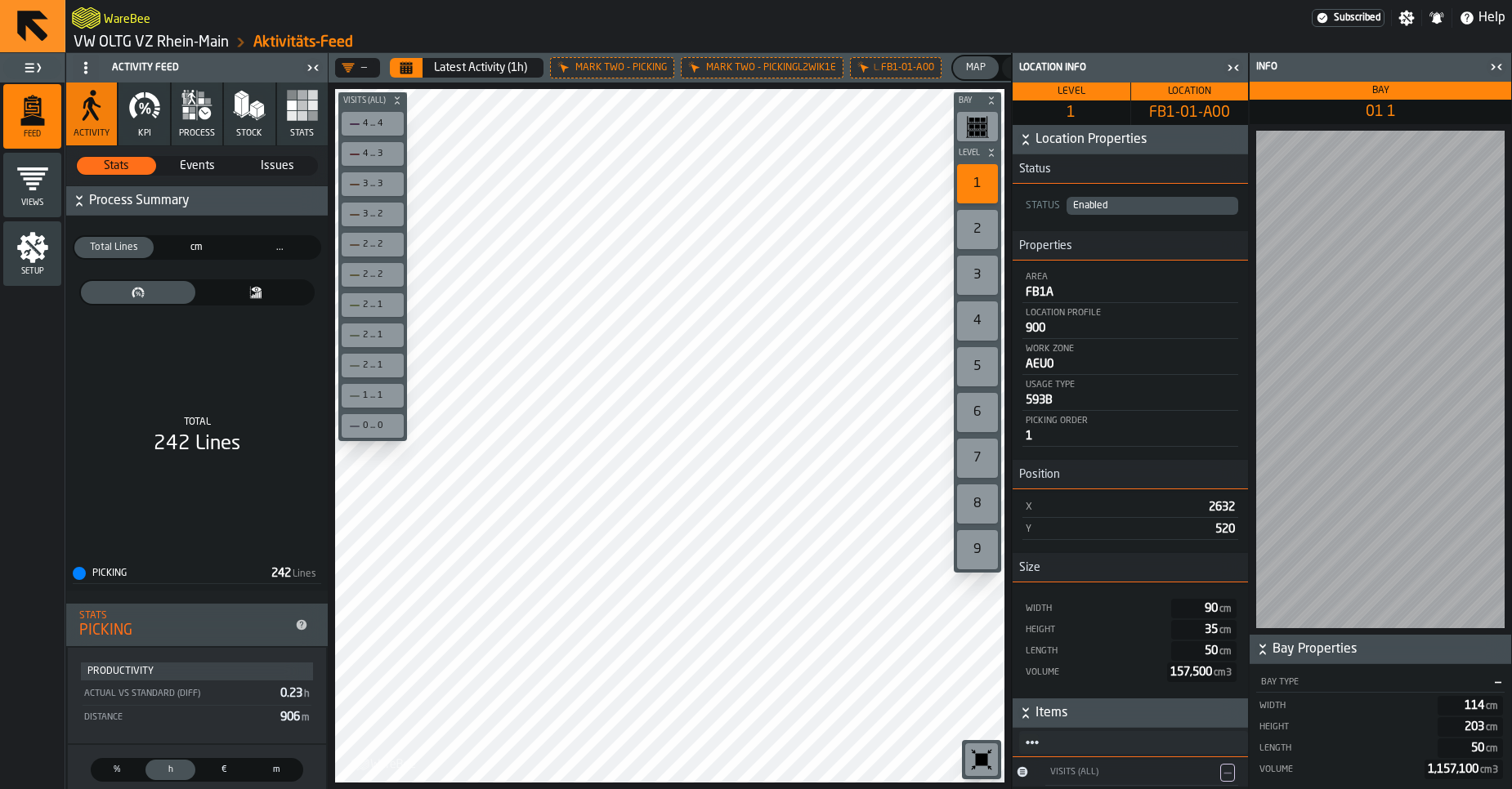
click at [120, 33] on ol "VW OLTG VZ Rhein-Main Aktivitäts-Feed" at bounding box center [431, 42] width 717 height 19
click at [36, 39] on icon at bounding box center [33, 26] width 40 height 39
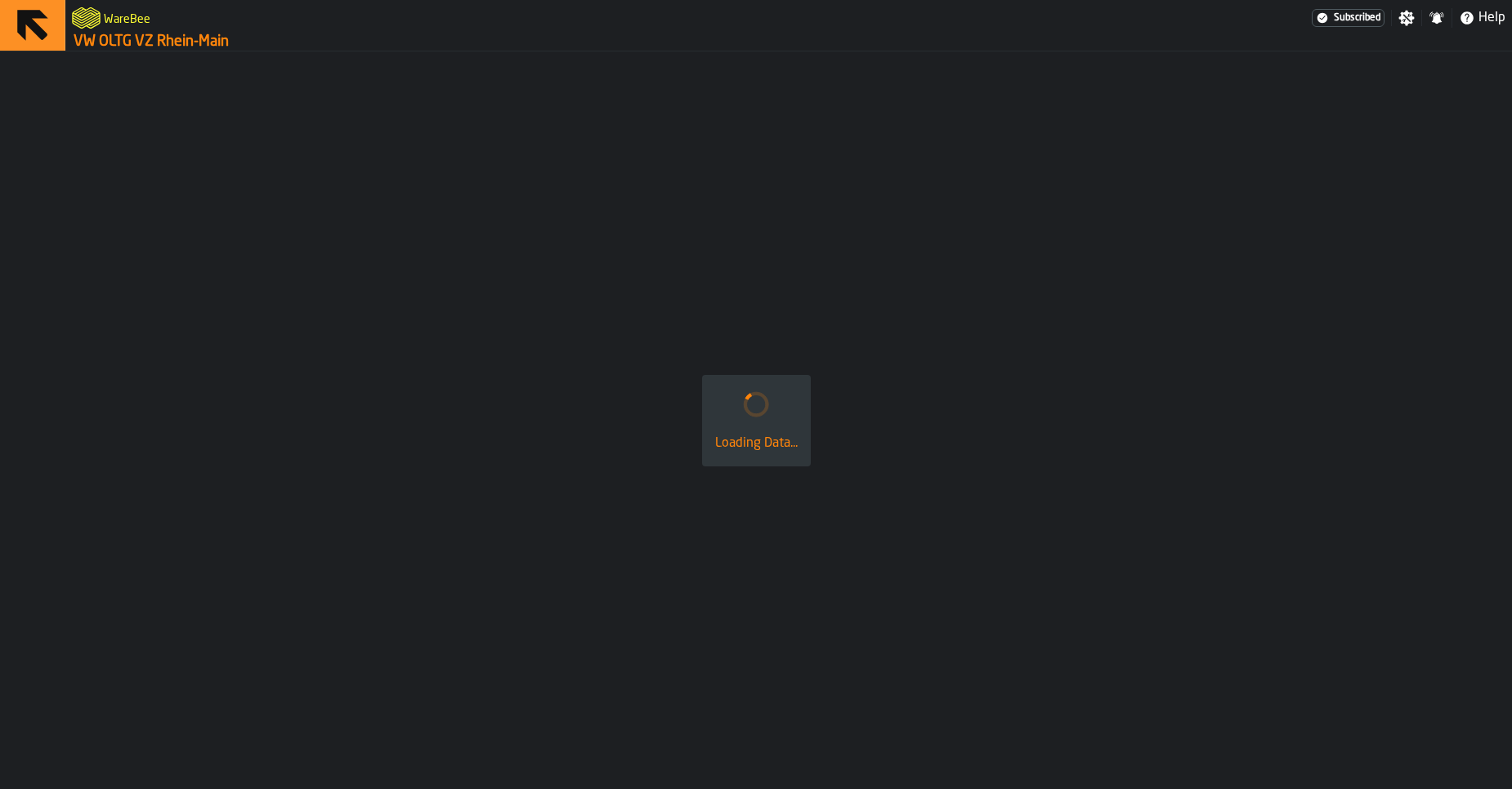
click at [104, 50] on link "VW OLTG VZ Rhein-Main" at bounding box center [150, 41] width 155 height 18
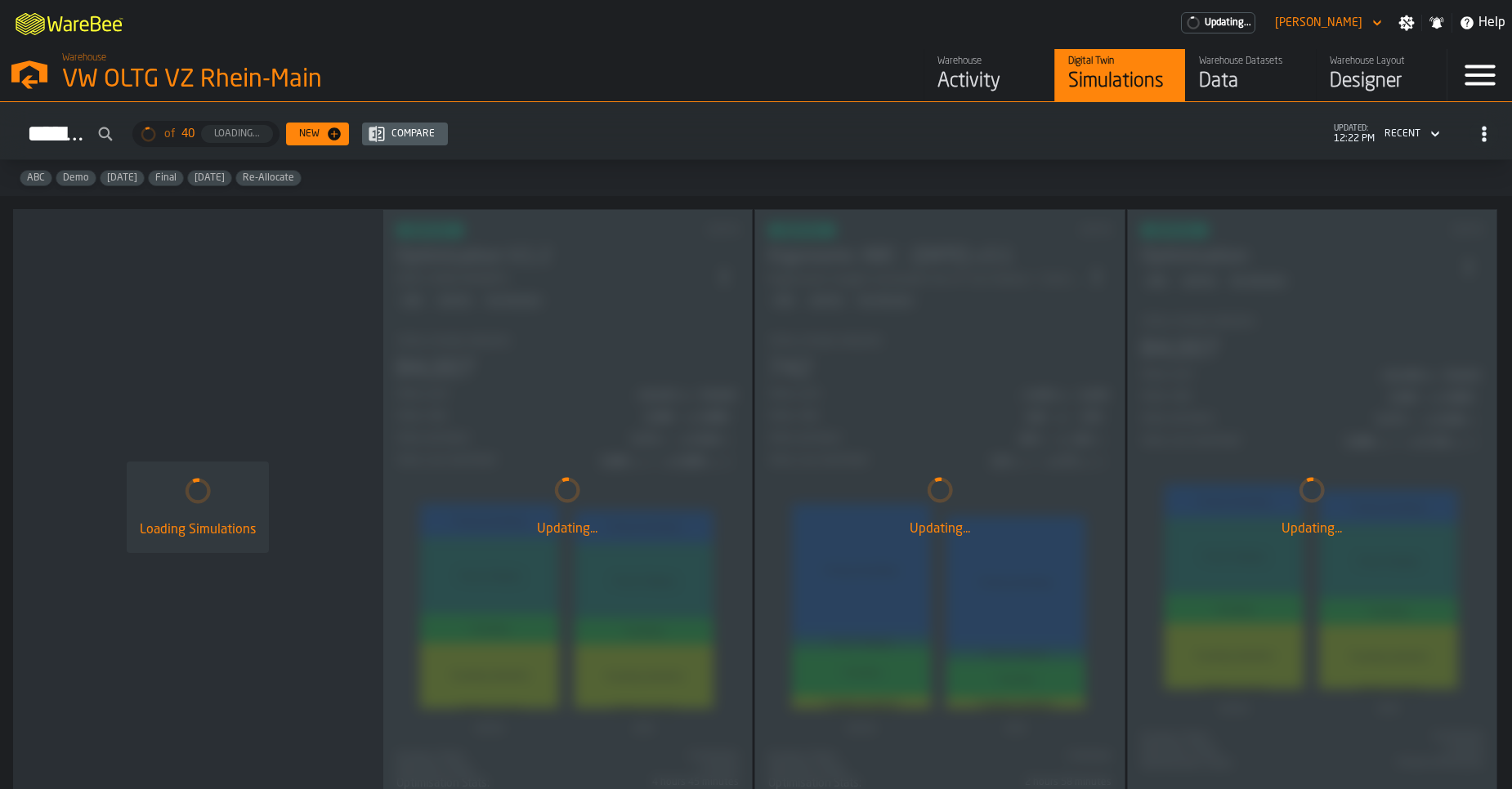
click at [41, 72] on polygon "button-toggle-Open —> Warehouse Menu" at bounding box center [29, 71] width 36 height 22
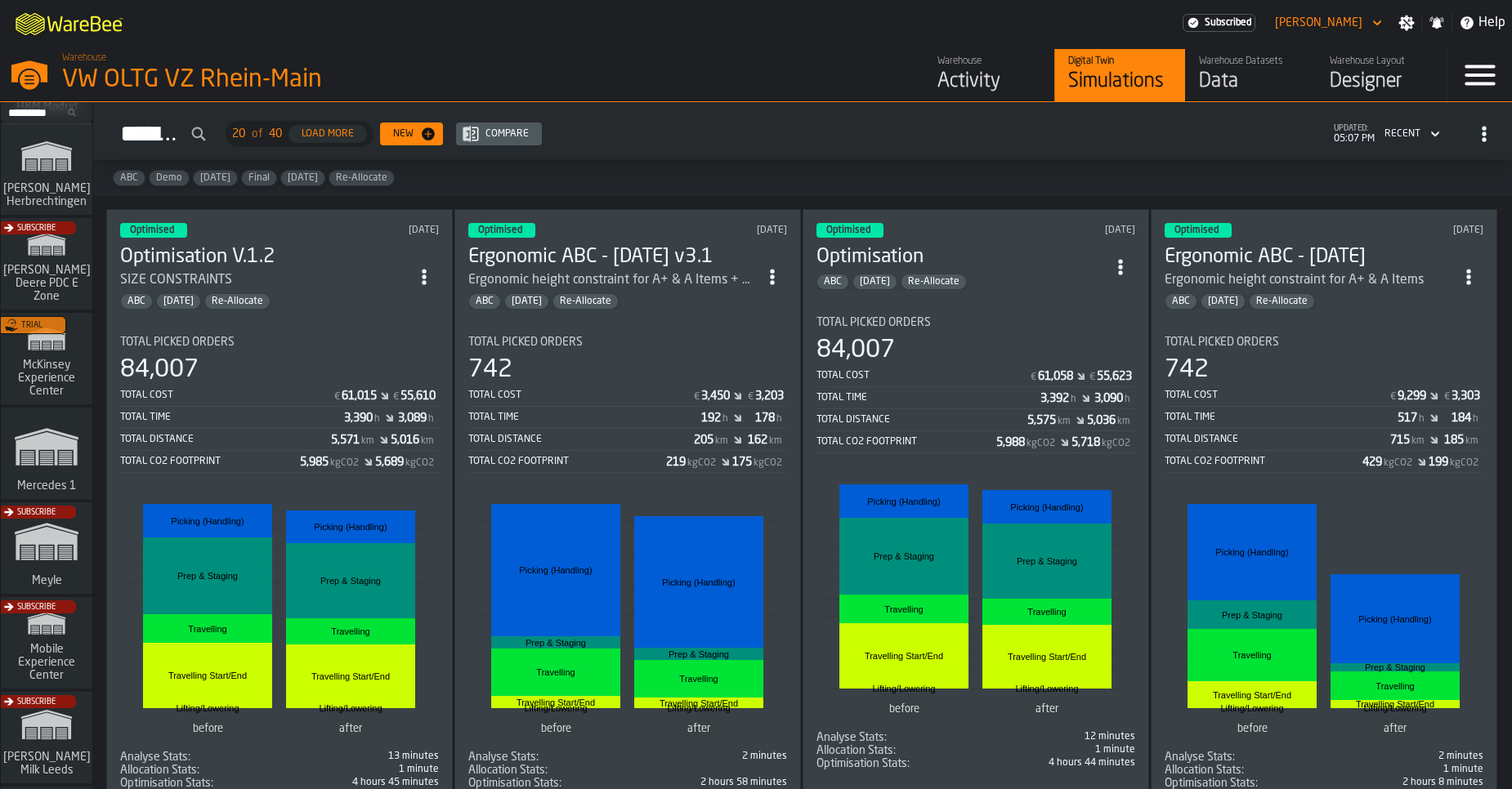
scroll to position [675, 0]
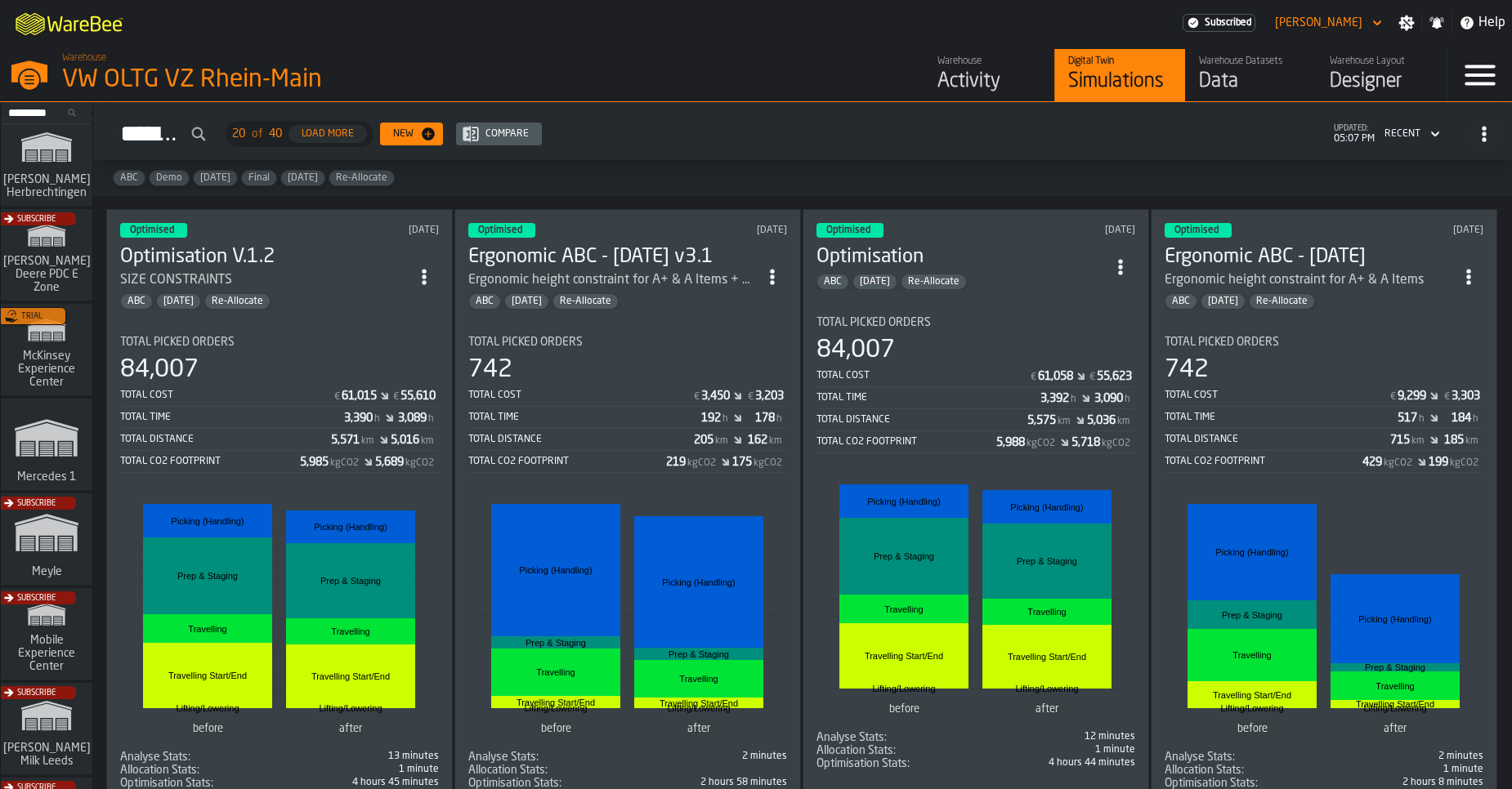
click at [35, 356] on div "Trial" at bounding box center [42, 355] width 92 height 94
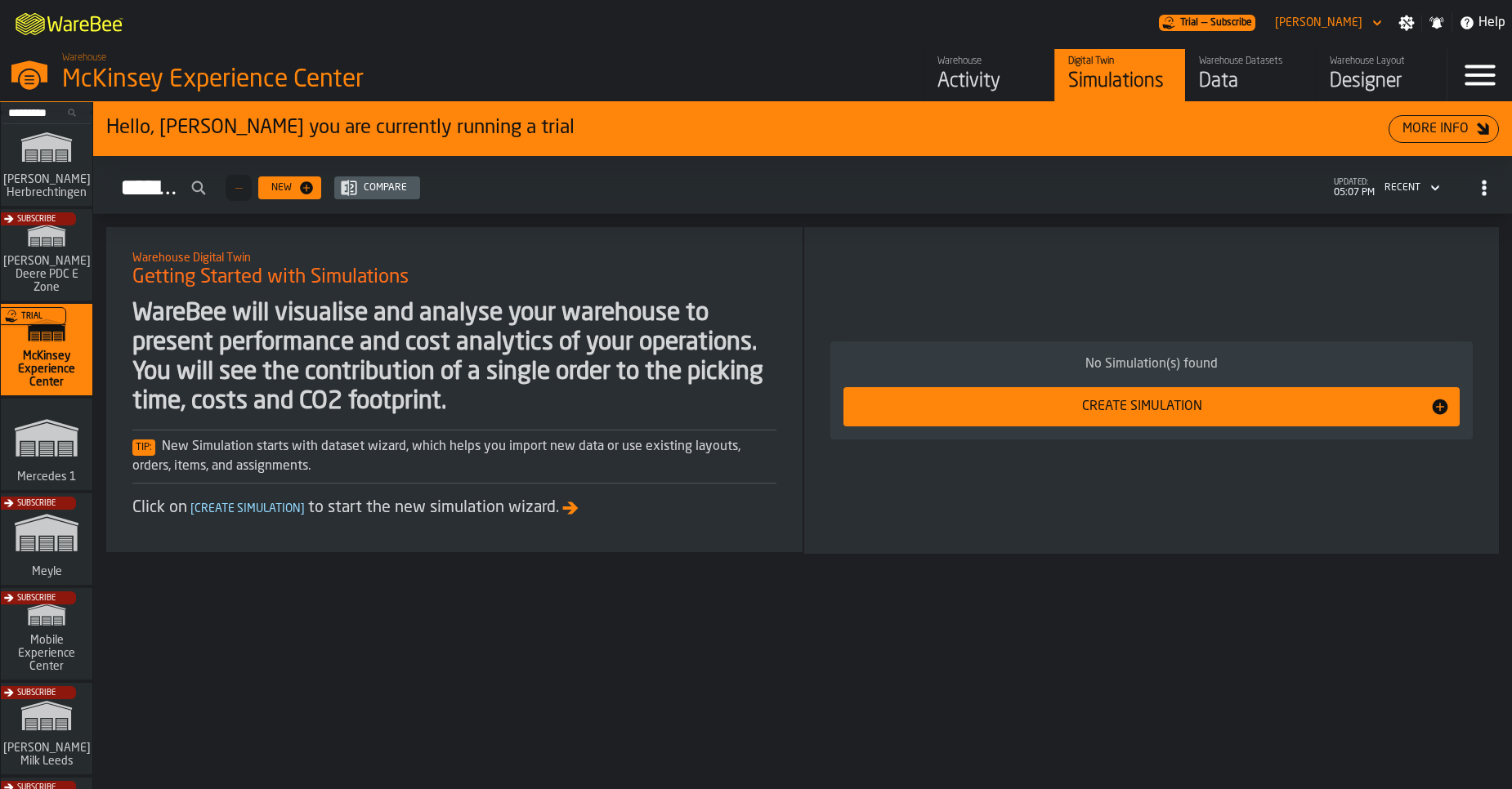
click at [974, 76] on div "Activity" at bounding box center [990, 81] width 104 height 26
